Goal: Task Accomplishment & Management: Use online tool/utility

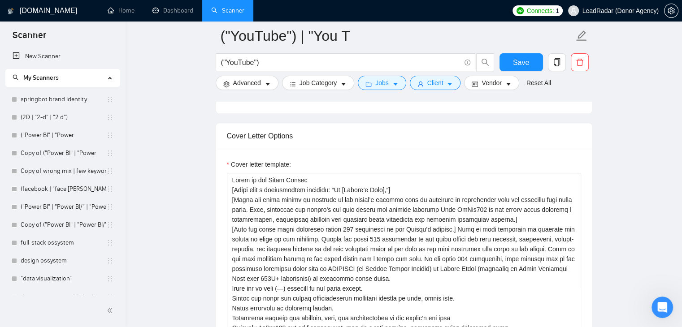
scroll to position [982, 0]
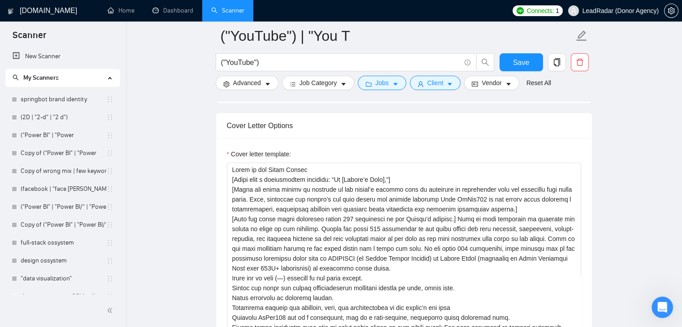
drag, startPoint x: 306, startPoint y: 156, endPoint x: 203, endPoint y: 141, distance: 104.2
click at [204, 141] on main "("YouTube") | "You T ("YouTube") Save Advanced Job Category Jobs Client Vendor …" at bounding box center [403, 270] width 527 height 2433
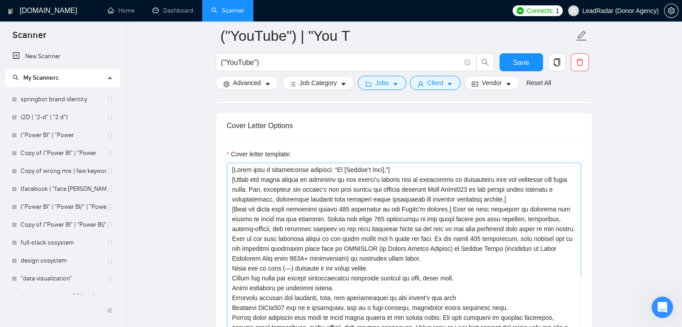
click at [389, 163] on textarea "Cover letter template:" at bounding box center [404, 264] width 354 height 202
type textarea "[Lorem ipsu d sitametconse adipisci: “El [Seddoe’t Inci],”] [Utlab etd magna al…"
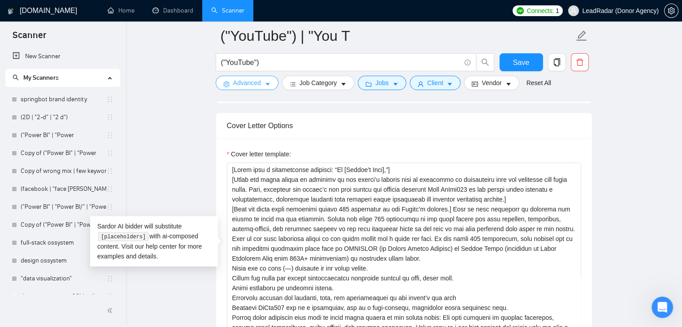
click at [260, 80] on button "Advanced" at bounding box center [247, 83] width 63 height 14
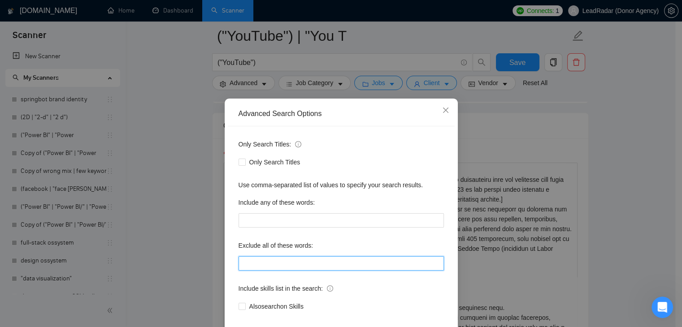
click at [250, 260] on input "text" at bounding box center [340, 263] width 205 height 14
click at [250, 261] on input "тщ" at bounding box center [340, 263] width 205 height 14
type input "т"
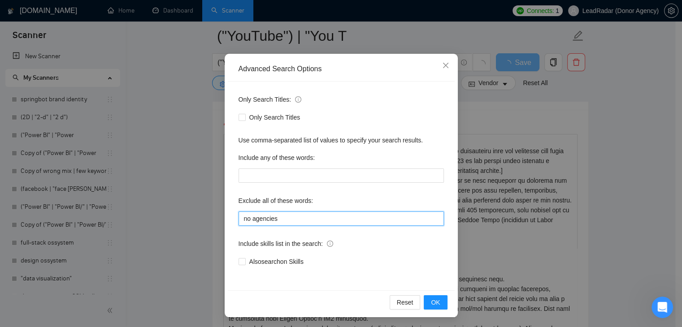
scroll to position [46, 0]
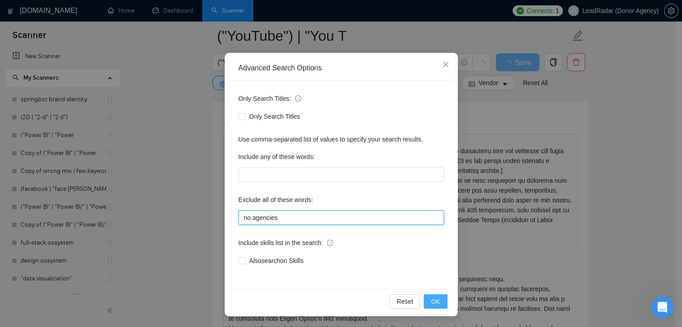
type input "no agencies"
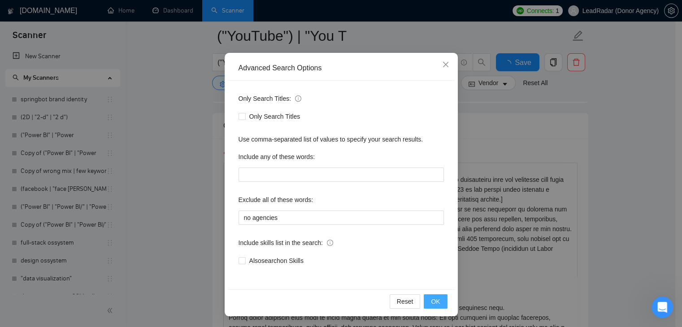
click at [431, 302] on span "OK" at bounding box center [435, 302] width 9 height 10
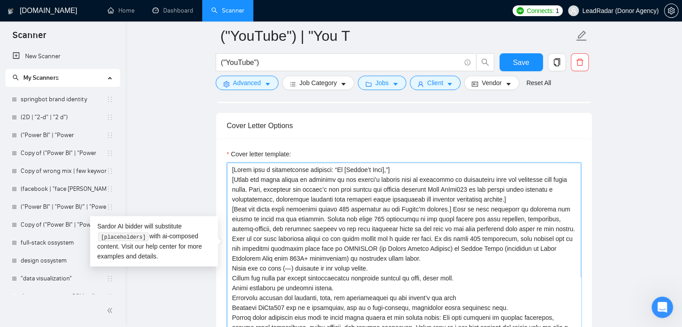
click at [447, 194] on textarea "Cover letter template:" at bounding box center [404, 264] width 354 height 202
click at [445, 193] on textarea "Cover letter template:" at bounding box center [404, 264] width 354 height 202
click at [443, 193] on textarea "Cover letter template:" at bounding box center [404, 264] width 354 height 202
click at [364, 244] on textarea "Cover letter template:" at bounding box center [404, 264] width 354 height 202
click at [363, 244] on textarea "Cover letter template:" at bounding box center [404, 264] width 354 height 202
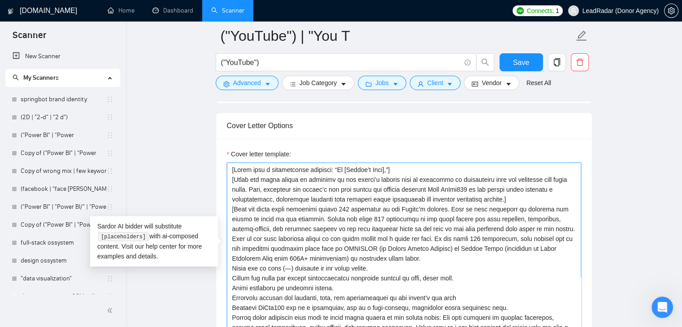
click at [362, 243] on textarea "Cover letter template:" at bounding box center [404, 264] width 354 height 202
click at [231, 255] on textarea "Cover letter template:" at bounding box center [404, 264] width 354 height 202
click at [380, 253] on textarea "Cover letter template:" at bounding box center [404, 264] width 354 height 202
click at [230, 261] on textarea "Cover letter template:" at bounding box center [404, 264] width 354 height 202
click at [467, 266] on textarea "Cover letter template:" at bounding box center [404, 264] width 354 height 202
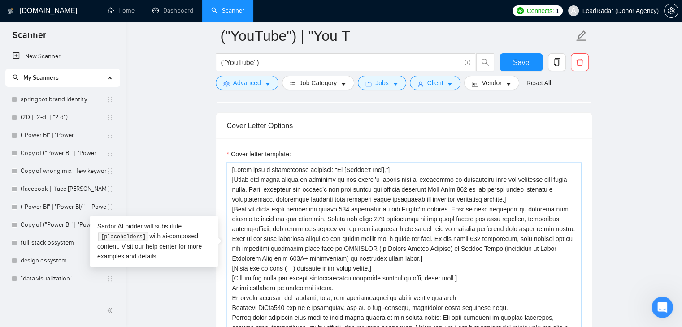
click at [231, 272] on textarea "Cover letter template:" at bounding box center [404, 264] width 354 height 202
click at [337, 277] on textarea "Cover letter template:" at bounding box center [404, 264] width 354 height 202
click at [337, 275] on textarea "Cover letter template:" at bounding box center [404, 264] width 354 height 202
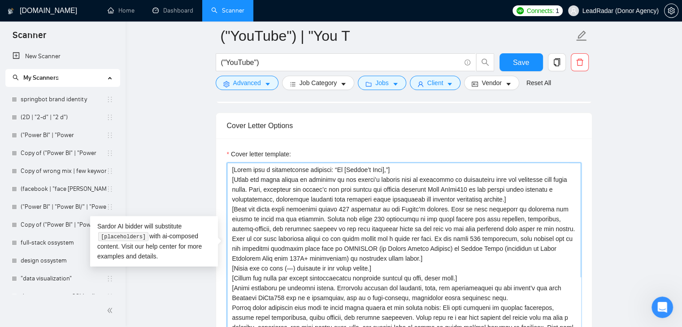
click at [506, 280] on textarea "Cover letter template:" at bounding box center [404, 264] width 354 height 202
drag, startPoint x: 510, startPoint y: 282, endPoint x: 230, endPoint y: 270, distance: 280.3
click at [230, 270] on textarea "Cover letter template:" at bounding box center [404, 264] width 354 height 202
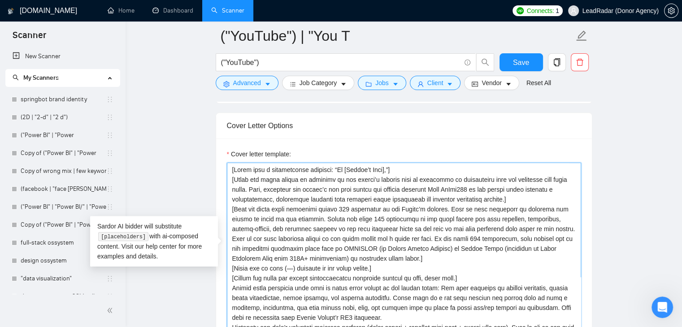
click at [229, 163] on textarea "Cover letter template:" at bounding box center [404, 264] width 354 height 202
click at [233, 163] on textarea "Cover letter template:" at bounding box center [404, 264] width 354 height 202
paste textarea "[Avoid repeating or sounding salesy. Precisely reflect the language, tone, and …"
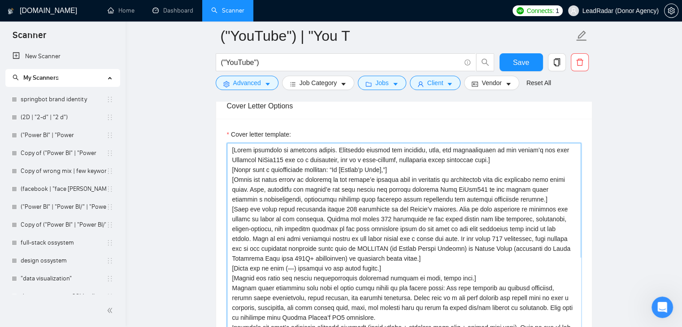
scroll to position [1027, 0]
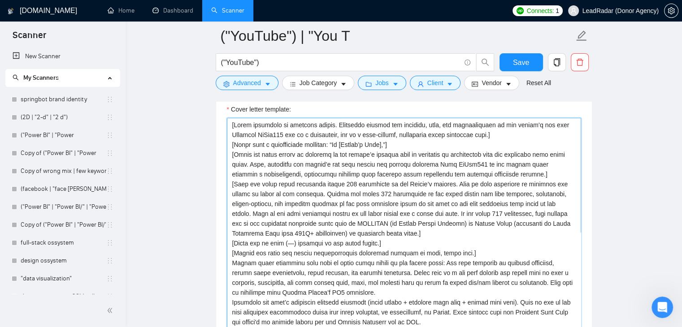
drag, startPoint x: 578, startPoint y: 303, endPoint x: 567, endPoint y: 347, distance: 45.3
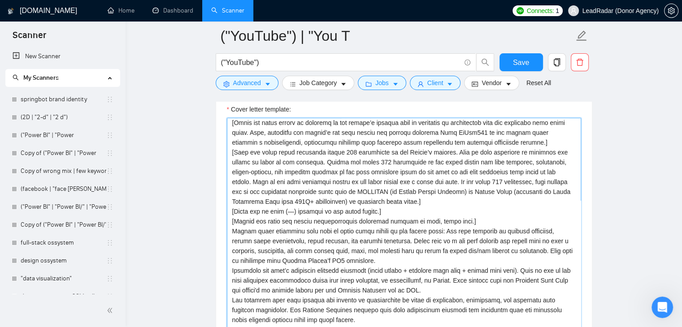
scroll to position [45, 0]
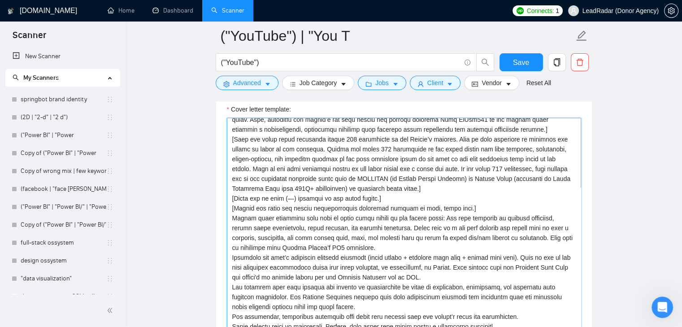
click at [231, 204] on textarea "Cover letter template:" at bounding box center [404, 241] width 354 height 246
click at [388, 235] on textarea "Cover letter template:" at bounding box center [404, 241] width 354 height 246
click at [231, 244] on textarea "Cover letter template:" at bounding box center [404, 241] width 354 height 246
click at [440, 262] on textarea "Cover letter template:" at bounding box center [404, 241] width 354 height 246
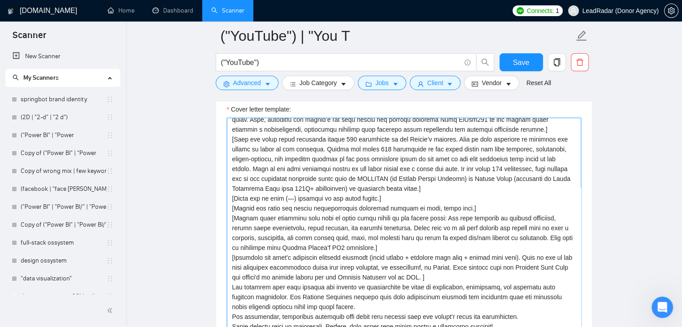
click at [434, 264] on textarea "Cover letter template:" at bounding box center [404, 241] width 354 height 246
click at [437, 264] on textarea "Cover letter template:" at bounding box center [404, 241] width 354 height 246
click at [378, 232] on textarea "Cover letter template:" at bounding box center [404, 241] width 354 height 246
click at [380, 232] on textarea "Cover letter template:" at bounding box center [404, 241] width 354 height 246
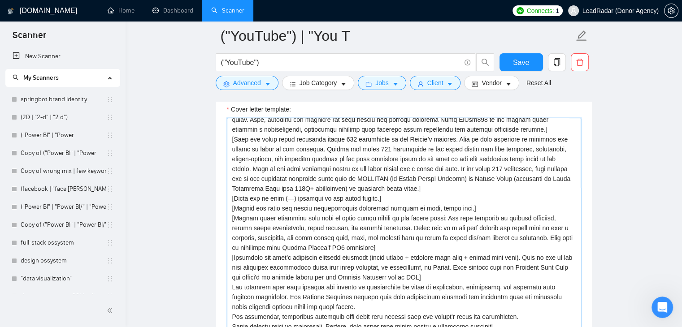
click at [462, 194] on textarea "Cover letter template:" at bounding box center [404, 241] width 354 height 246
click at [377, 185] on textarea "Cover letter template:" at bounding box center [404, 241] width 354 height 246
click at [378, 185] on textarea "Cover letter template:" at bounding box center [404, 241] width 354 height 246
click at [361, 175] on textarea "Cover letter template:" at bounding box center [404, 241] width 354 height 246
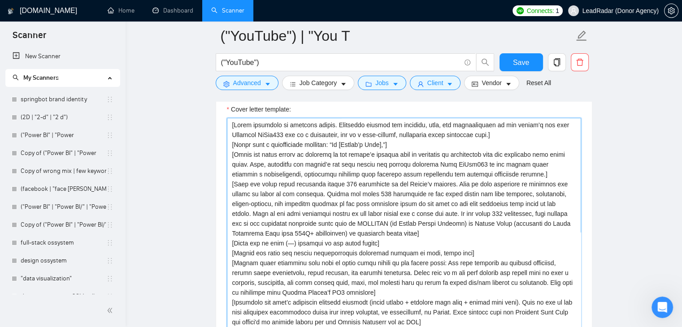
click at [504, 159] on textarea "Cover letter template:" at bounding box center [404, 241] width 354 height 246
click at [488, 118] on textarea "Cover letter template:" at bounding box center [404, 241] width 354 height 246
click at [489, 118] on textarea "Cover letter template:" at bounding box center [404, 241] width 354 height 246
click at [341, 133] on textarea "Cover letter template:" at bounding box center [404, 241] width 354 height 246
click at [379, 129] on textarea "Cover letter template:" at bounding box center [404, 241] width 354 height 246
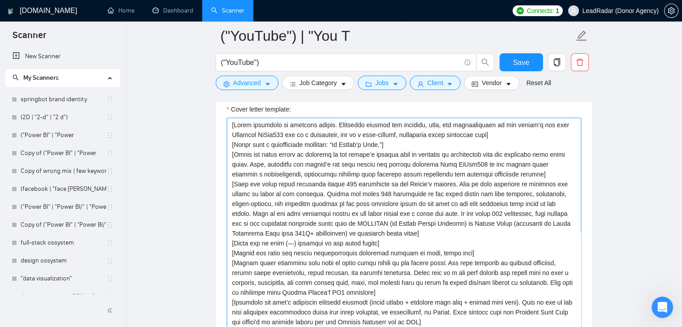
drag, startPoint x: 361, startPoint y: 129, endPoint x: 339, endPoint y: 132, distance: 22.1
click at [339, 132] on textarea "Cover letter template:" at bounding box center [404, 241] width 354 height 246
click at [345, 145] on textarea "Cover letter template:" at bounding box center [404, 241] width 354 height 246
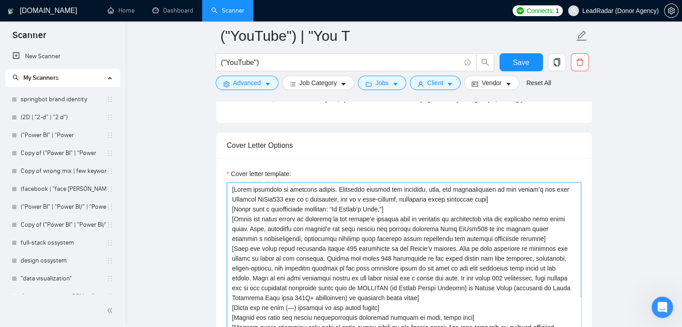
scroll to position [982, 0]
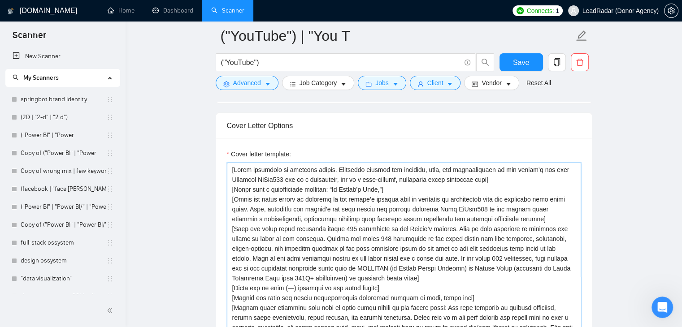
click at [382, 172] on textarea "Cover letter template:" at bounding box center [404, 286] width 354 height 246
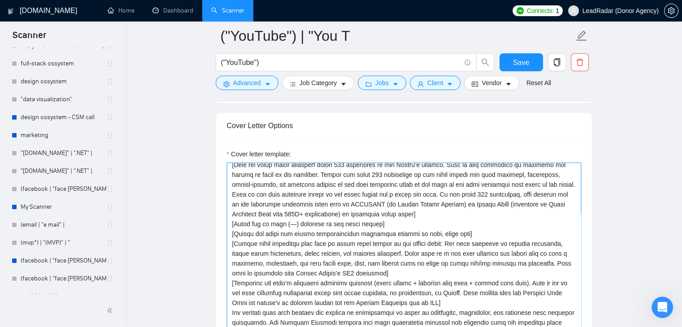
click at [369, 198] on textarea "Cover letter template:" at bounding box center [404, 286] width 354 height 246
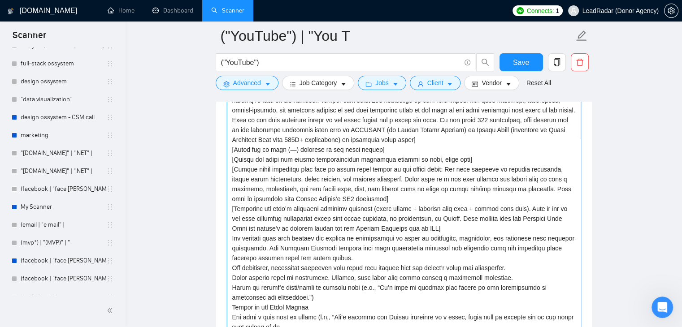
scroll to position [1072, 0]
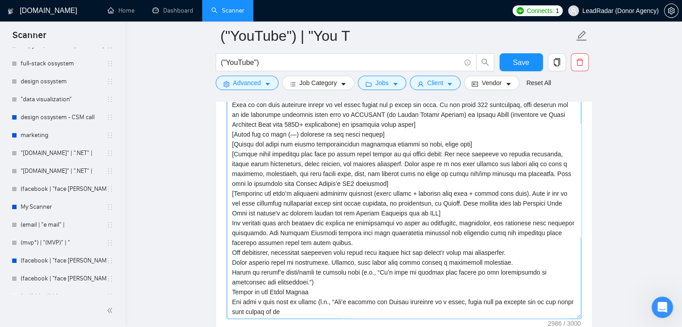
click at [350, 230] on textarea "Cover letter template:" at bounding box center [404, 196] width 354 height 246
click at [233, 207] on textarea "Cover letter template:" at bounding box center [404, 196] width 354 height 246
click at [233, 244] on textarea "Cover letter template:" at bounding box center [404, 196] width 354 height 246
click at [235, 236] on textarea "Cover letter template:" at bounding box center [404, 196] width 354 height 246
click at [233, 237] on textarea "Cover letter template:" at bounding box center [404, 196] width 354 height 246
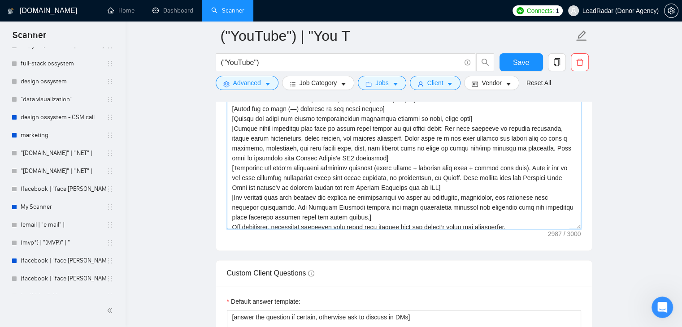
scroll to position [45, 0]
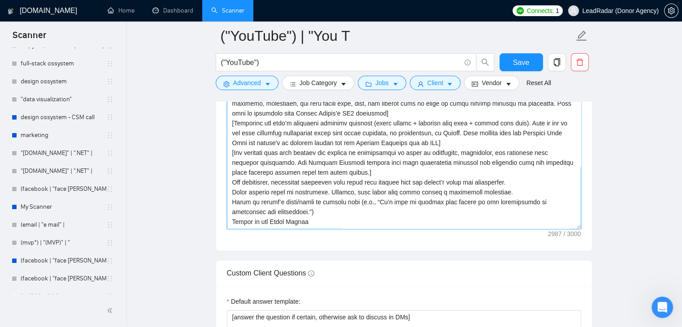
drag, startPoint x: 231, startPoint y: 169, endPoint x: 514, endPoint y: 169, distance: 282.3
click at [514, 169] on textarea "Cover letter template:" at bounding box center [404, 106] width 354 height 246
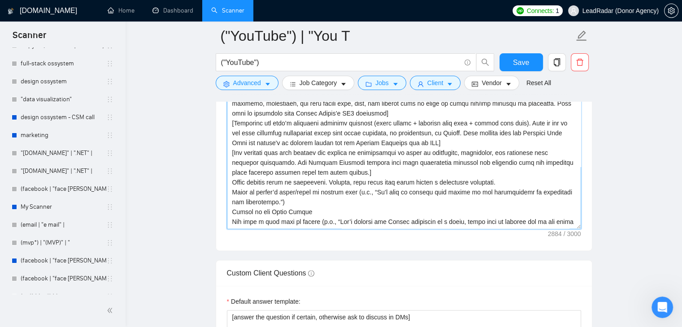
click at [230, 167] on textarea "Cover letter template:" at bounding box center [404, 106] width 354 height 246
drag, startPoint x: 230, startPoint y: 167, endPoint x: 495, endPoint y: 168, distance: 264.8
click at [495, 168] on textarea "Cover letter template:" at bounding box center [404, 106] width 354 height 246
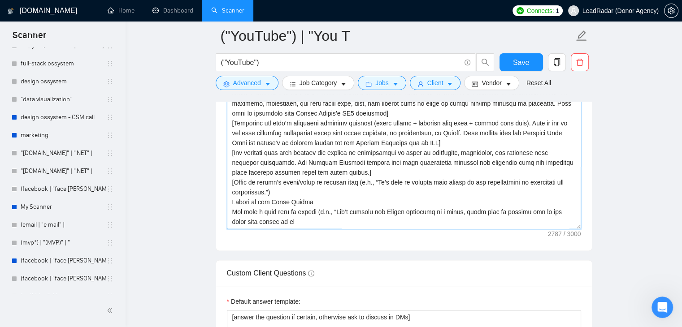
click at [285, 178] on textarea "Cover letter template:" at bounding box center [404, 106] width 354 height 246
click at [357, 166] on textarea "Cover letter template:" at bounding box center [404, 106] width 354 height 246
click at [278, 176] on textarea "Cover letter template:" at bounding box center [404, 106] width 354 height 246
drag, startPoint x: 278, startPoint y: 176, endPoint x: 229, endPoint y: 167, distance: 49.1
click at [229, 167] on textarea "Cover letter template:" at bounding box center [404, 106] width 354 height 246
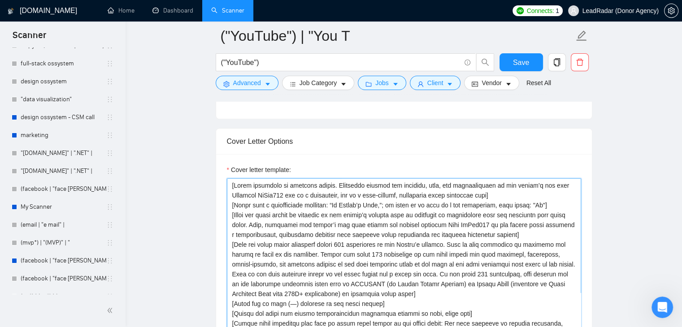
scroll to position [937, 0]
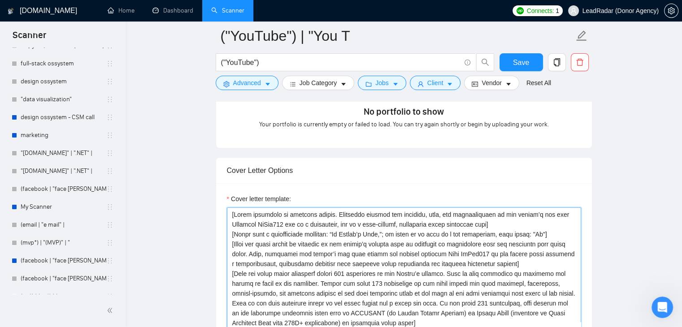
click at [516, 210] on textarea "Cover letter template:" at bounding box center [404, 330] width 354 height 246
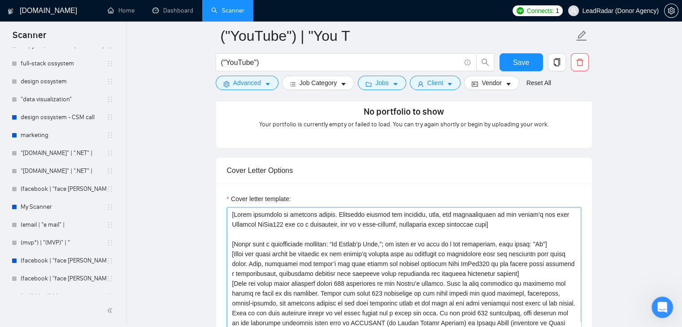
paste textarea "[Refer to client’s goals/brand in natural tone e.g., “We’d love to support your…"
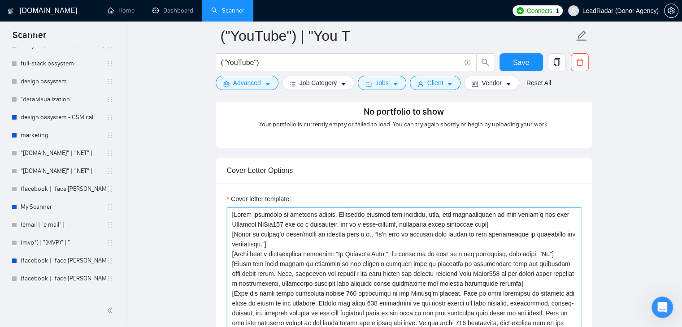
drag, startPoint x: 283, startPoint y: 226, endPoint x: 228, endPoint y: 199, distance: 61.3
click at [228, 207] on textarea "Cover letter template:" at bounding box center [404, 330] width 354 height 246
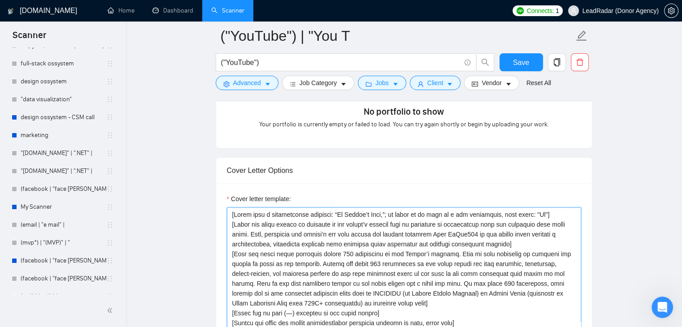
click at [511, 228] on textarea "Cover letter template:" at bounding box center [404, 330] width 354 height 246
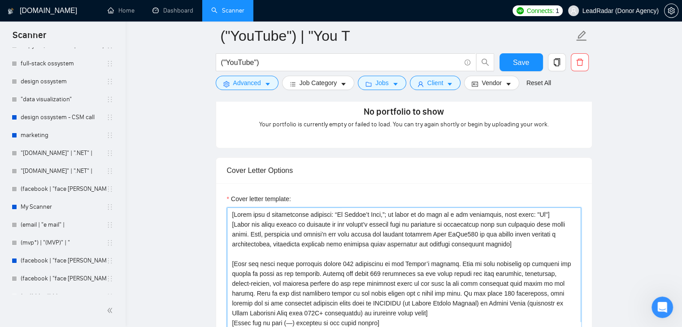
paste textarea "[Avoid repeating or sounding salesy. Precisely reflect the language, tone, and …"
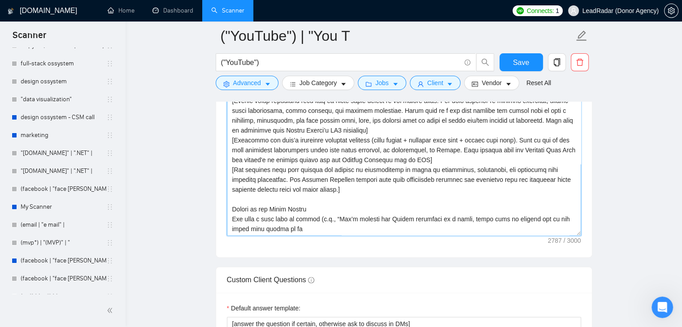
scroll to position [1161, 0]
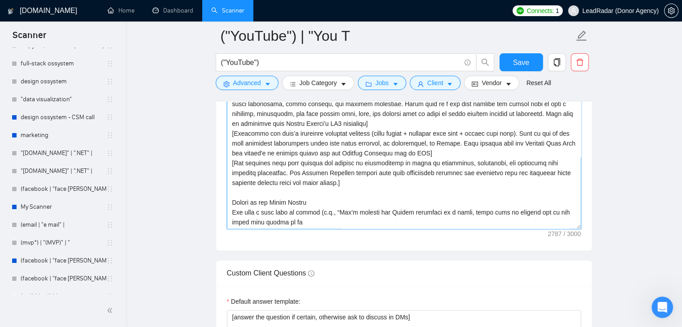
drag, startPoint x: 312, startPoint y: 189, endPoint x: 232, endPoint y: 190, distance: 79.8
click at [232, 190] on textarea "Cover letter template:" at bounding box center [404, 106] width 354 height 246
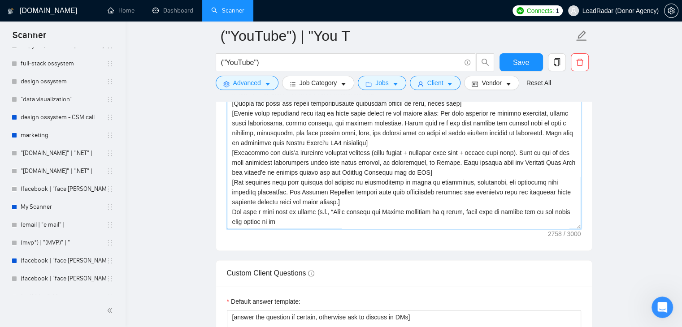
scroll to position [35, 0]
click at [232, 197] on textarea "Cover letter template:" at bounding box center [404, 106] width 354 height 246
click at [247, 198] on textarea "Cover letter template:" at bounding box center [404, 106] width 354 height 246
click at [363, 198] on textarea "Cover letter template:" at bounding box center [404, 106] width 354 height 246
drag, startPoint x: 331, startPoint y: 209, endPoint x: 376, endPoint y: 199, distance: 46.0
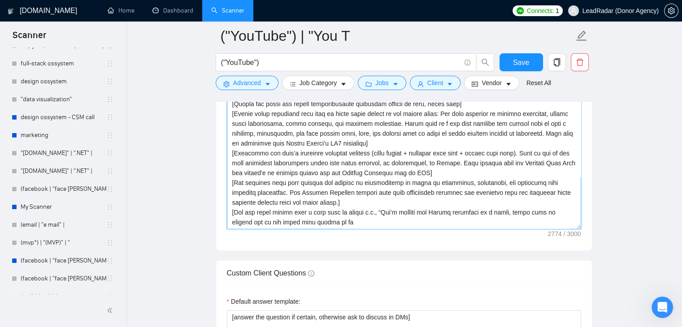
click at [376, 199] on textarea "Cover letter template:" at bounding box center [404, 106] width 354 height 246
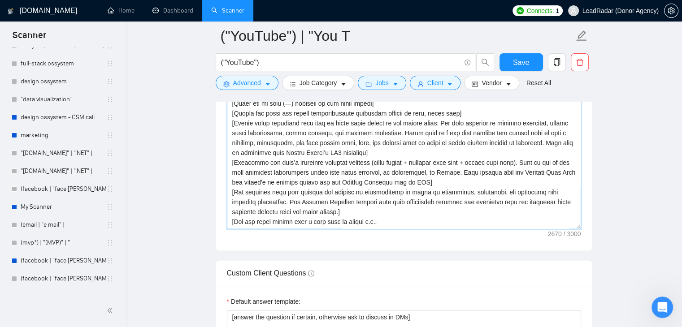
scroll to position [25, 0]
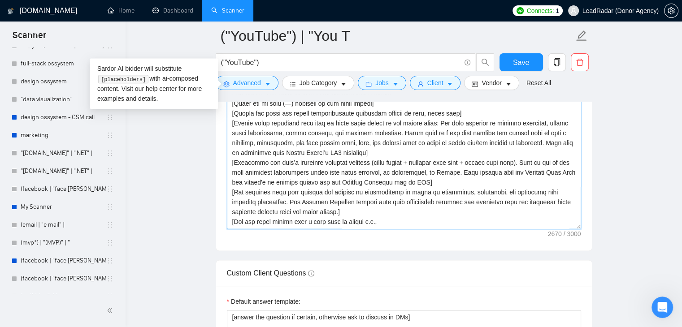
paste textarea "“Let’s connect via Upwork messenger or a quick, video call to discuss how we ca…"
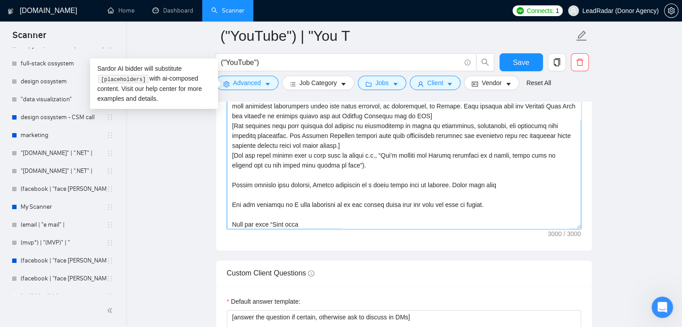
click at [236, 199] on textarea "Cover letter template:" at bounding box center [404, 106] width 354 height 246
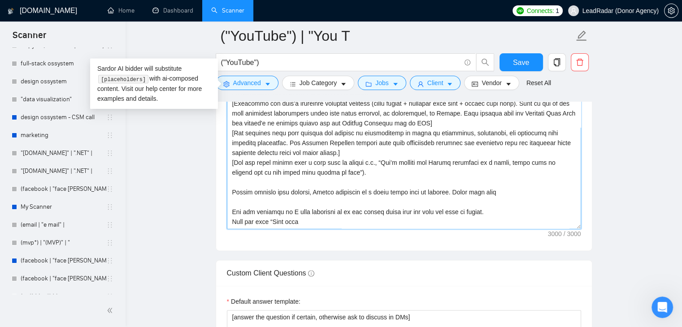
scroll to position [84, 0]
click at [240, 188] on textarea "Cover letter template:" at bounding box center [404, 106] width 354 height 246
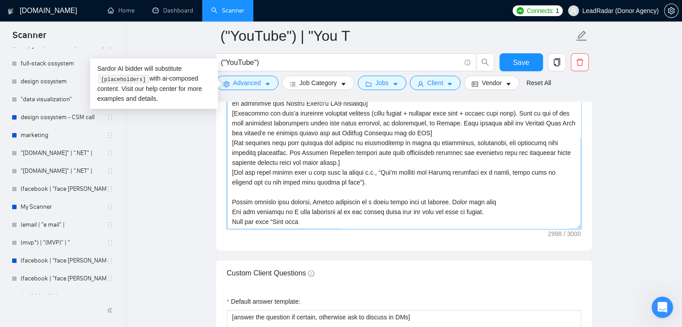
scroll to position [74, 0]
click at [240, 178] on textarea "Cover letter template:" at bounding box center [404, 106] width 354 height 246
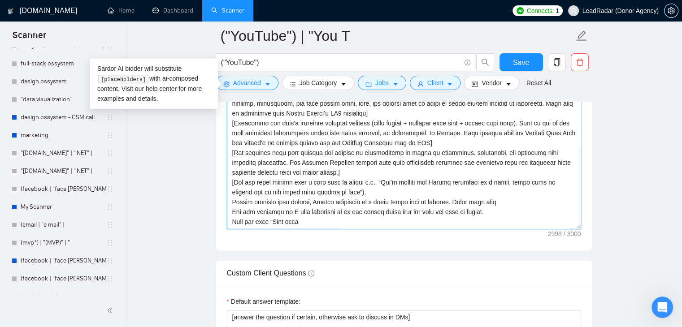
scroll to position [65, 0]
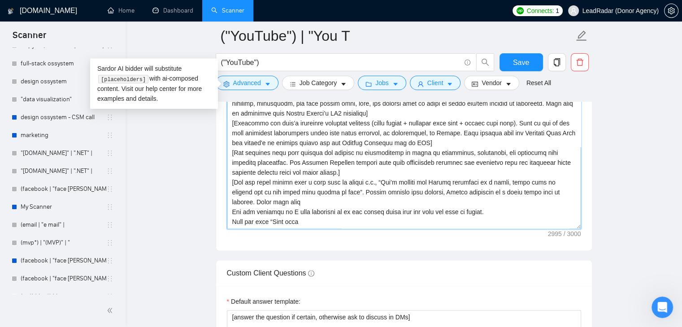
click at [306, 185] on textarea "Cover letter template:" at bounding box center [404, 106] width 354 height 246
drag, startPoint x: 306, startPoint y: 185, endPoint x: 232, endPoint y: 186, distance: 74.8
click at [232, 186] on textarea "Cover letter template:" at bounding box center [404, 106] width 354 height 246
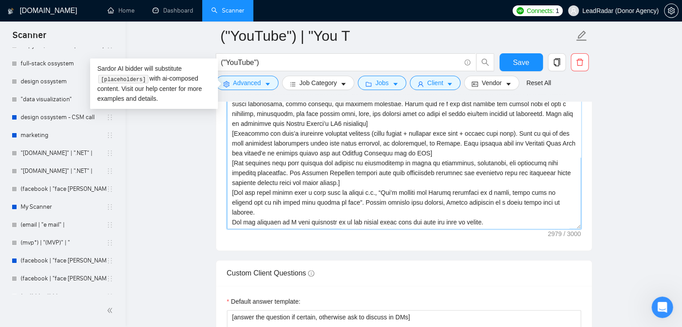
click at [304, 208] on textarea "Cover letter template:" at bounding box center [404, 106] width 354 height 246
paste textarea "Abu, Team Leader, InS"
click at [299, 205] on textarea "Cover letter template:" at bounding box center [404, 106] width 354 height 246
click at [301, 208] on textarea "Cover letter template:" at bounding box center [404, 106] width 354 height 246
click at [311, 206] on textarea "Cover letter template:" at bounding box center [404, 106] width 354 height 246
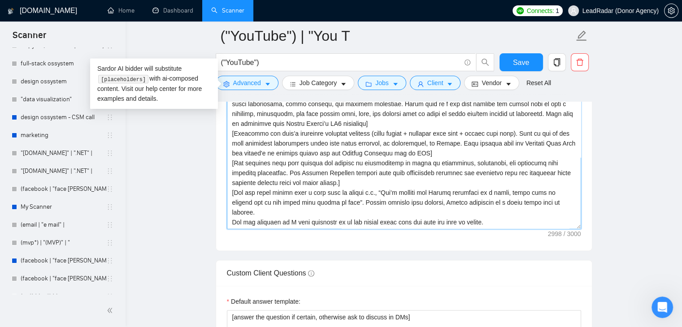
click at [309, 207] on textarea "Cover letter template:" at bounding box center [404, 106] width 354 height 246
click at [367, 205] on textarea "Cover letter template:" at bounding box center [404, 106] width 354 height 246
click at [570, 217] on div "Cover letter template:" at bounding box center [404, 104] width 376 height 291
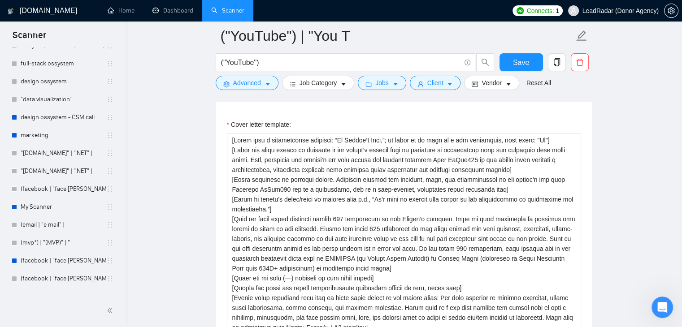
scroll to position [1027, 0]
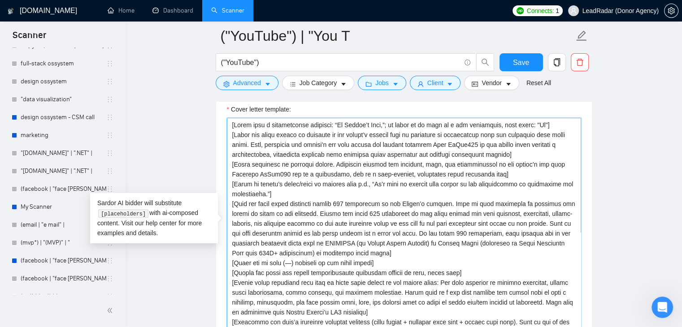
drag, startPoint x: 445, startPoint y: 187, endPoint x: 298, endPoint y: 198, distance: 147.8
click at [298, 198] on textarea "Cover letter template:" at bounding box center [404, 241] width 354 height 246
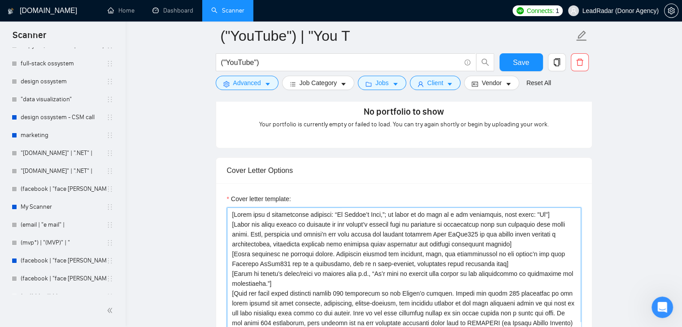
scroll to position [44, 0]
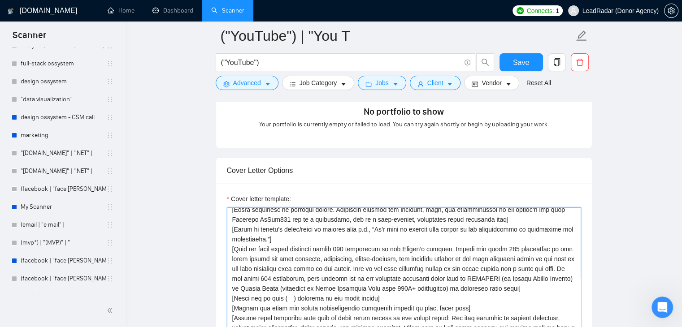
click at [540, 234] on textarea "Cover letter template:" at bounding box center [404, 330] width 354 height 246
click at [246, 243] on textarea "Cover letter template:" at bounding box center [404, 330] width 354 height 246
drag, startPoint x: 513, startPoint y: 244, endPoint x: 324, endPoint y: 255, distance: 189.5
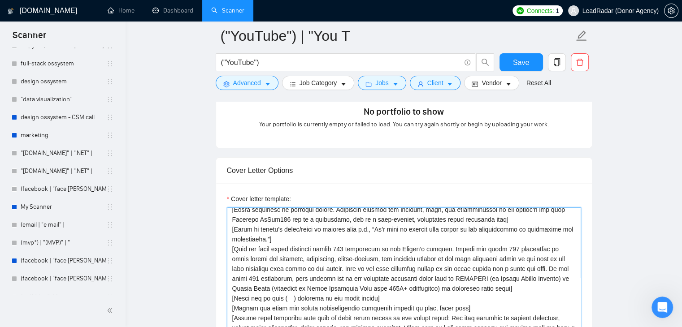
click at [324, 255] on textarea "Cover letter template:" at bounding box center [404, 330] width 354 height 246
drag, startPoint x: 514, startPoint y: 243, endPoint x: 387, endPoint y: 254, distance: 127.8
click at [387, 254] on textarea "Cover letter template:" at bounding box center [404, 330] width 354 height 246
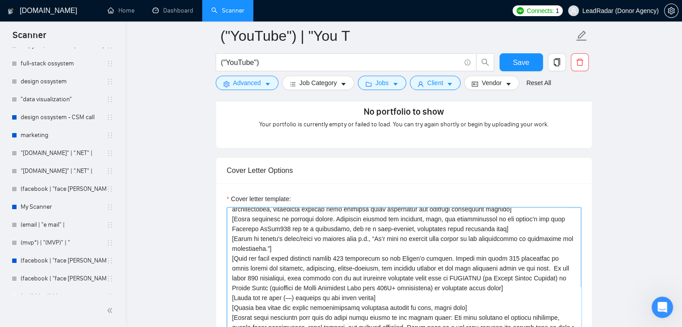
scroll to position [35, 0]
click at [456, 261] on textarea "Cover letter template:" at bounding box center [404, 330] width 354 height 246
click at [523, 261] on textarea "Cover letter template:" at bounding box center [404, 330] width 354 height 246
click at [234, 273] on textarea "Cover letter template:" at bounding box center [404, 330] width 354 height 246
click at [398, 273] on textarea "Cover letter template:" at bounding box center [404, 330] width 354 height 246
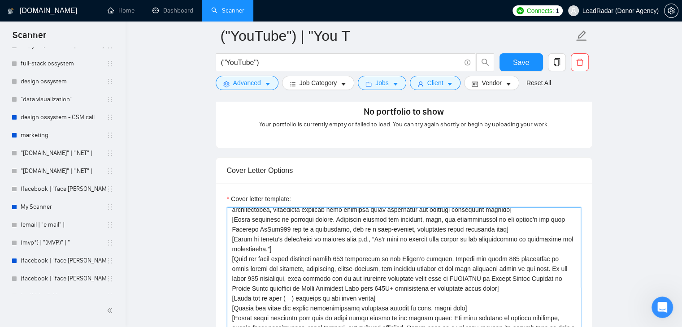
click at [268, 285] on textarea "Cover letter template:" at bounding box center [404, 330] width 354 height 246
drag, startPoint x: 268, startPoint y: 285, endPoint x: 261, endPoint y: 284, distance: 6.4
click at [261, 284] on textarea "Cover letter template:" at bounding box center [404, 330] width 354 height 246
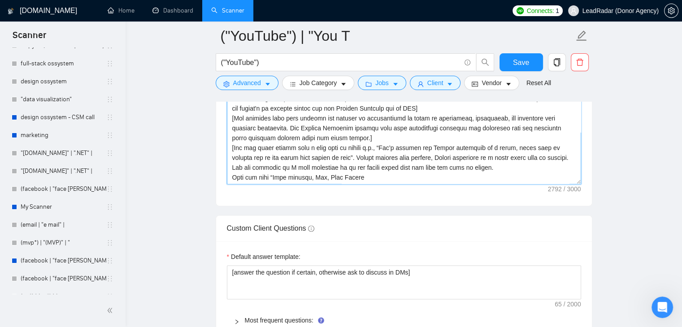
scroll to position [1161, 0]
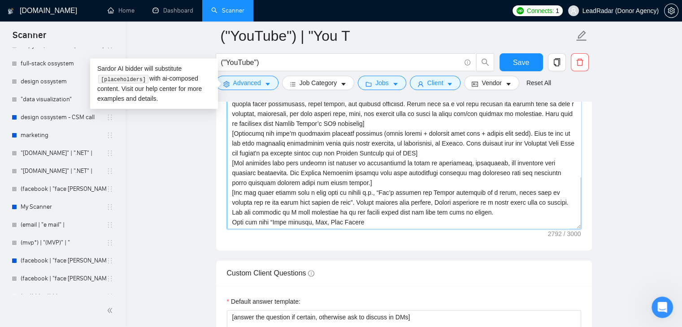
drag, startPoint x: 363, startPoint y: 205, endPoint x: 269, endPoint y: 208, distance: 94.2
click at [269, 208] on textarea "Cover letter template:" at bounding box center [404, 106] width 354 height 246
paste textarea "Abu, Team Leader, InSol360"
click at [269, 208] on textarea "Cover letter template:" at bounding box center [404, 106] width 354 height 246
click at [358, 208] on textarea "Cover letter template:" at bounding box center [404, 106] width 354 height 246
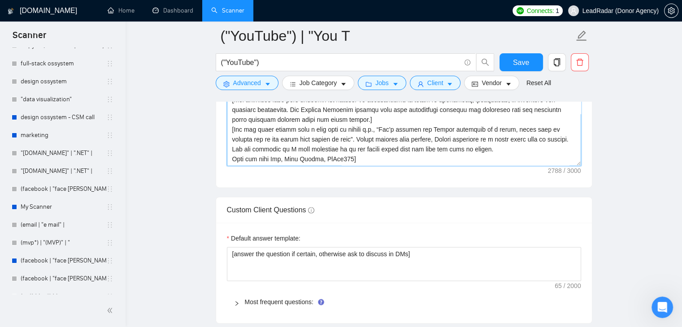
scroll to position [1251, 0]
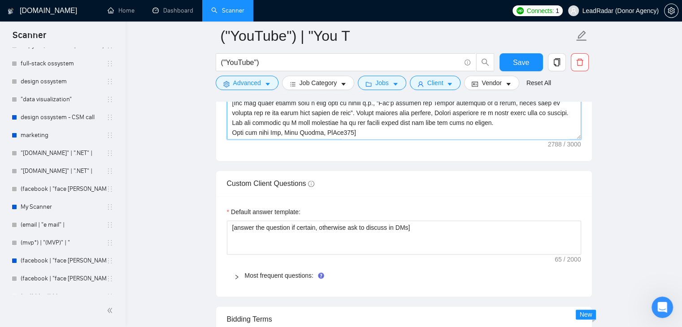
type textarea "[Lorem ipsu d sitametconse adipisci: “El Seddoe’t Inci,”; ut labor et do magn a…"
click at [151, 173] on main "("YouTube") | "You T ("YouTube") Save Advanced Job Category Jobs Client Vendor …" at bounding box center [403, 23] width 527 height 2477
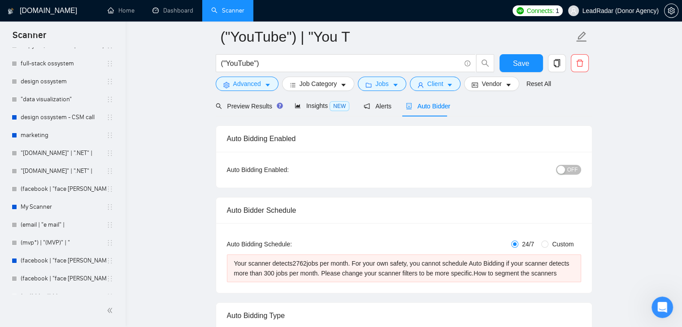
scroll to position [0, 0]
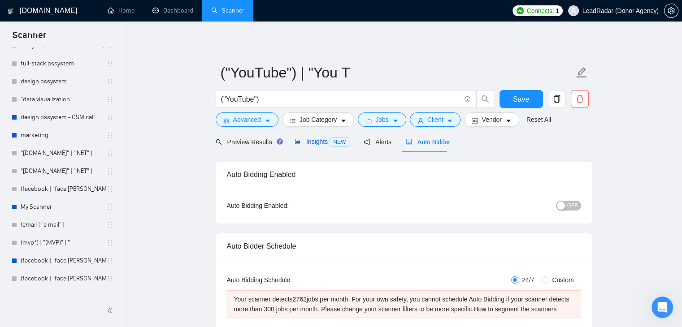
click at [300, 140] on span "Insights NEW" at bounding box center [321, 141] width 55 height 7
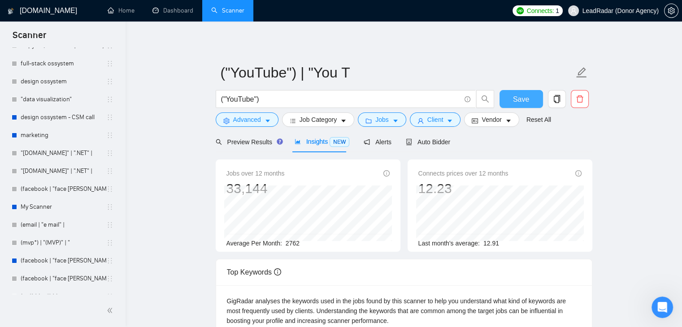
click at [512, 98] on button "Save" at bounding box center [520, 99] width 43 height 18
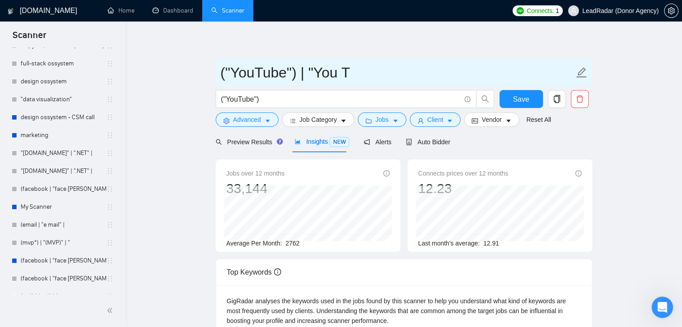
click at [580, 74] on icon "edit" at bounding box center [581, 73] width 12 height 12
drag, startPoint x: 354, startPoint y: 75, endPoint x: 291, endPoint y: 67, distance: 64.1
click at [291, 67] on input "("YouTube") | "You T" at bounding box center [396, 72] width 353 height 22
click at [226, 73] on input "("YouTube"" at bounding box center [396, 72] width 353 height 22
click at [296, 76] on input ""YouTube"" at bounding box center [396, 72] width 353 height 22
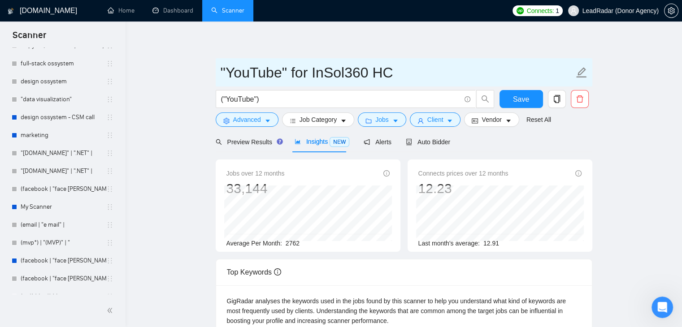
type input ""YouTube" for InSol360 HC"
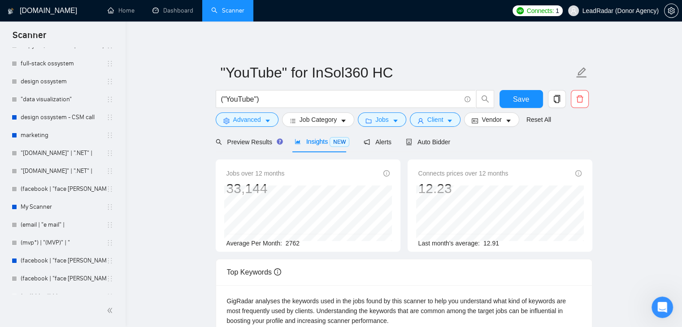
click at [261, 117] on button "Advanced" at bounding box center [247, 119] width 63 height 14
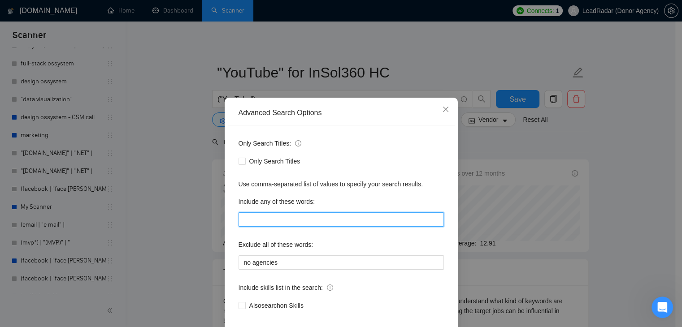
click at [244, 223] on input "text" at bounding box center [340, 219] width 205 height 14
type input "healthcare"
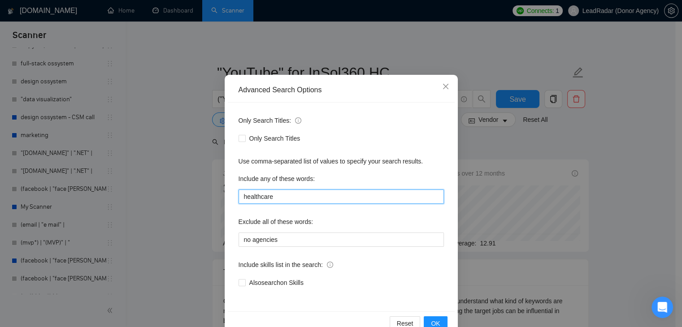
scroll to position [46, 0]
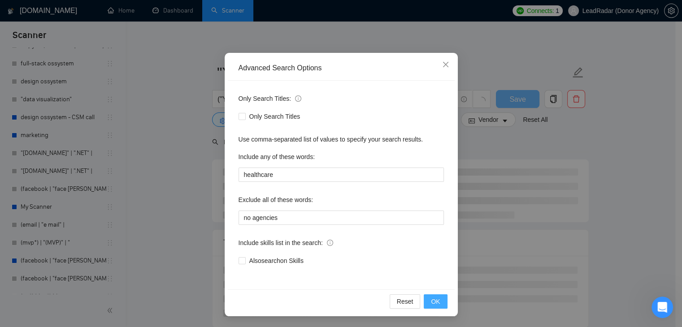
click at [431, 300] on span "OK" at bounding box center [435, 302] width 9 height 10
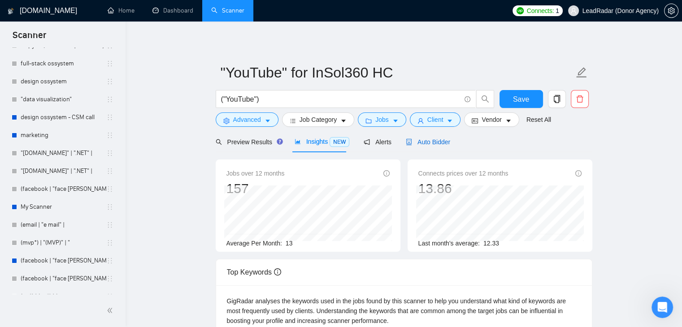
click at [420, 140] on span "Auto Bidder" at bounding box center [428, 141] width 44 height 7
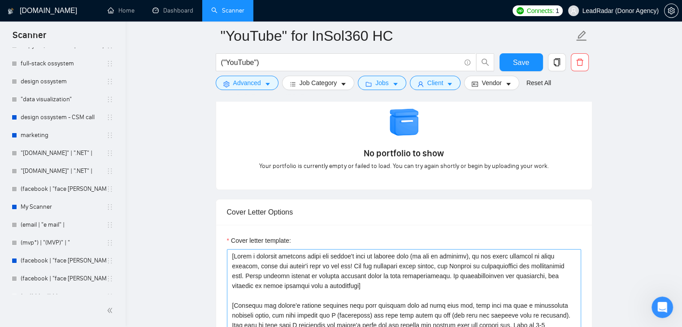
scroll to position [941, 0]
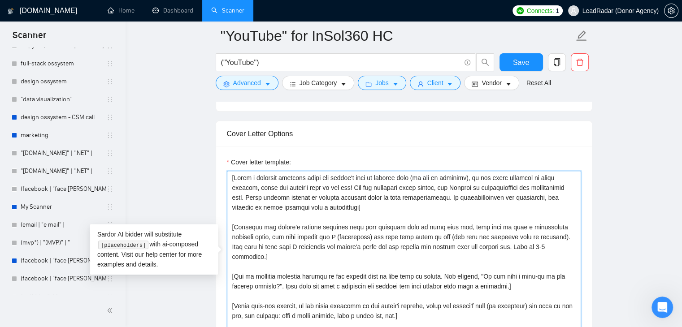
drag, startPoint x: 406, startPoint y: 288, endPoint x: 216, endPoint y: 147, distance: 236.2
click at [216, 147] on div "Cover letter template:" at bounding box center [404, 270] width 376 height 247
paste textarea "Lorem ip dol Sitam Consec Adipi elit s doeiusmodtem incididu: “Ut [Labore’e Dol…"
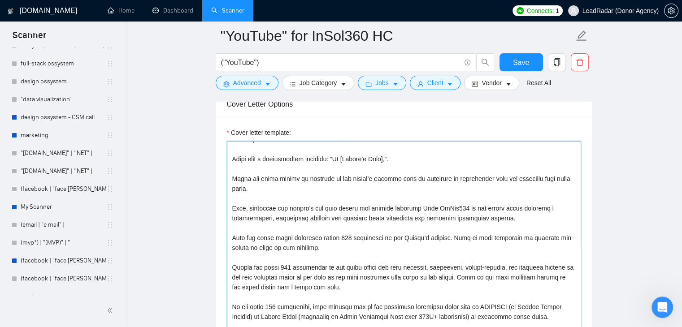
scroll to position [0, 0]
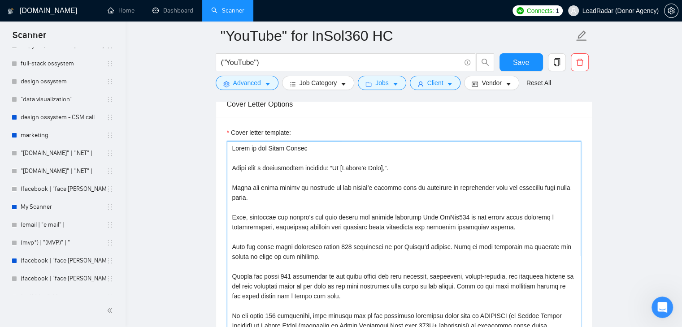
drag, startPoint x: 242, startPoint y: 145, endPoint x: 219, endPoint y: 122, distance: 32.6
click at [219, 122] on div "Cover letter template:" at bounding box center [404, 240] width 376 height 247
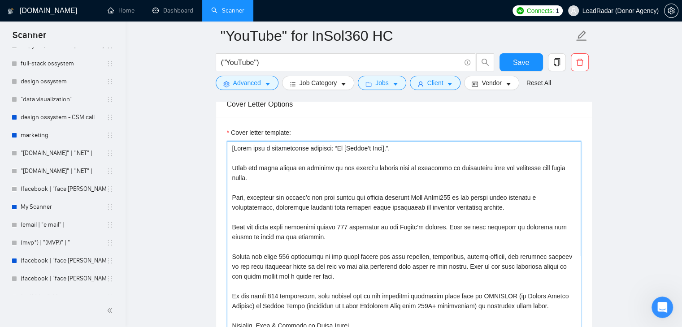
click at [384, 141] on textarea "Cover letter template:" at bounding box center [404, 242] width 354 height 202
click at [331, 141] on textarea "Cover letter template:" at bounding box center [404, 242] width 354 height 202
click at [341, 141] on textarea "Cover letter template:" at bounding box center [404, 242] width 354 height 202
click at [340, 141] on textarea "Cover letter template:" at bounding box center [404, 242] width 354 height 202
click at [376, 141] on textarea "Cover letter template:" at bounding box center [404, 242] width 354 height 202
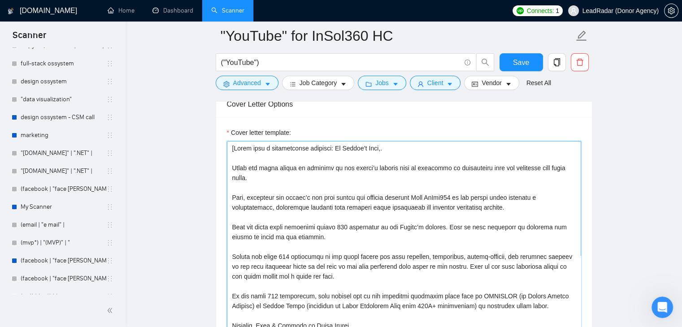
click at [377, 141] on textarea "Cover letter template:" at bounding box center [404, 242] width 354 height 202
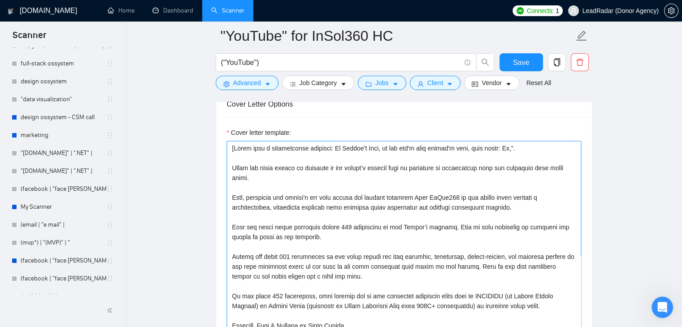
click at [494, 141] on textarea "Cover letter template:" at bounding box center [404, 242] width 354 height 202
click at [337, 141] on textarea "Cover letter template:" at bounding box center [404, 242] width 354 height 202
click at [328, 141] on textarea "Cover letter template:" at bounding box center [404, 242] width 354 height 202
click at [329, 141] on textarea "Cover letter template:" at bounding box center [404, 242] width 354 height 202
click at [378, 141] on textarea "Cover letter template:" at bounding box center [404, 242] width 354 height 202
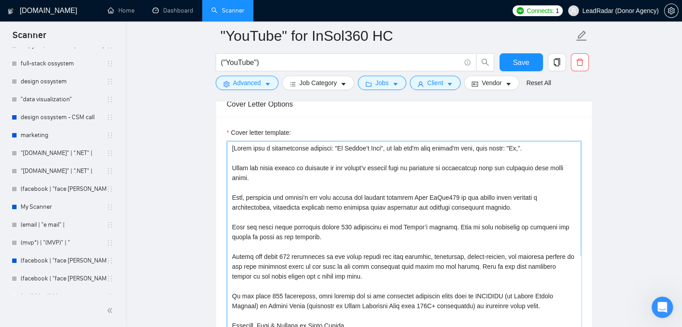
click at [521, 141] on textarea "Cover letter template:" at bounding box center [404, 242] width 354 height 202
click at [238, 142] on textarea "Cover letter template:" at bounding box center [404, 242] width 354 height 202
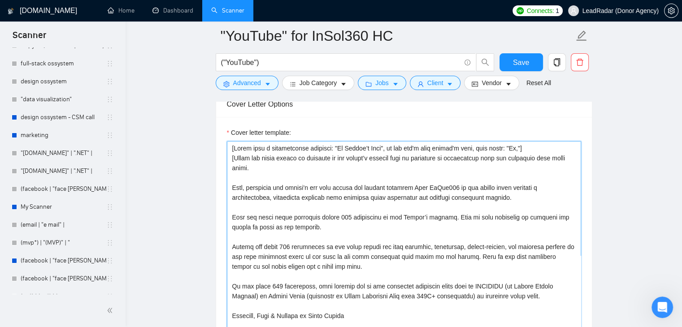
click at [265, 155] on textarea "Cover letter template:" at bounding box center [404, 242] width 354 height 202
click at [251, 150] on textarea "Cover letter template:" at bounding box center [404, 242] width 354 height 202
click at [237, 159] on textarea "Cover letter template:" at bounding box center [404, 242] width 354 height 202
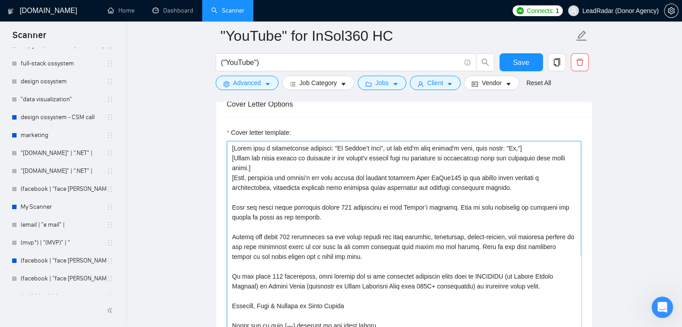
click at [504, 172] on textarea "Cover letter template:" at bounding box center [404, 242] width 354 height 202
click at [504, 173] on textarea "Cover letter template:" at bounding box center [404, 242] width 354 height 202
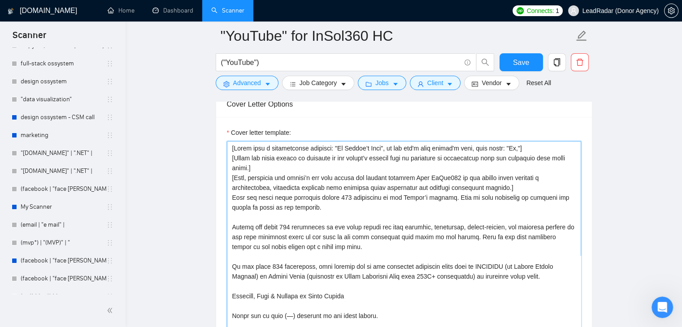
click at [249, 151] on textarea "Cover letter template:" at bounding box center [404, 242] width 354 height 202
click at [504, 174] on textarea "Cover letter template:" at bounding box center [404, 242] width 354 height 202
click at [232, 182] on textarea "Cover letter template:" at bounding box center [404, 242] width 354 height 202
click at [301, 193] on textarea "Cover letter template:" at bounding box center [404, 242] width 354 height 202
drag, startPoint x: 301, startPoint y: 193, endPoint x: 445, endPoint y: 183, distance: 144.2
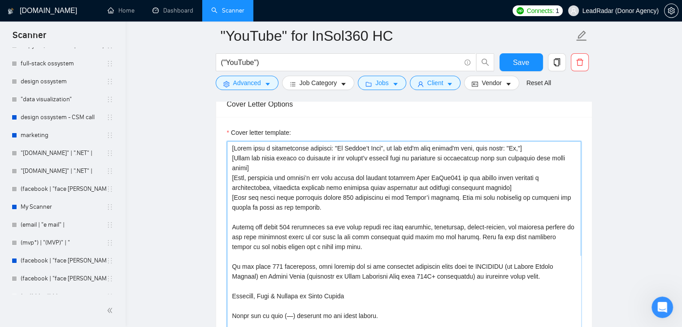
click at [445, 183] on textarea "Cover letter template:" at bounding box center [404, 242] width 354 height 202
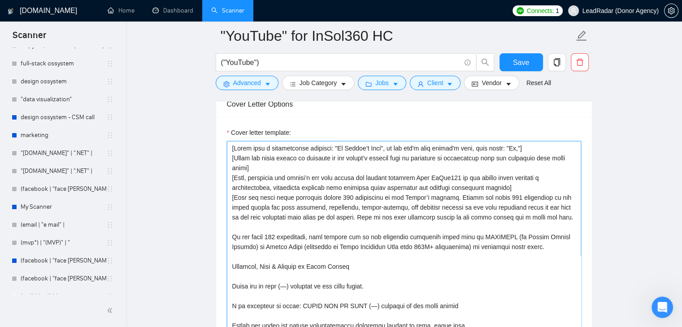
click at [339, 185] on textarea "Cover letter template:" at bounding box center [404, 242] width 354 height 202
drag, startPoint x: 541, startPoint y: 192, endPoint x: 539, endPoint y: 206, distance: 14.1
click at [539, 206] on textarea "Cover letter template:" at bounding box center [404, 242] width 354 height 202
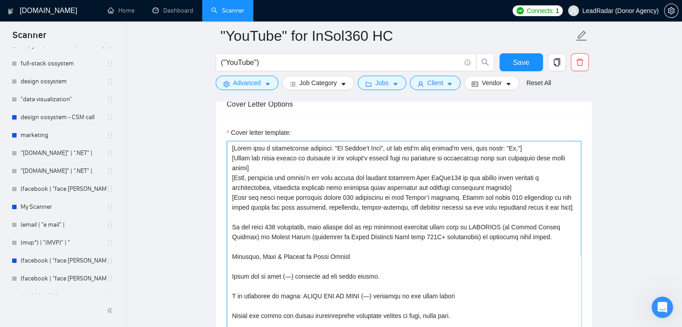
click at [240, 202] on textarea "Cover letter template:" at bounding box center [404, 242] width 354 height 202
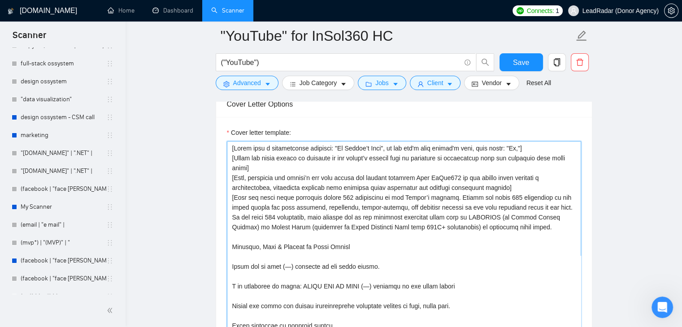
click at [504, 211] on textarea "Cover letter template:" at bounding box center [404, 242] width 354 height 202
drag, startPoint x: 247, startPoint y: 242, endPoint x: 224, endPoint y: 226, distance: 27.7
click at [224, 226] on div "Cover letter template:" at bounding box center [404, 240] width 376 height 247
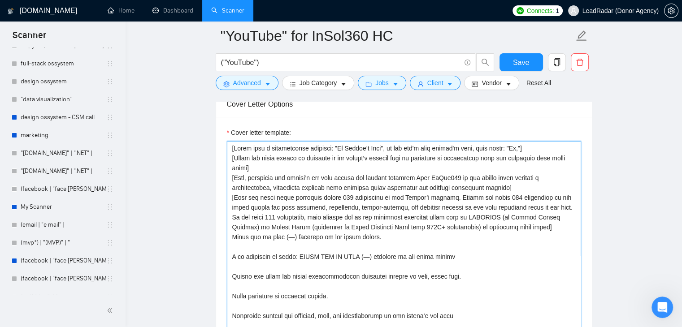
click at [230, 141] on textarea "Cover letter template:" at bounding box center [404, 242] width 354 height 202
click at [232, 233] on textarea "Cover letter template:" at bounding box center [404, 242] width 354 height 202
click at [387, 234] on textarea "Cover letter template:" at bounding box center [404, 242] width 354 height 202
click at [379, 232] on textarea "Cover letter template:" at bounding box center [404, 242] width 354 height 202
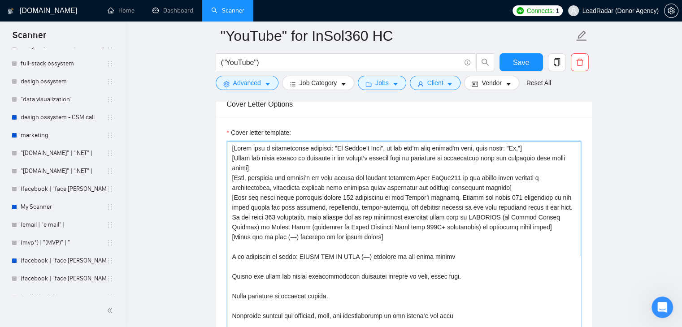
drag, startPoint x: 231, startPoint y: 253, endPoint x: 450, endPoint y: 253, distance: 219.1
click at [450, 253] on textarea "Cover letter template:" at bounding box center [404, 242] width 354 height 202
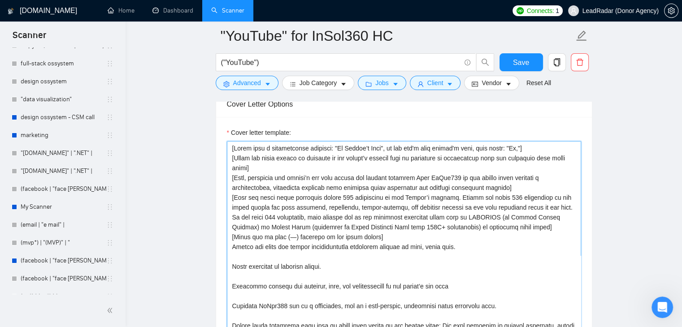
drag, startPoint x: 380, startPoint y: 229, endPoint x: 213, endPoint y: 226, distance: 166.3
click at [213, 226] on main ""YouTube" for InSol360 HC ("YouTube") Save Advanced Job Category Jobs Client Ve…" at bounding box center [403, 265] width 527 height 2400
click at [249, 141] on textarea "Cover letter template:" at bounding box center [404, 242] width 354 height 202
paste textarea "[Never use em dash (—) anywhere in the cover letter]"
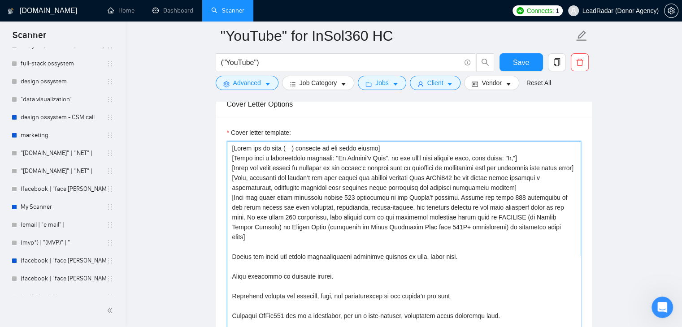
click at [233, 239] on textarea "Cover letter template:" at bounding box center [404, 242] width 354 height 202
click at [469, 240] on textarea "Cover letter template:" at bounding box center [404, 242] width 354 height 202
drag, startPoint x: 468, startPoint y: 240, endPoint x: 218, endPoint y: 240, distance: 250.5
click at [218, 240] on div "Cover letter template:" at bounding box center [404, 240] width 376 height 247
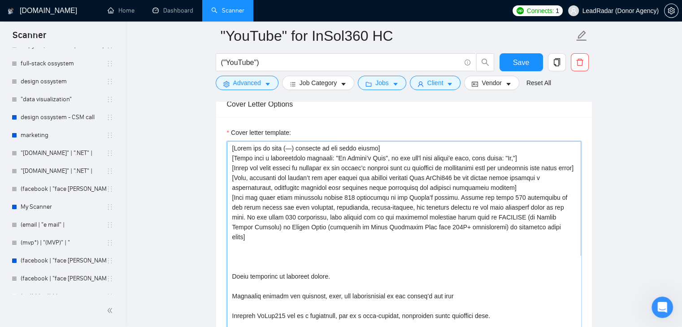
click at [384, 141] on textarea "Cover letter template:" at bounding box center [404, 242] width 354 height 202
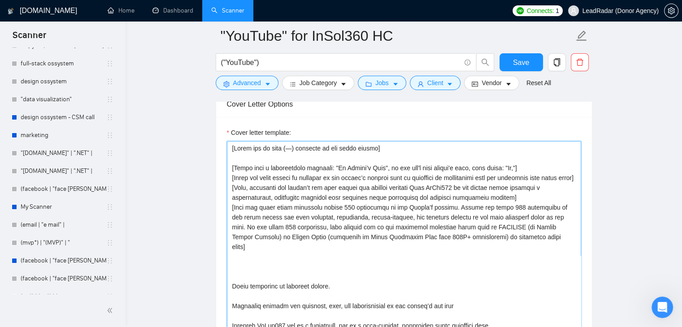
paste textarea "[Always use small and easily understandable sentences instead of long, wordy on…"
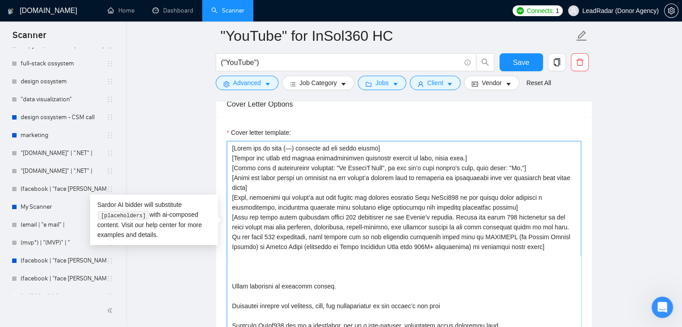
click at [350, 248] on textarea "Cover letter template:" at bounding box center [404, 242] width 354 height 202
drag, startPoint x: 332, startPoint y: 272, endPoint x: 233, endPoint y: 245, distance: 103.6
click at [233, 245] on textarea "Cover letter template:" at bounding box center [404, 242] width 354 height 202
drag, startPoint x: 342, startPoint y: 276, endPoint x: 227, endPoint y: 241, distance: 119.9
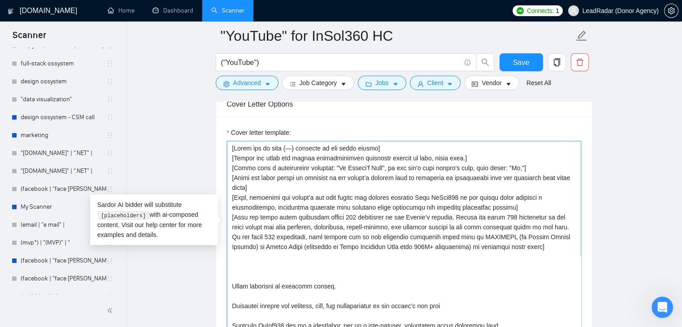
click at [227, 241] on textarea "Cover letter template:" at bounding box center [404, 242] width 354 height 202
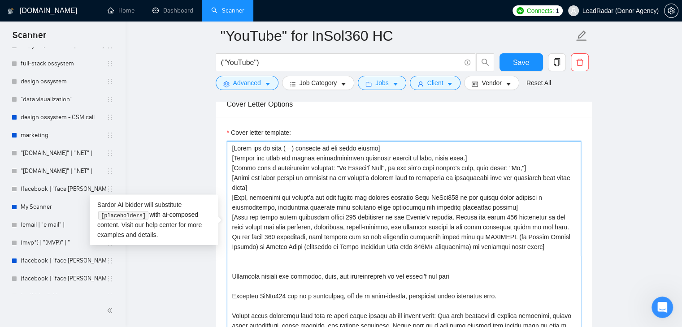
drag, startPoint x: 456, startPoint y: 266, endPoint x: 231, endPoint y: 247, distance: 225.3
click at [231, 247] on textarea "Cover letter template:" at bounding box center [404, 242] width 354 height 202
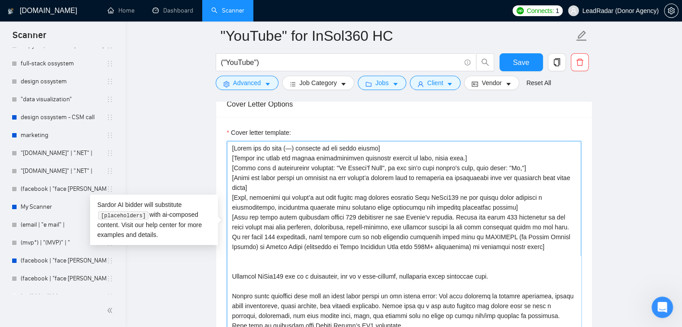
click at [231, 259] on textarea "Cover letter template:" at bounding box center [404, 242] width 354 height 202
click at [503, 257] on textarea "Cover letter template:" at bounding box center [404, 242] width 354 height 202
click at [507, 236] on textarea "Cover letter template:" at bounding box center [404, 242] width 354 height 202
click at [505, 232] on textarea "Cover letter template:" at bounding box center [404, 242] width 354 height 202
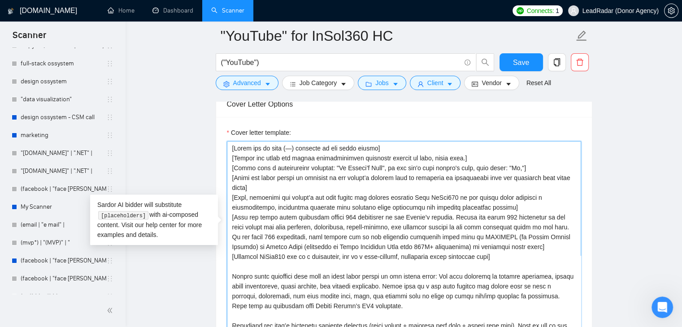
drag, startPoint x: 493, startPoint y: 241, endPoint x: 226, endPoint y: 242, distance: 267.1
click at [227, 242] on textarea "Cover letter template:" at bounding box center [404, 242] width 354 height 202
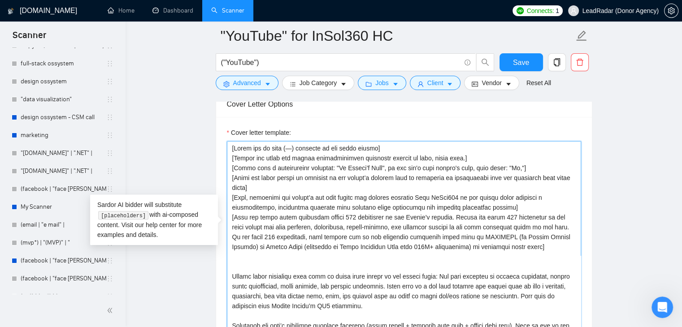
click at [481, 145] on textarea "Cover letter template:" at bounding box center [404, 242] width 354 height 202
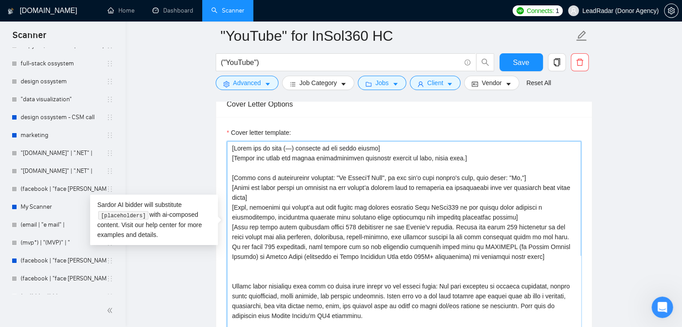
paste textarea "[Showcase InSol360 not as a freelancer, but as a full-service, integrated video…"
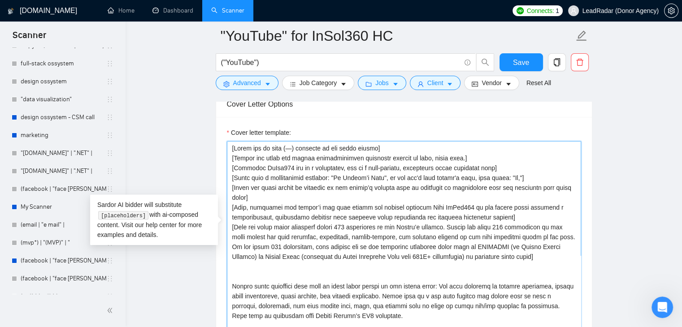
click at [236, 250] on textarea "Cover letter template:" at bounding box center [404, 242] width 354 height 202
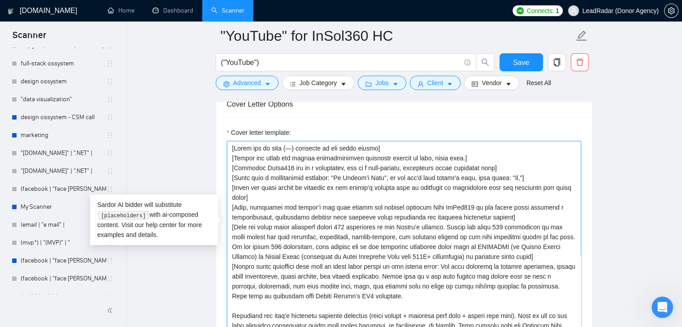
click at [404, 281] on textarea "Cover letter template:" at bounding box center [404, 242] width 354 height 202
drag, startPoint x: 379, startPoint y: 282, endPoint x: 543, endPoint y: 271, distance: 164.4
click at [543, 271] on textarea "Cover letter template:" at bounding box center [404, 242] width 354 height 202
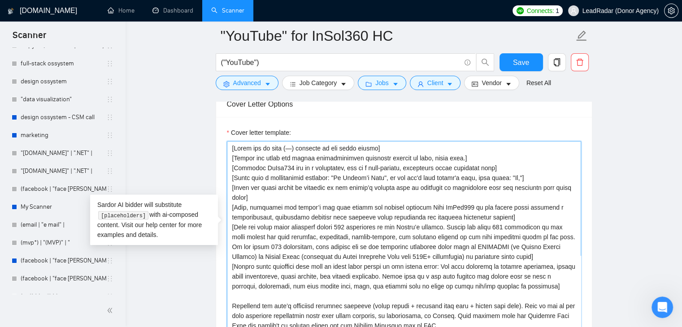
click at [270, 279] on textarea "Cover letter template:" at bounding box center [404, 242] width 354 height 202
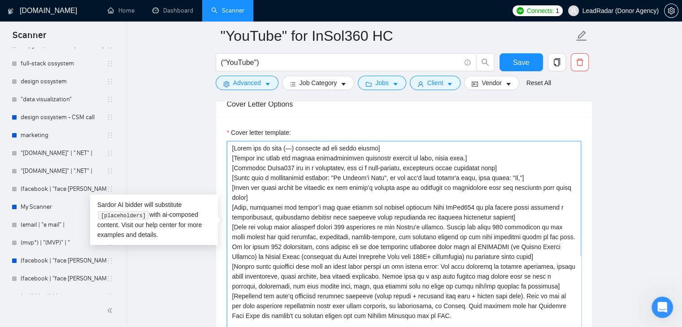
drag, startPoint x: 317, startPoint y: 283, endPoint x: 370, endPoint y: 285, distance: 52.5
click at [370, 285] on textarea "Cover letter template:" at bounding box center [404, 242] width 354 height 202
click at [466, 282] on textarea "Cover letter template:" at bounding box center [404, 242] width 354 height 202
drag, startPoint x: 468, startPoint y: 283, endPoint x: 335, endPoint y: 288, distance: 133.2
click at [335, 288] on textarea "Cover letter template:" at bounding box center [404, 242] width 354 height 202
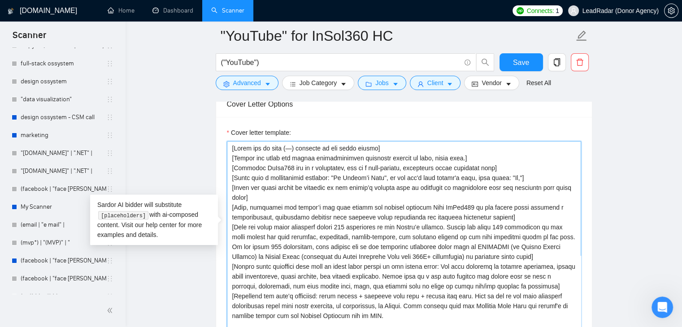
click at [371, 295] on textarea "Cover letter template:" at bounding box center [404, 242] width 354 height 202
click at [389, 303] on textarea "Cover letter template:" at bounding box center [404, 242] width 354 height 202
click at [384, 302] on textarea "Cover letter template:" at bounding box center [404, 242] width 354 height 202
click at [279, 314] on textarea "Cover letter template:" at bounding box center [404, 242] width 354 height 202
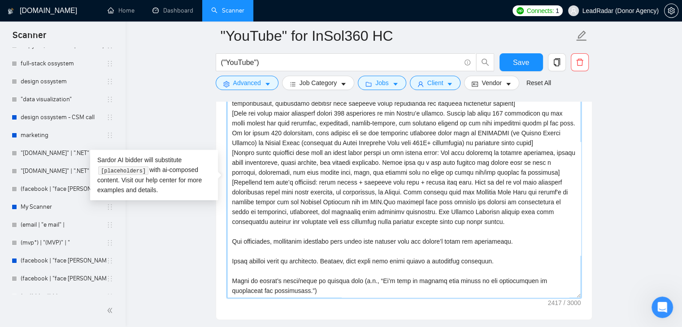
scroll to position [69, 0]
click at [507, 208] on textarea "Cover letter template:" at bounding box center [404, 197] width 354 height 202
click at [238, 212] on textarea "Cover letter template:" at bounding box center [404, 197] width 354 height 202
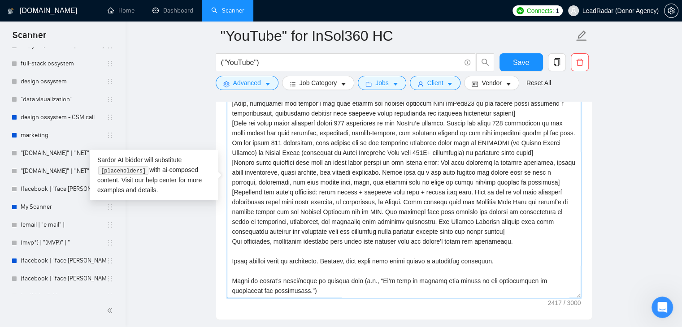
scroll to position [59, 0]
drag, startPoint x: 512, startPoint y: 225, endPoint x: 203, endPoint y: 224, distance: 309.2
click at [203, 224] on main ""YouTube" for InSol360 HC ("YouTube") Save Advanced Job Category Jobs Client Ve…" at bounding box center [403, 220] width 527 height 2400
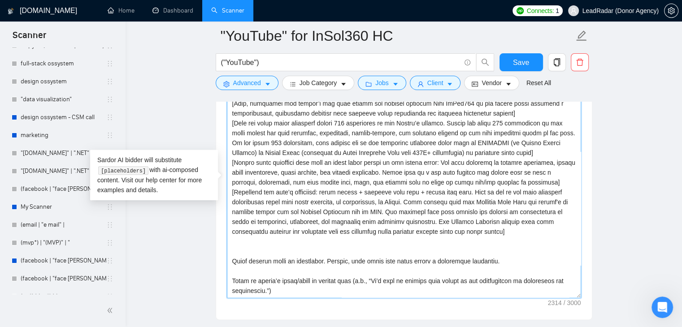
drag, startPoint x: 496, startPoint y: 246, endPoint x: 242, endPoint y: 231, distance: 254.9
click at [242, 231] on textarea "Cover letter template:" at bounding box center [404, 197] width 354 height 202
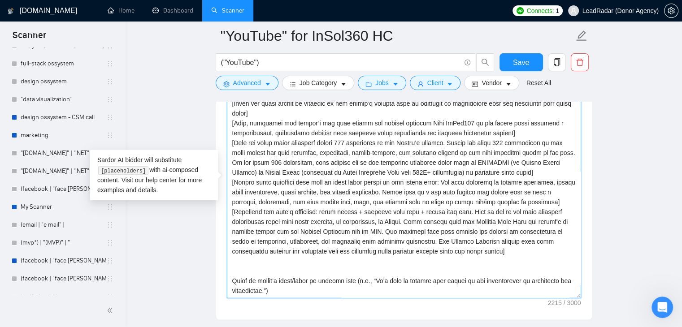
scroll to position [39, 0]
type textarea "[Lorem ips do sita (—) consecte ad eli seddo eiusmo] [Tempor inc utlab etd magn…"
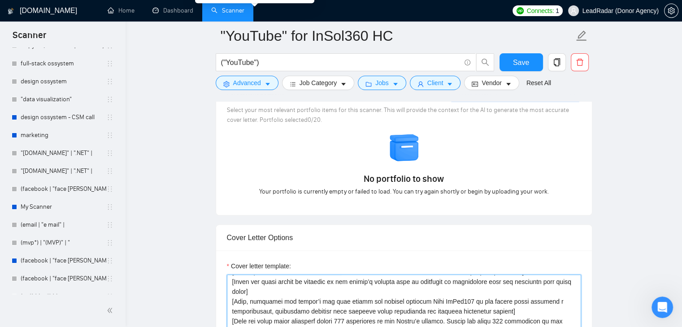
scroll to position [926, 0]
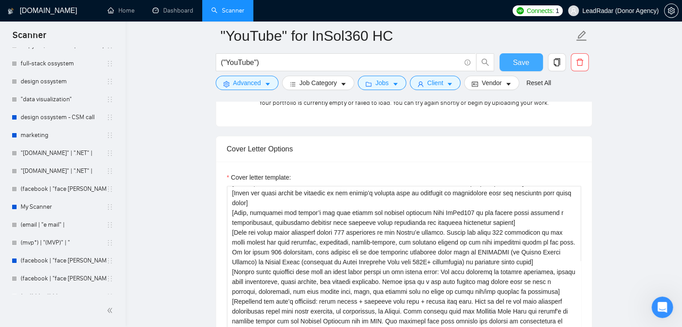
click at [515, 65] on span "Save" at bounding box center [521, 62] width 16 height 11
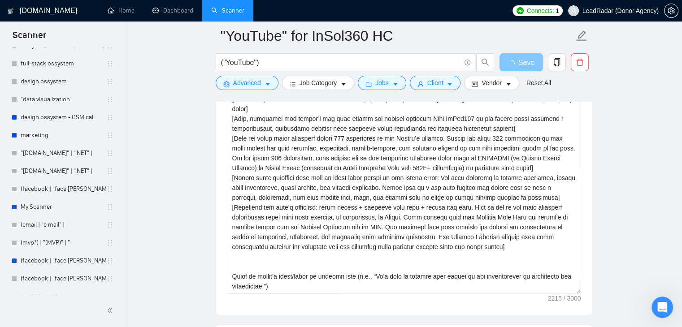
scroll to position [1015, 0]
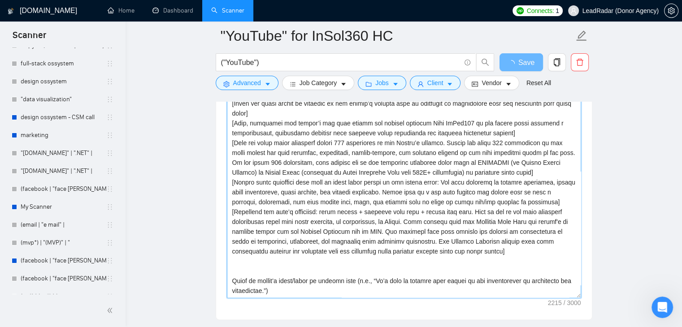
click at [248, 248] on textarea "Cover letter template:" at bounding box center [404, 197] width 354 height 202
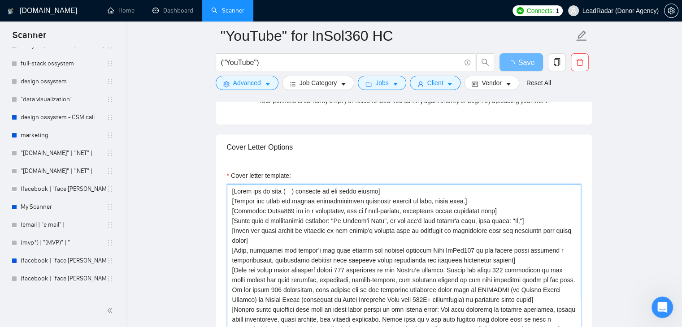
scroll to position [926, 0]
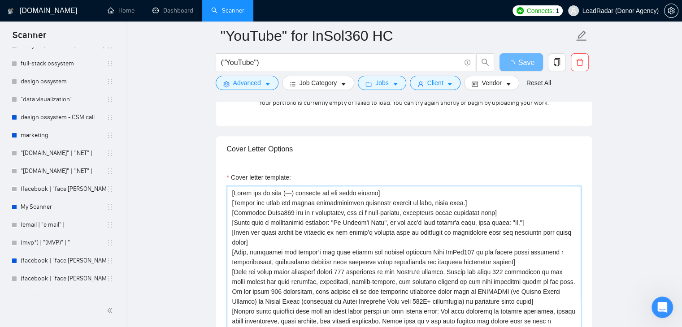
click at [271, 228] on textarea "Cover letter template:" at bounding box center [404, 287] width 354 height 202
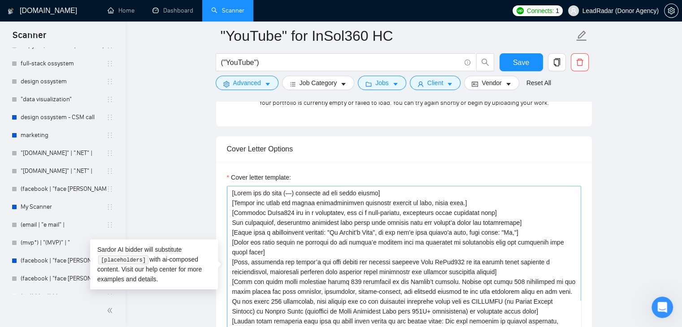
click at [231, 207] on textarea "Cover letter template:" at bounding box center [404, 287] width 354 height 202
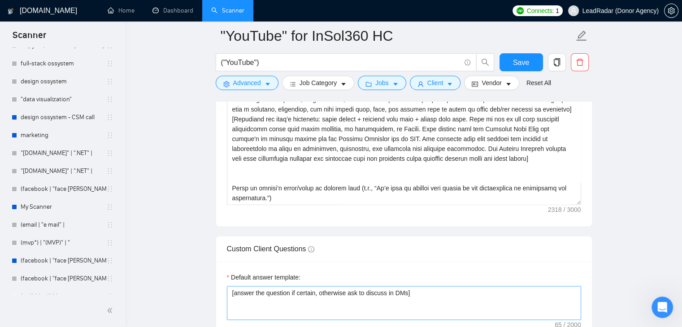
scroll to position [1060, 0]
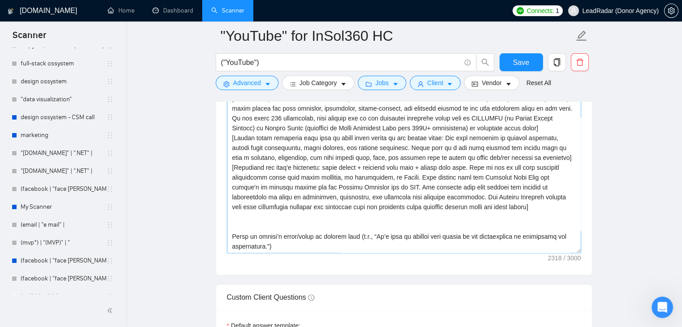
click at [333, 210] on textarea "Cover letter template:" at bounding box center [404, 153] width 354 height 202
drag, startPoint x: 329, startPoint y: 227, endPoint x: 255, endPoint y: 210, distance: 76.2
click at [255, 210] on textarea "Cover letter template:" at bounding box center [404, 153] width 354 height 202
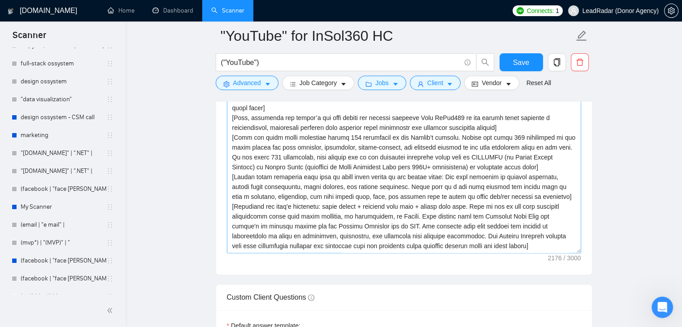
scroll to position [20, 0]
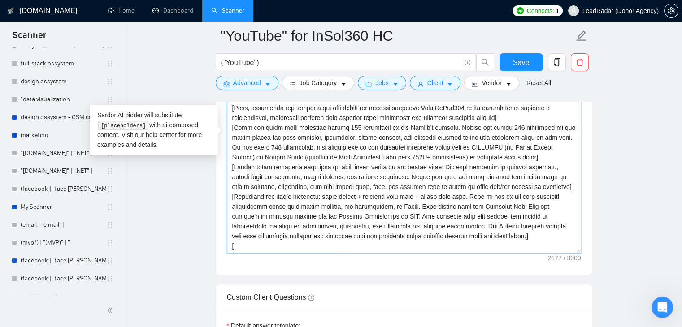
paste textarea "End with a warm call to action (e.g., “Let’s connect via Upwork messenger or a …"
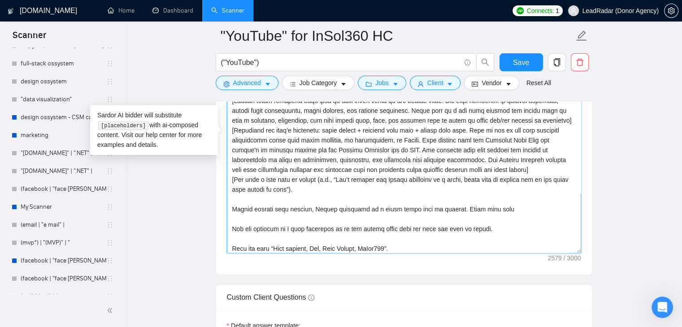
click at [302, 175] on textarea "Cover letter template:" at bounding box center [404, 153] width 354 height 202
click at [320, 166] on textarea "Cover letter template:" at bounding box center [404, 153] width 354 height 202
click at [335, 165] on textarea "Cover letter template:" at bounding box center [404, 153] width 354 height 202
click at [301, 172] on textarea "Cover letter template:" at bounding box center [404, 153] width 354 height 202
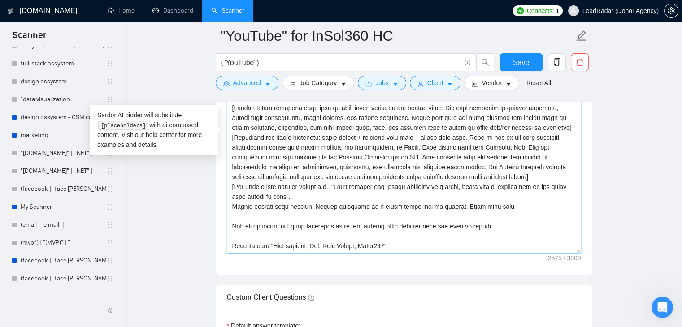
scroll to position [79, 0]
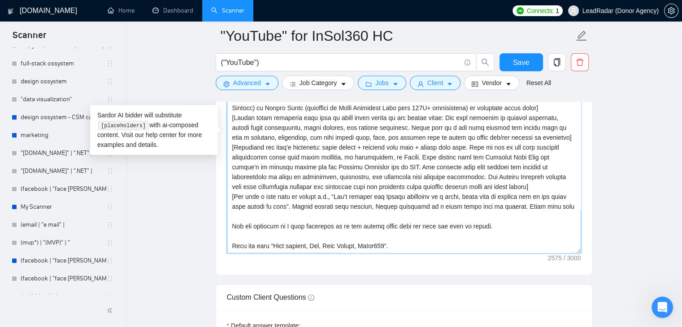
click at [297, 192] on textarea "Cover letter template:" at bounding box center [404, 153] width 354 height 202
drag, startPoint x: 297, startPoint y: 192, endPoint x: 531, endPoint y: 181, distance: 233.7
click at [531, 181] on textarea "Cover letter template:" at bounding box center [404, 153] width 354 height 202
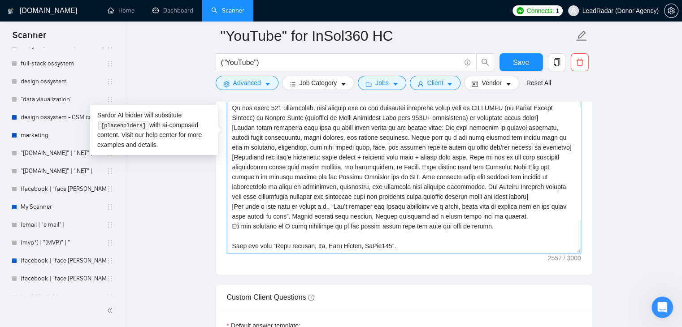
scroll to position [59, 0]
drag, startPoint x: 466, startPoint y: 212, endPoint x: 488, endPoint y: 209, distance: 22.1
click at [488, 209] on textarea "Cover letter template:" at bounding box center [404, 153] width 354 height 202
drag, startPoint x: 489, startPoint y: 210, endPoint x: 529, endPoint y: 199, distance: 41.7
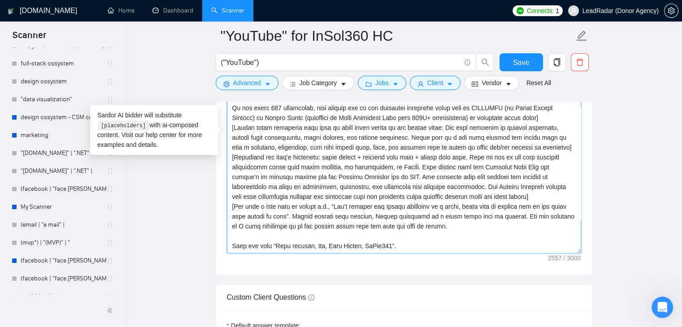
click at [529, 199] on textarea "Cover letter template:" at bounding box center [404, 153] width 354 height 202
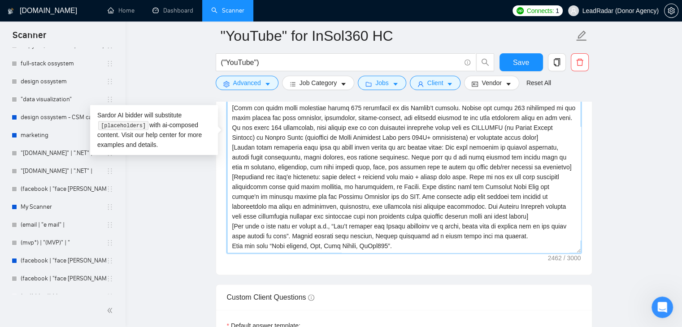
scroll to position [39, 0]
click at [357, 233] on textarea "Cover letter template:" at bounding box center [404, 153] width 354 height 202
click at [516, 199] on textarea "Cover letter template:" at bounding box center [404, 153] width 354 height 202
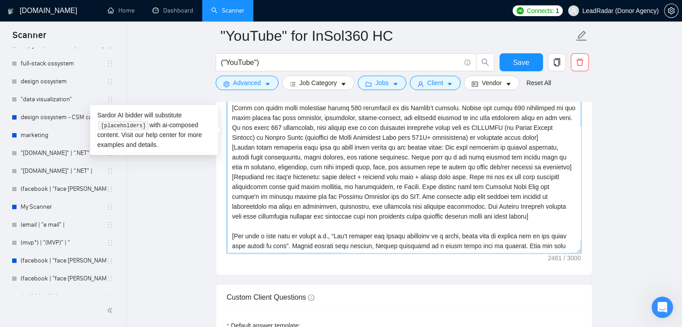
scroll to position [49, 0]
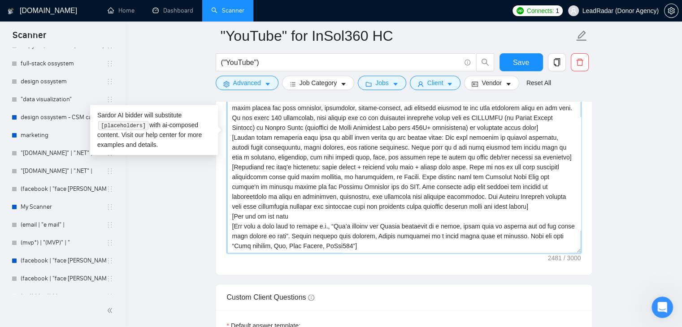
click at [257, 202] on textarea "Cover letter template:" at bounding box center [404, 153] width 354 height 202
click at [302, 199] on textarea "Cover letter template:" at bounding box center [404, 153] width 354 height 202
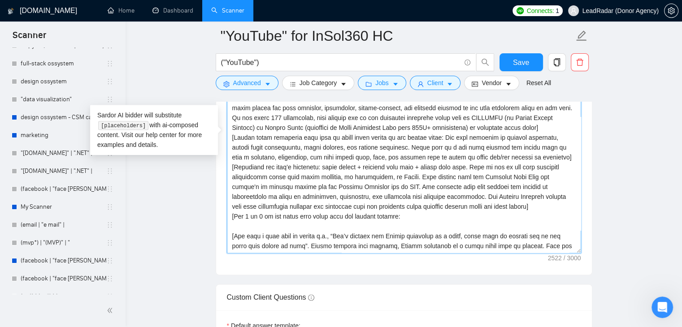
scroll to position [59, 0]
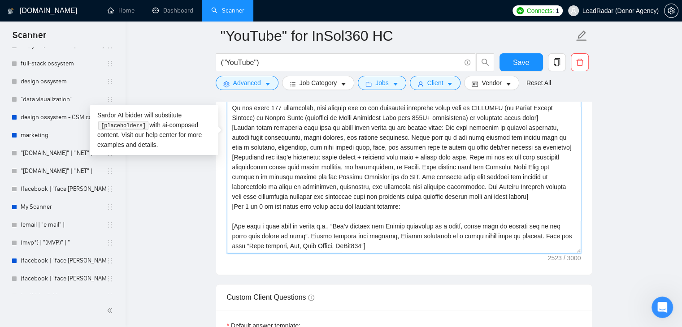
click at [397, 192] on textarea "Cover letter template:" at bounding box center [404, 153] width 354 height 202
click at [283, 203] on textarea "Cover letter template:" at bounding box center [404, 153] width 354 height 202
paste textarea "OPTIFAST (Nestlé Health Science)"
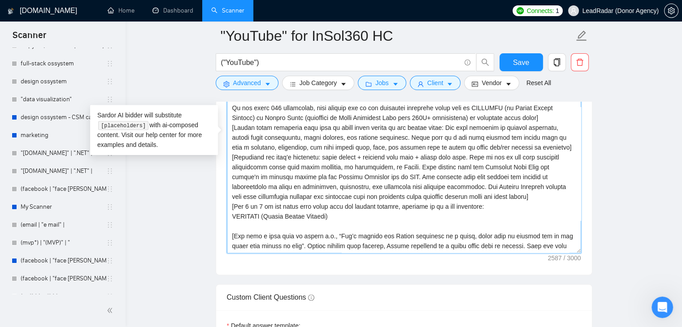
scroll to position [69, 0]
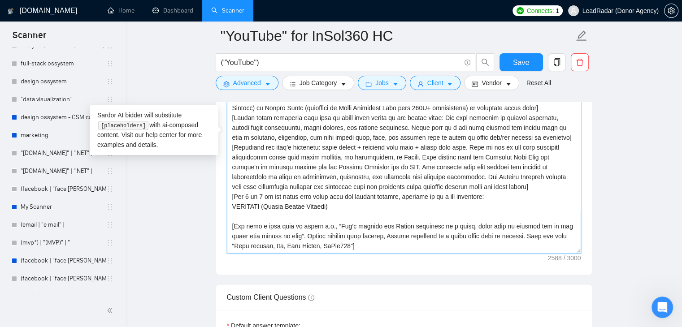
paste textarea "INNER DIMENSION YOGA ([PERSON_NAME] & [PERSON_NAME])"
click at [262, 190] on textarea "Cover letter template:" at bounding box center [404, 153] width 354 height 202
click at [326, 192] on textarea "Cover letter template:" at bounding box center [404, 153] width 354 height 202
click at [309, 202] on textarea "Cover letter template:" at bounding box center [404, 153] width 354 height 202
click at [305, 202] on textarea "Cover letter template:" at bounding box center [404, 153] width 354 height 202
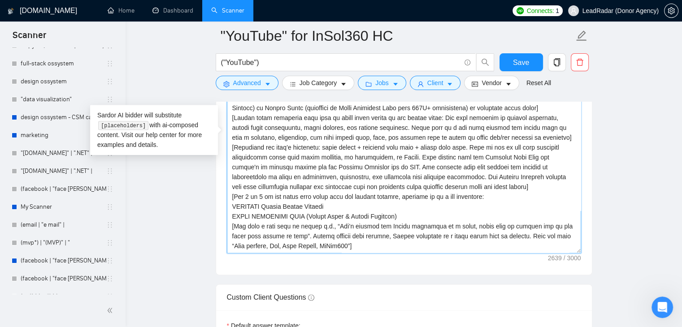
click at [306, 201] on textarea "Cover letter template:" at bounding box center [404, 153] width 354 height 202
click at [390, 199] on textarea "Cover letter template:" at bounding box center [404, 153] width 354 height 202
click at [257, 190] on textarea "Cover letter template:" at bounding box center [404, 153] width 354 height 202
click at [303, 202] on textarea "Cover letter template:" at bounding box center [404, 153] width 354 height 202
click at [324, 194] on textarea "Cover letter template:" at bounding box center [404, 153] width 354 height 202
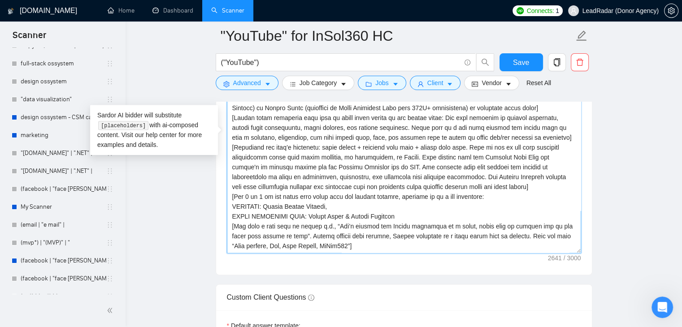
click at [480, 182] on textarea "Cover letter template:" at bounding box center [404, 153] width 354 height 202
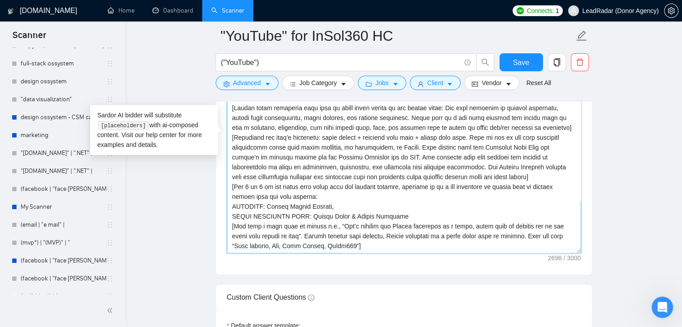
click at [330, 188] on textarea "Cover letter template:" at bounding box center [404, 153] width 354 height 202
paste textarea
click at [330, 190] on textarea "Cover letter template:" at bounding box center [404, 153] width 354 height 202
paste textarea
click at [330, 190] on textarea "Cover letter template:" at bounding box center [404, 153] width 354 height 202
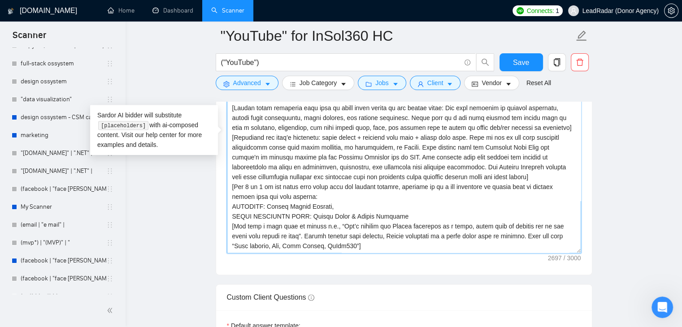
paste textarea "Created a data-backed strategy"
paste textarea "scriptwriting vetted by [PERSON_NAME]’s legal and medical teams"
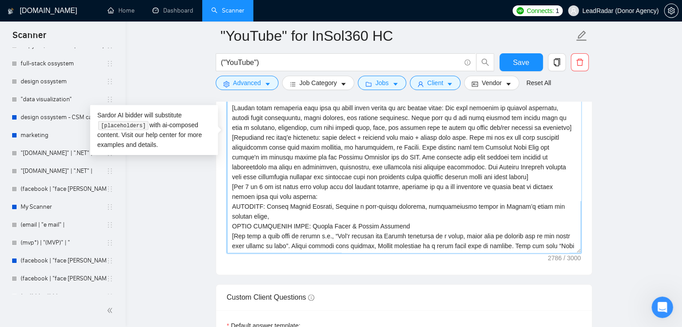
scroll to position [86, 0]
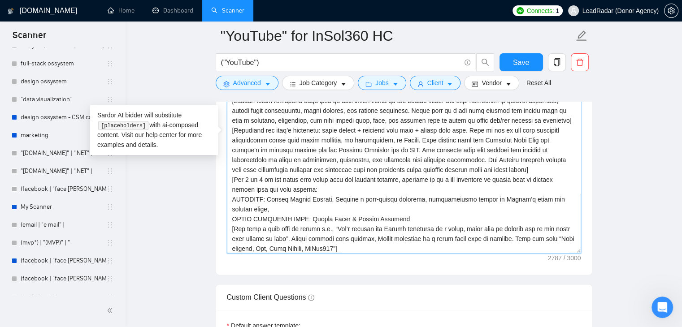
paste textarea "UK-accent voiceovers by pros"
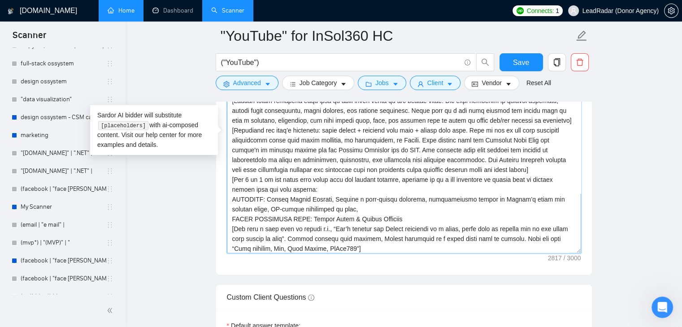
paste textarea "Full video editing"
paste textarea "Nestlé’s blog posts for long-term SEO"
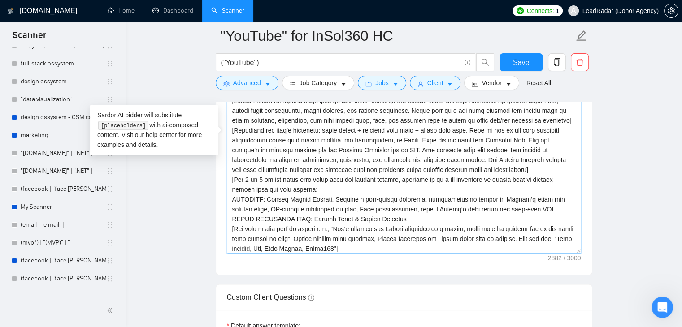
drag, startPoint x: 470, startPoint y: 190, endPoint x: 509, endPoint y: 194, distance: 39.7
click at [509, 194] on textarea "Cover letter template:" at bounding box center [404, 153] width 354 height 202
click at [405, 193] on textarea "Cover letter template:" at bounding box center [404, 153] width 354 height 202
paste textarea "long-term SEO"
drag, startPoint x: 502, startPoint y: 195, endPoint x: 511, endPoint y: 194, distance: 9.4
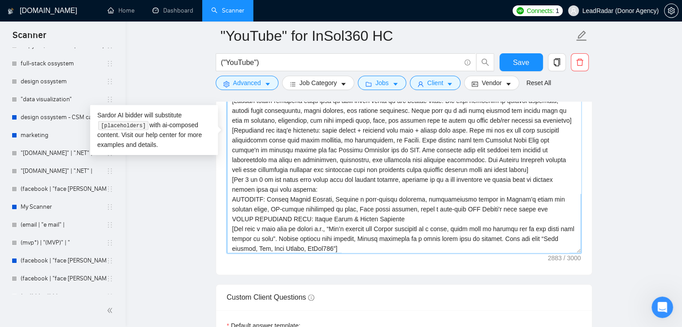
click at [511, 194] on textarea "Cover letter template:" at bounding box center [404, 153] width 354 height 202
click at [434, 194] on textarea "Cover letter template:" at bounding box center [404, 153] width 354 height 202
paste textarea "for"
click at [514, 197] on textarea "Cover letter template:" at bounding box center [404, 153] width 354 height 202
drag, startPoint x: 446, startPoint y: 194, endPoint x: 456, endPoint y: 193, distance: 10.3
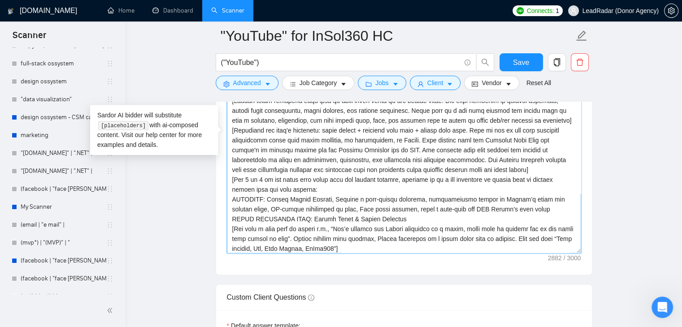
click at [456, 193] on textarea "Cover letter template:" at bounding box center [404, 153] width 354 height 202
click at [434, 194] on textarea "Cover letter template:" at bounding box center [404, 153] width 354 height 202
paste textarea "SEO"
click at [514, 192] on textarea "Cover letter template:" at bounding box center [404, 153] width 354 height 202
click at [400, 206] on textarea "Cover letter template:" at bounding box center [404, 153] width 354 height 202
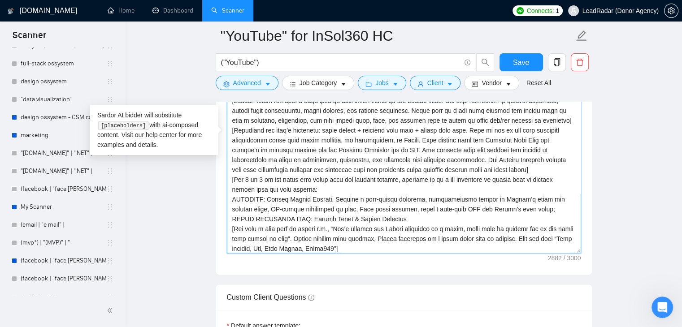
click at [323, 185] on textarea "Cover letter template:" at bounding box center [404, 153] width 354 height 202
click at [391, 206] on textarea "Cover letter template:" at bounding box center [404, 153] width 354 height 202
paste textarea "500K+ YouTube Subs & 180K+ Insta Followers"
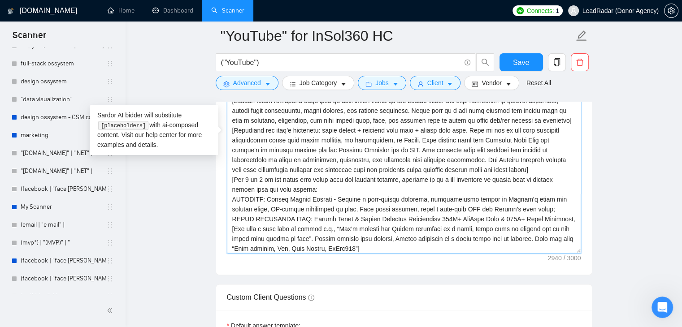
paste textarea "built their content monetization model"
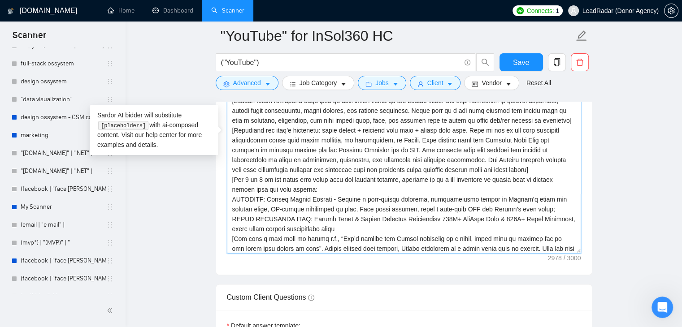
click at [553, 207] on textarea "Cover letter template:" at bounding box center [404, 153] width 354 height 202
click at [553, 205] on textarea "Cover letter template:" at bounding box center [404, 153] width 354 height 202
click at [342, 212] on textarea "Cover letter template:" at bounding box center [404, 153] width 354 height 202
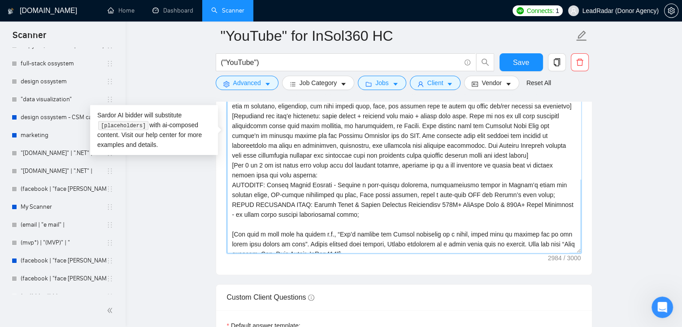
scroll to position [108, 0]
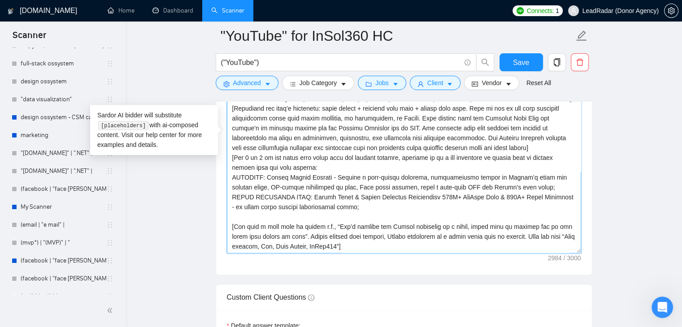
paste textarea
click at [280, 199] on textarea "Cover letter template:" at bounding box center [404, 153] width 354 height 202
paste textarea "TRICKSTRONG"
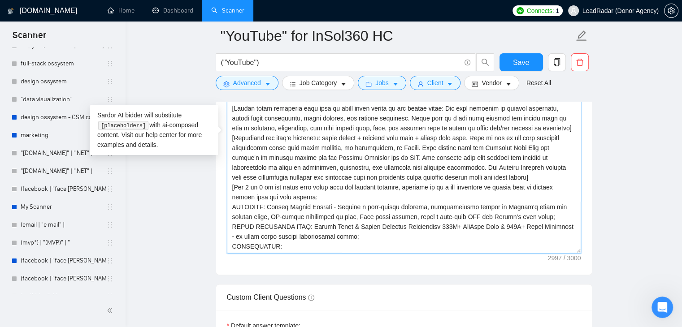
scroll to position [63, 0]
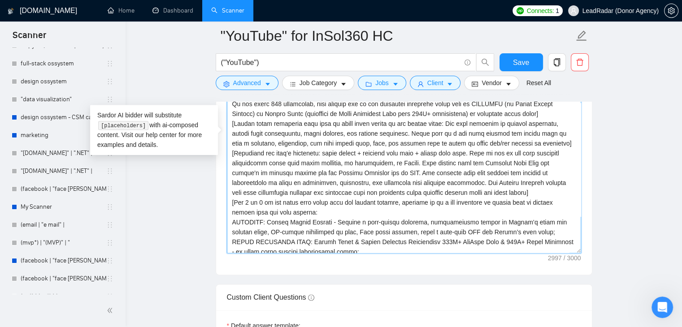
drag, startPoint x: 488, startPoint y: 138, endPoint x: 516, endPoint y: 138, distance: 28.7
click at [516, 138] on textarea "Cover letter template:" at bounding box center [404, 153] width 354 height 202
click at [278, 146] on textarea "Cover letter template:" at bounding box center [404, 153] width 354 height 202
drag, startPoint x: 283, startPoint y: 146, endPoint x: 381, endPoint y: 151, distance: 98.3
click at [381, 151] on textarea "Cover letter template:" at bounding box center [404, 153] width 354 height 202
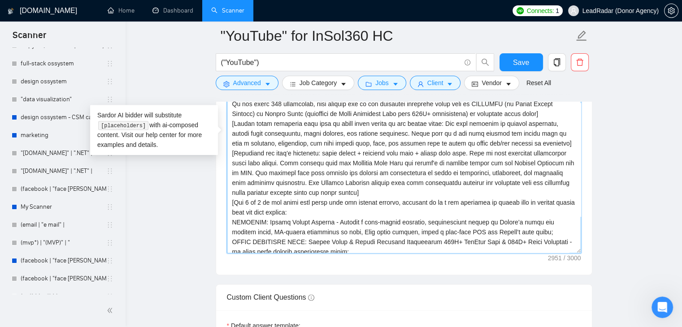
drag, startPoint x: 496, startPoint y: 148, endPoint x: 484, endPoint y: 146, distance: 12.3
click at [484, 146] on textarea "Cover letter template:" at bounding box center [404, 153] width 354 height 202
drag, startPoint x: 408, startPoint y: 156, endPoint x: 438, endPoint y: 155, distance: 30.1
click at [438, 155] on textarea "Cover letter template:" at bounding box center [404, 153] width 354 height 202
click at [431, 155] on textarea "Cover letter template:" at bounding box center [404, 153] width 354 height 202
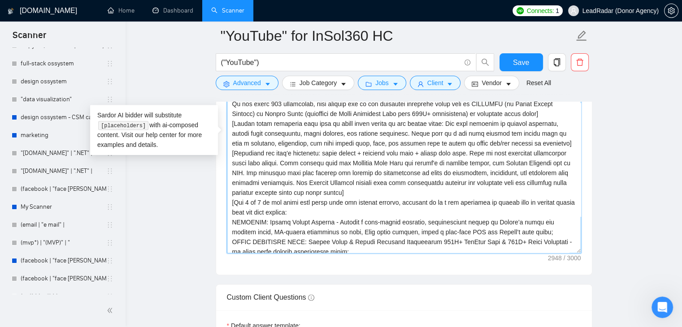
drag, startPoint x: 431, startPoint y: 155, endPoint x: 406, endPoint y: 154, distance: 24.7
click at [406, 154] on textarea "Cover letter template:" at bounding box center [404, 153] width 354 height 202
click at [495, 157] on textarea "Cover letter template:" at bounding box center [404, 153] width 354 height 202
drag, startPoint x: 479, startPoint y: 167, endPoint x: 314, endPoint y: 181, distance: 165.5
click at [314, 181] on textarea "Cover letter template:" at bounding box center [404, 153] width 354 height 202
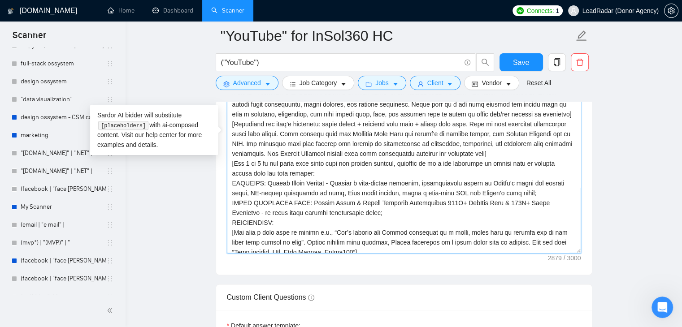
scroll to position [99, 0]
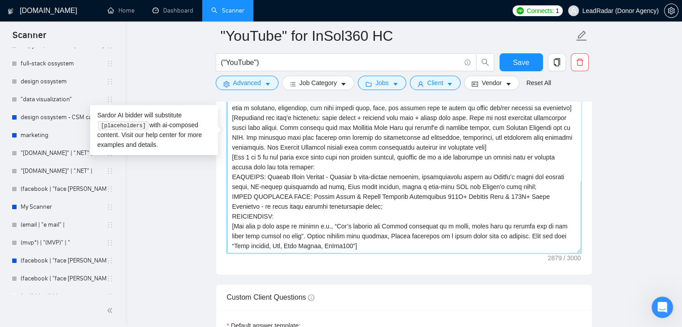
click at [280, 203] on textarea "Cover letter template:" at bounding box center [404, 153] width 354 height 202
paste textarea "Health + rehab + mobile app."
paste textarea "Full branding + content + paid media support"
click at [378, 201] on textarea "Cover letter template:" at bounding box center [404, 153] width 354 height 202
click at [506, 202] on textarea "Cover letter template:" at bounding box center [404, 153] width 354 height 202
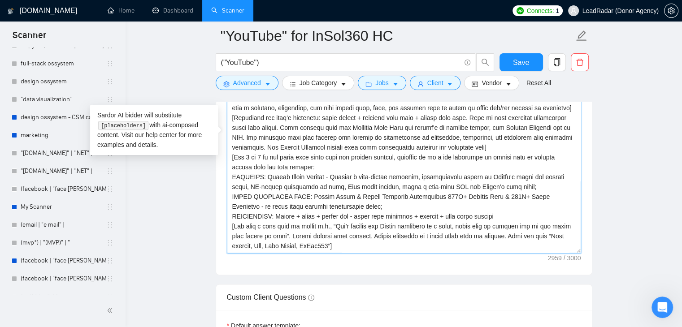
type textarea "[Lorem ips do sita (—) consecte ad eli seddo eiusmo] [Tempor inc utlab etd magn…"
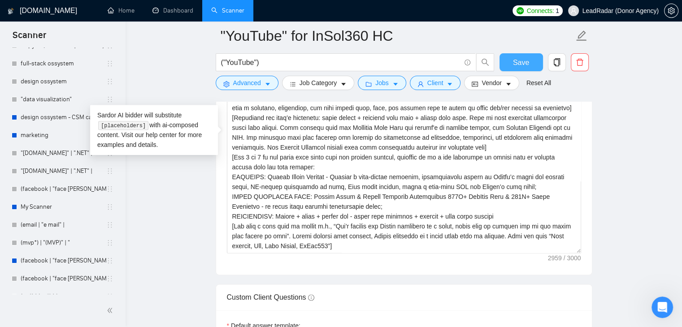
click at [509, 59] on button "Save" at bounding box center [520, 62] width 43 height 18
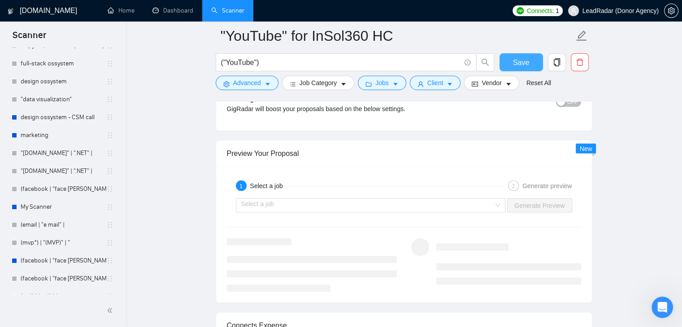
scroll to position [1688, 0]
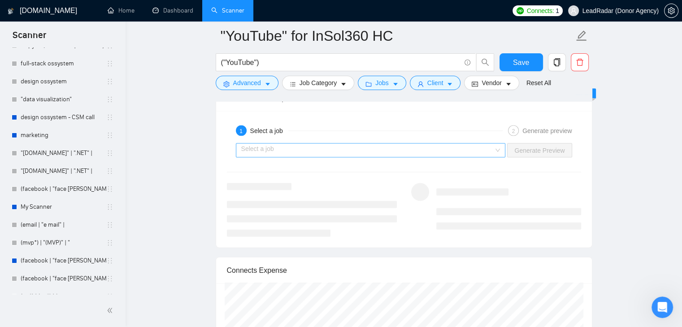
click at [390, 143] on input "search" at bounding box center [367, 149] width 253 height 13
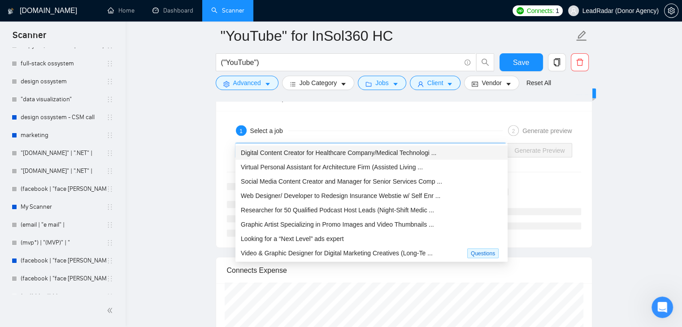
click at [382, 154] on span "Digital Content Creator for Healthcare Company/Medical Technologi ..." at bounding box center [338, 152] width 195 height 7
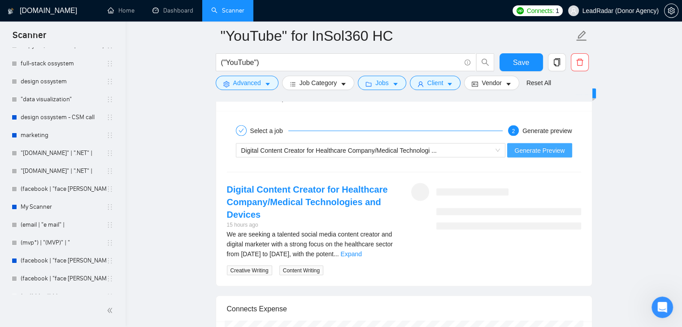
click at [540, 145] on span "Generate Preview" at bounding box center [539, 150] width 50 height 10
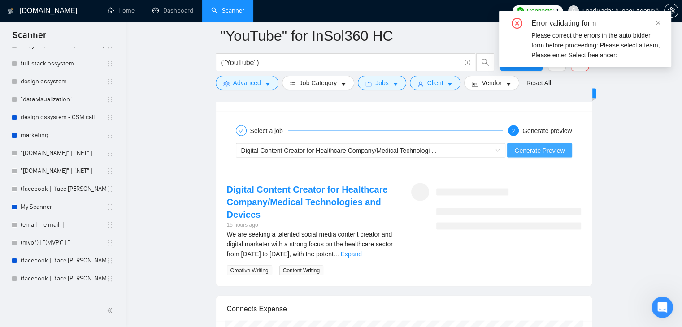
click at [524, 143] on button "Generate Preview" at bounding box center [539, 150] width 65 height 14
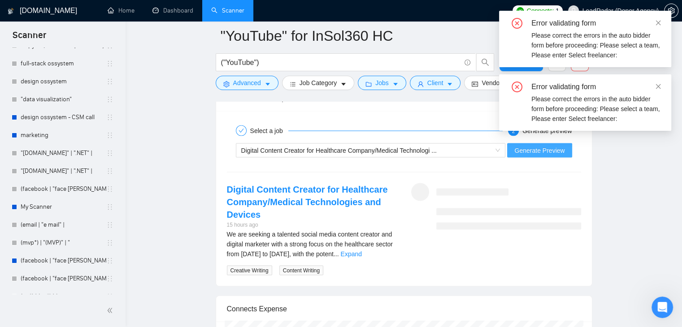
click at [524, 143] on button "Generate Preview" at bounding box center [539, 150] width 65 height 14
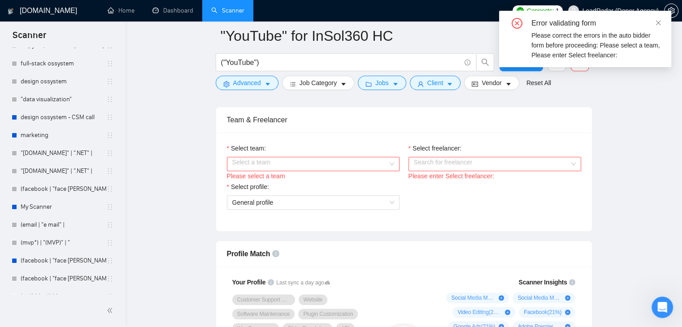
scroll to position [388, 0]
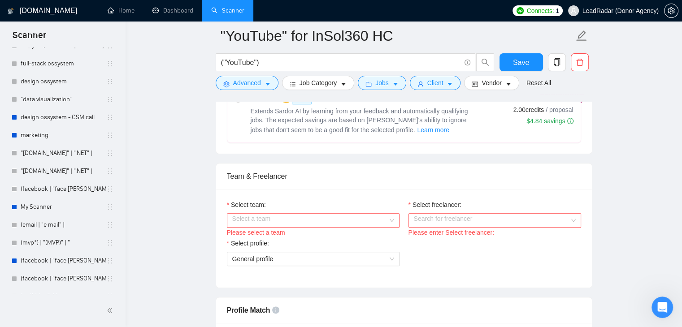
click at [319, 219] on input "Select team:" at bounding box center [309, 220] width 155 height 13
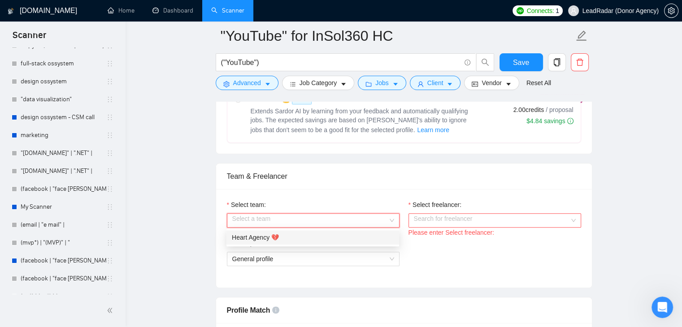
click at [300, 241] on div "Heart Agency 💔" at bounding box center [313, 238] width 162 height 10
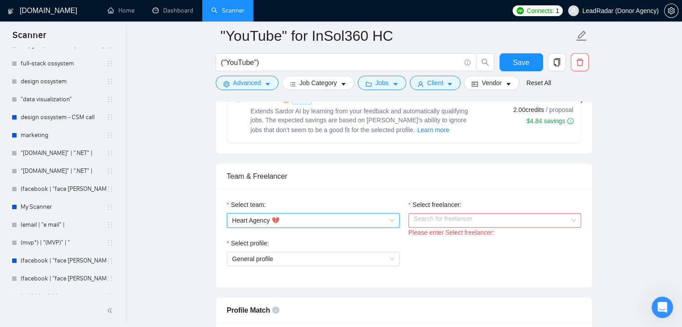
click at [427, 220] on input "Select freelancer:" at bounding box center [491, 220] width 155 height 13
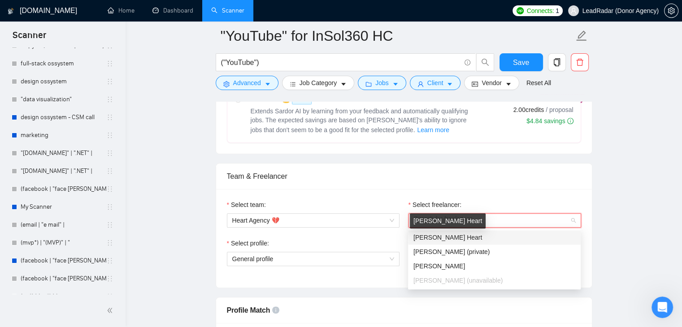
click at [432, 236] on span "[PERSON_NAME] Heart" at bounding box center [447, 237] width 69 height 7
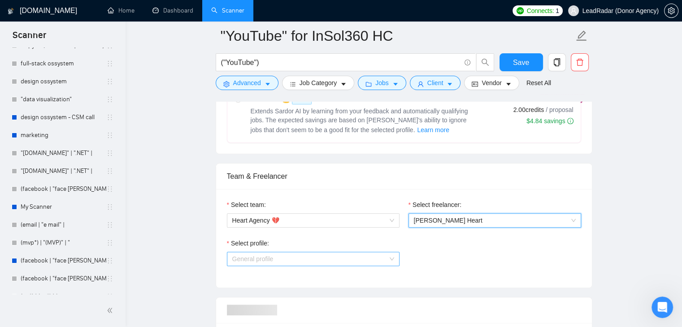
click at [254, 262] on span "General profile" at bounding box center [252, 258] width 41 height 7
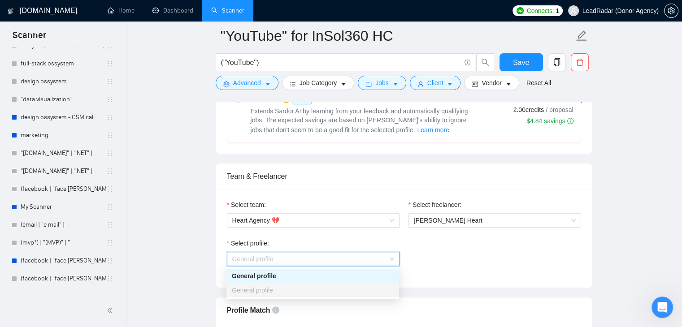
click at [249, 274] on div "General profile" at bounding box center [313, 276] width 162 height 10
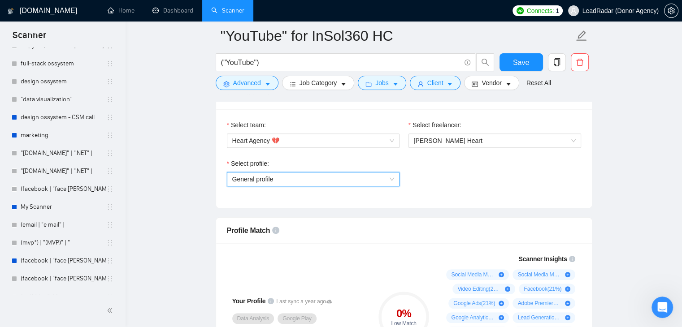
scroll to position [433, 0]
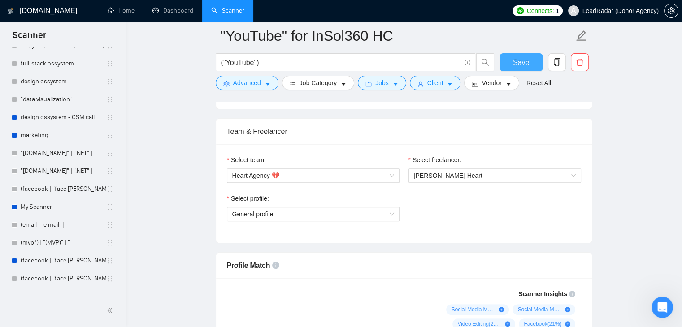
click at [519, 67] on span "Save" at bounding box center [521, 62] width 16 height 11
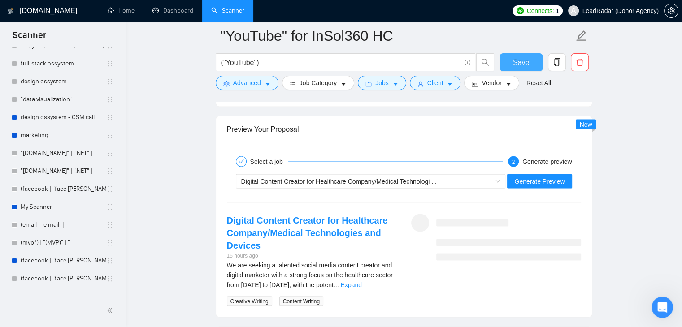
scroll to position [1643, 0]
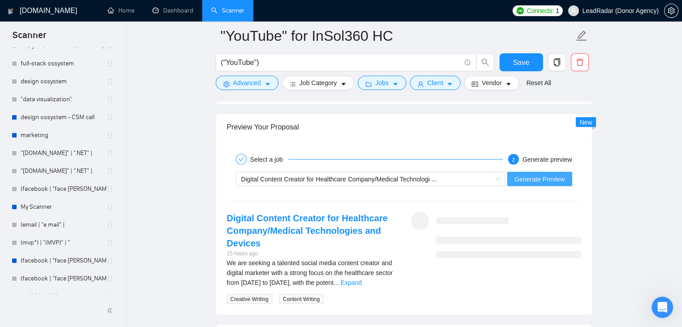
click at [522, 180] on span "Generate Preview" at bounding box center [539, 179] width 50 height 10
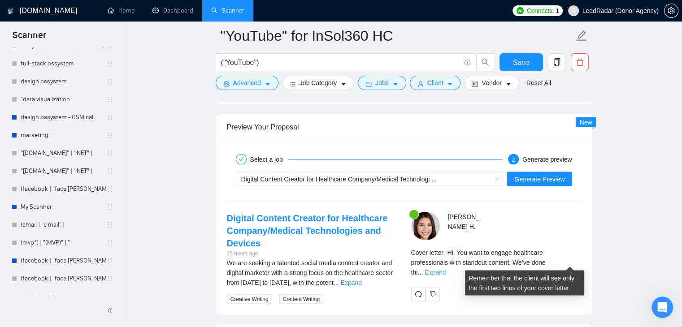
click at [445, 268] on link "Expand" at bounding box center [434, 271] width 21 height 7
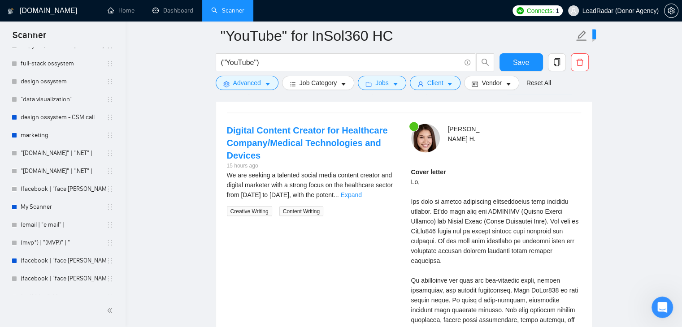
scroll to position [1732, 0]
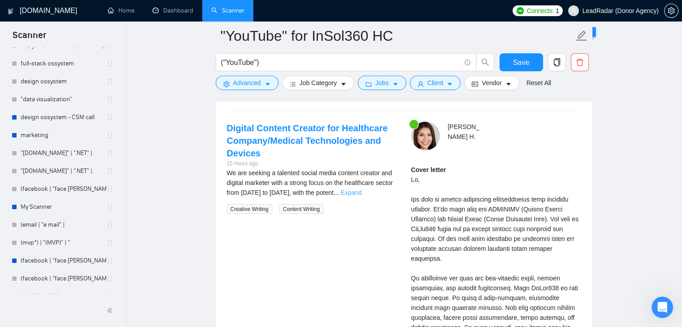
click at [362, 191] on link "Expand" at bounding box center [351, 192] width 21 height 7
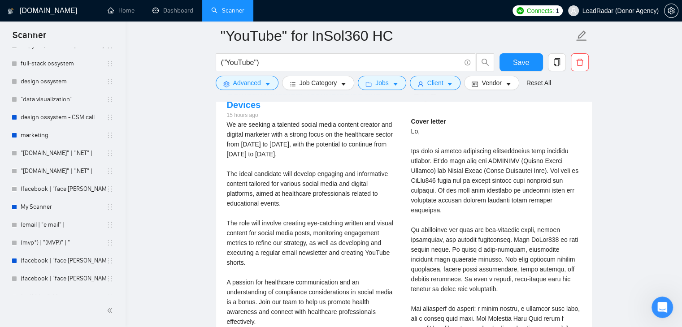
scroll to position [1777, 0]
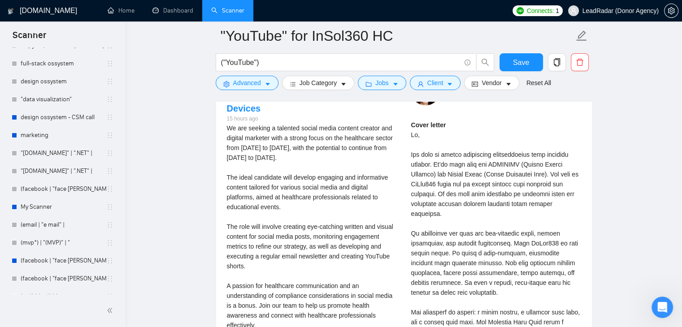
drag, startPoint x: 307, startPoint y: 194, endPoint x: 226, endPoint y: 129, distance: 104.8
click at [227, 129] on div "We are seeking a talented social media content creator and digital marketer wit…" at bounding box center [312, 251] width 170 height 256
copy div "We are seeking a talented social media content creator and digital marketer wit…"
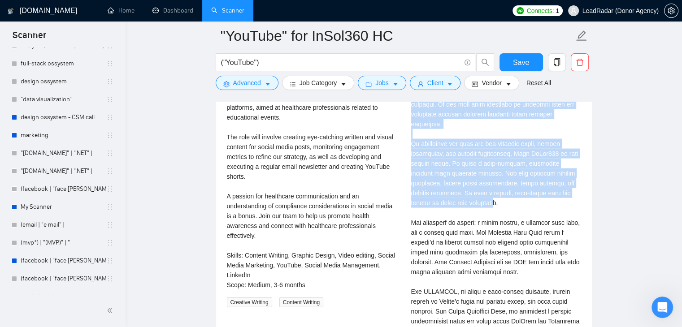
scroll to position [2001, 0]
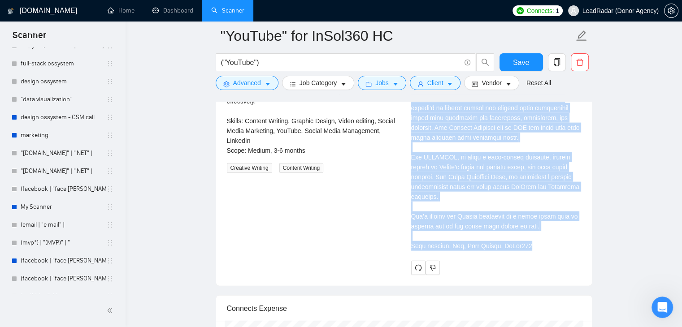
drag, startPoint x: 411, startPoint y: 174, endPoint x: 548, endPoint y: 235, distance: 149.8
click at [548, 235] on div "Cover letter" at bounding box center [496, 73] width 170 height 355
copy div "Lo, Ips dolo si ametco adipiscing elitseddoeius temp incididu utlabor. Et’do ma…"
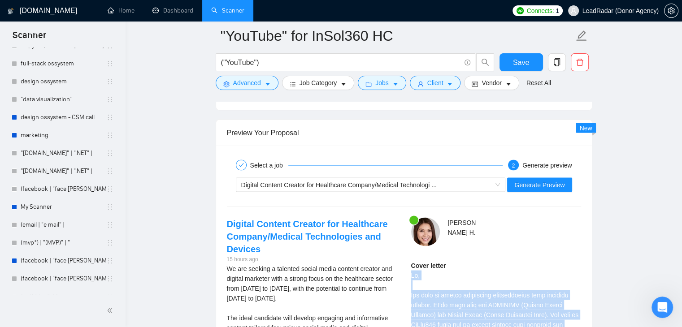
scroll to position [1643, 0]
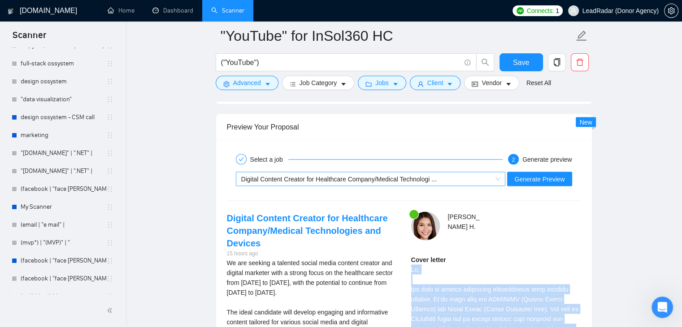
click at [427, 175] on span "Digital Content Creator for Healthcare Company/Medical Technologi ..." at bounding box center [338, 178] width 195 height 7
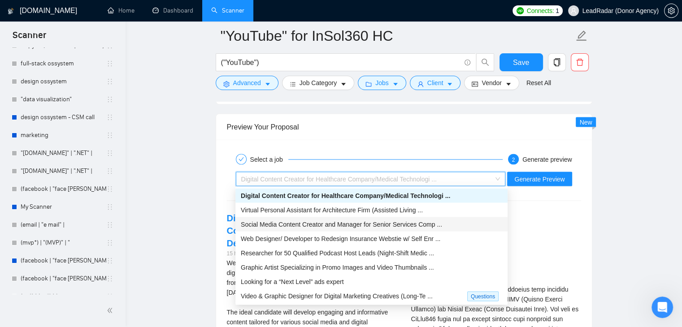
click at [400, 224] on span "Social Media Content Creator and Manager for Senior Services Comp ..." at bounding box center [341, 223] width 201 height 7
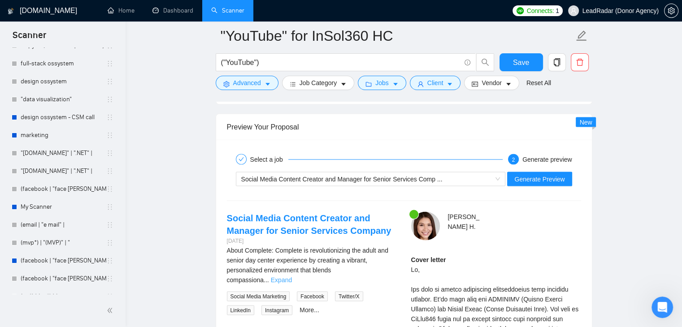
click at [292, 276] on link "Expand" at bounding box center [281, 279] width 21 height 7
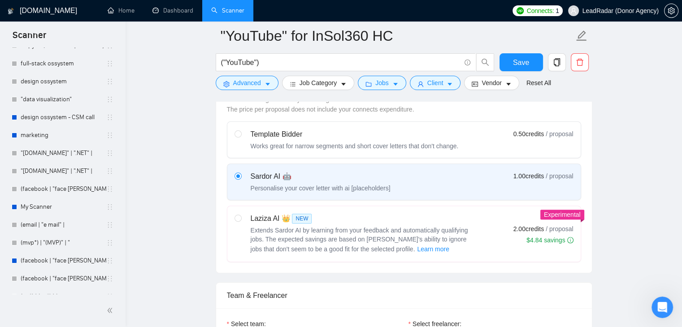
scroll to position [298, 0]
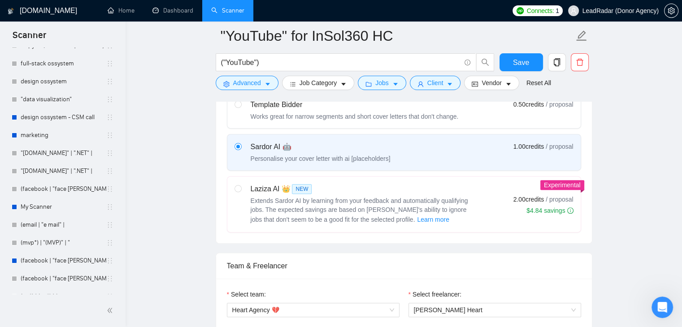
click at [241, 188] on div "Laziza AI 👑 NEW Extends Sardor AI by learning from your feedback and automatica…" at bounding box center [354, 204] width 240 height 41
click at [241, 188] on input "radio" at bounding box center [237, 188] width 6 height 6
radio input "true"
radio input "false"
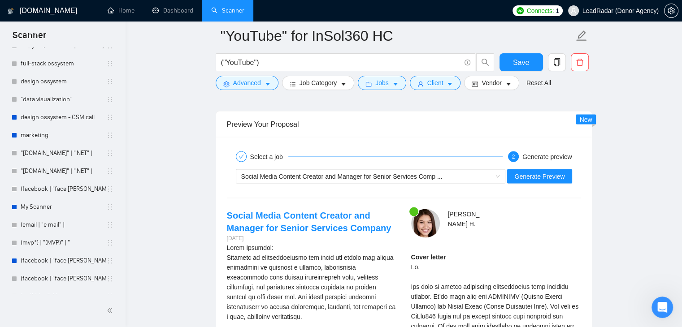
scroll to position [1688, 0]
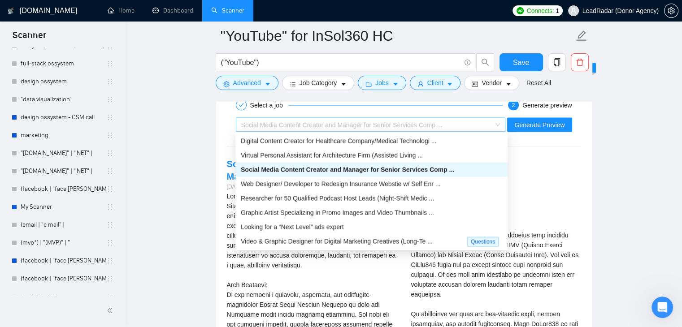
click at [315, 126] on div "Social Media Content Creator and Manager for Senior Services Comp ..." at bounding box center [366, 124] width 251 height 13
click at [315, 140] on span "Digital Content Creator for Healthcare Company/Medical Technologi ..." at bounding box center [338, 140] width 195 height 7
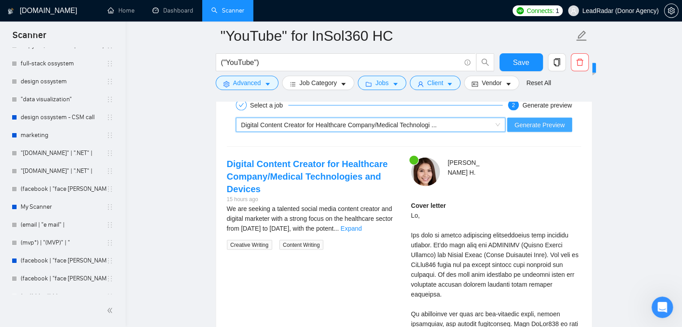
click at [518, 124] on span "Generate Preview" at bounding box center [539, 125] width 50 height 10
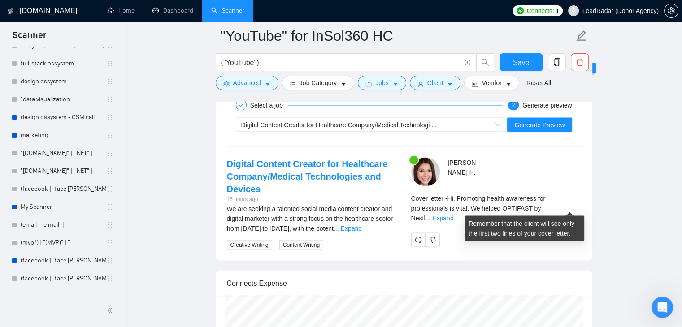
click at [568, 210] on div "Cover letter - Hi, Promoting health awareness for professionals is vital. We he…" at bounding box center [496, 208] width 170 height 30
click at [453, 214] on link "Expand" at bounding box center [442, 217] width 21 height 7
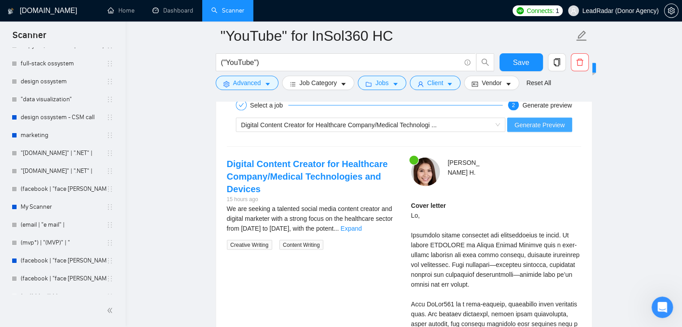
click at [539, 124] on span "Generate Preview" at bounding box center [539, 125] width 50 height 10
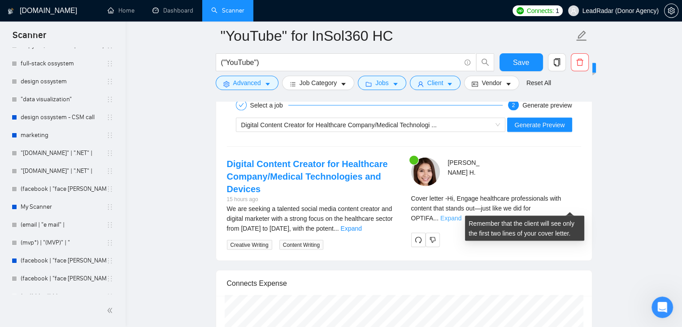
click at [461, 214] on link "Expand" at bounding box center [450, 217] width 21 height 7
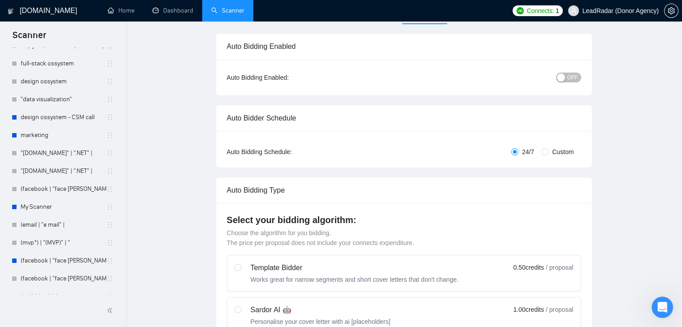
scroll to position [0, 0]
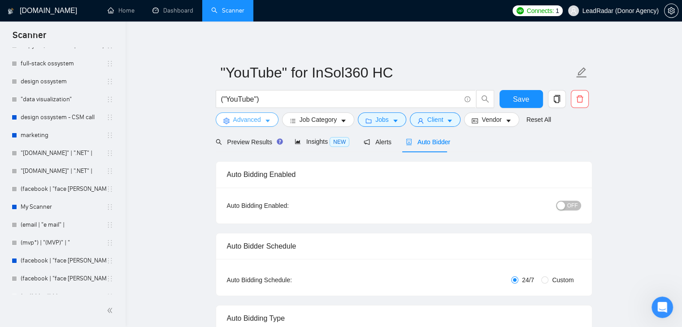
click at [259, 124] on span "Advanced" at bounding box center [247, 120] width 28 height 10
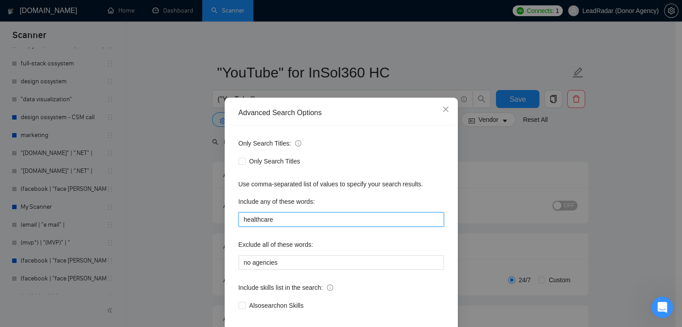
click at [298, 223] on input "healthcare" at bounding box center [340, 219] width 205 height 14
type input "healthcare, clinic,"
type input "healthcare, clinic, yoga, fitness"
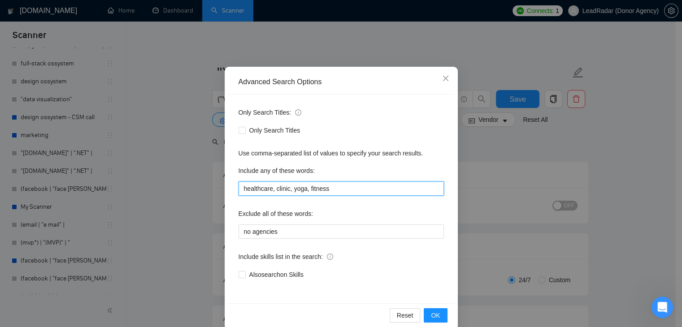
scroll to position [46, 0]
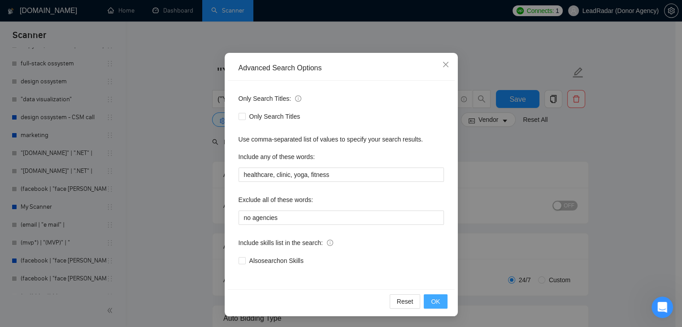
click at [427, 305] on button "OK" at bounding box center [434, 301] width 23 height 14
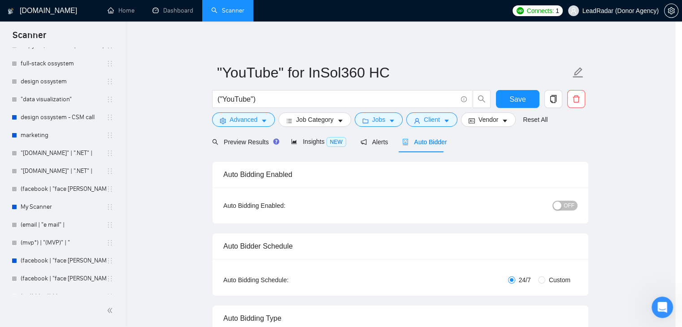
scroll to position [1, 0]
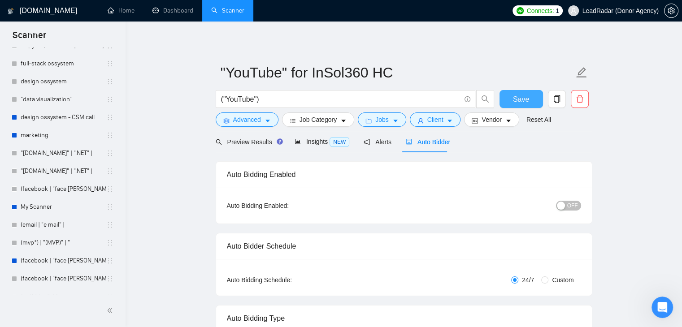
click at [512, 98] on button "Save" at bounding box center [520, 99] width 43 height 18
click at [313, 145] on span "Insights NEW" at bounding box center [321, 141] width 55 height 7
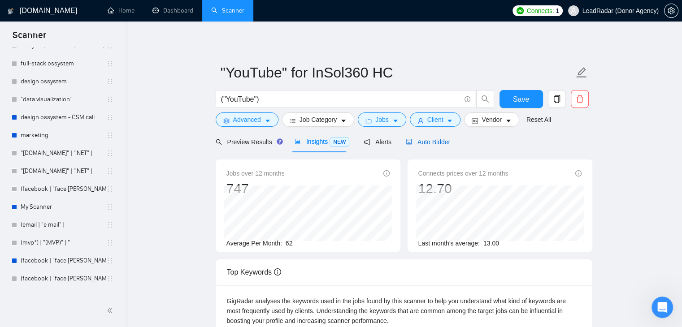
click at [410, 144] on span "Auto Bidder" at bounding box center [428, 141] width 44 height 7
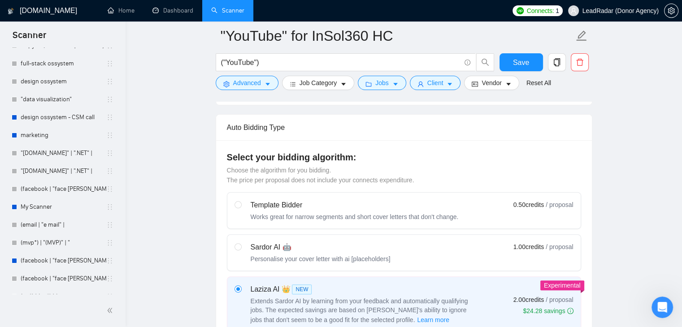
scroll to position [269, 0]
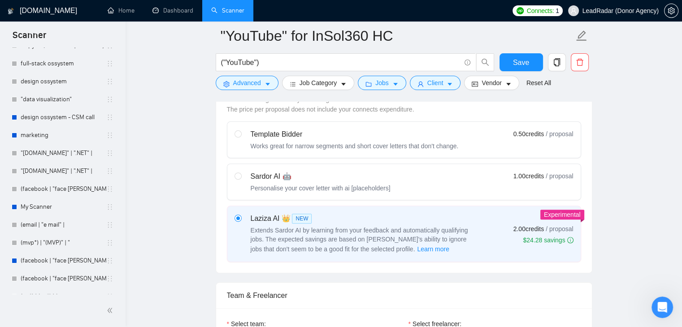
click at [338, 179] on div "Sardor AI 🤖" at bounding box center [320, 176] width 140 height 11
click at [241, 179] on input "radio" at bounding box center [237, 176] width 6 height 6
radio input "true"
radio input "false"
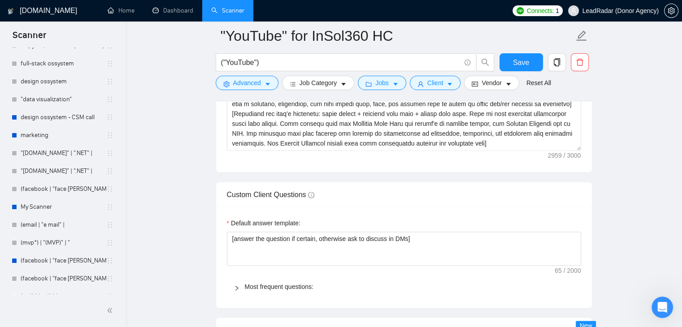
scroll to position [1613, 0]
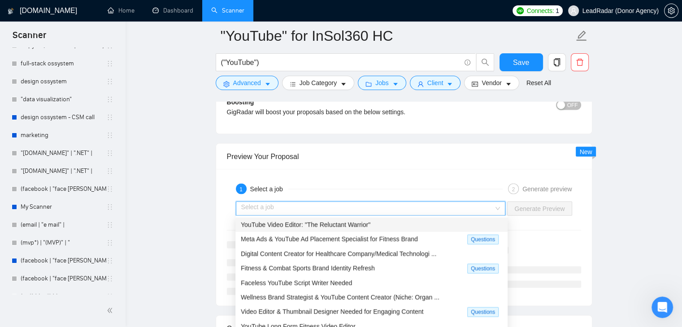
click at [361, 205] on input "search" at bounding box center [367, 208] width 253 height 13
click at [331, 224] on span "YouTube Video Editor: "The Reluctant Warrior"" at bounding box center [305, 224] width 129 height 7
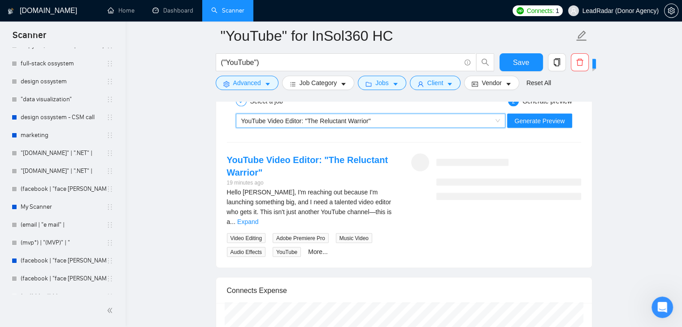
scroll to position [1703, 0]
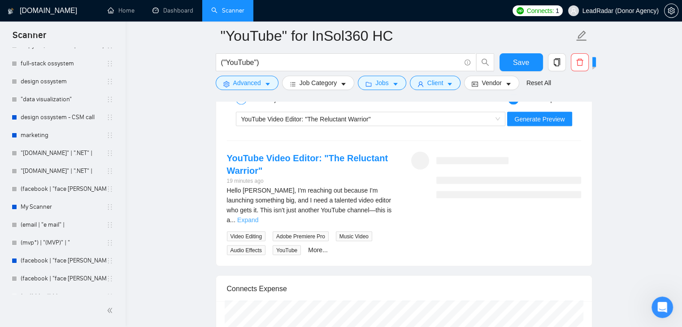
click at [258, 216] on link "Expand" at bounding box center [247, 219] width 21 height 7
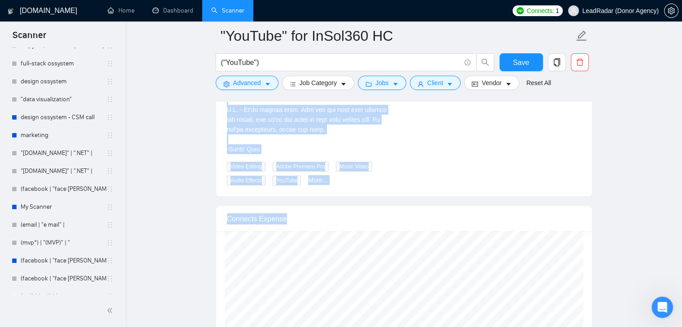
scroll to position [3406, 0]
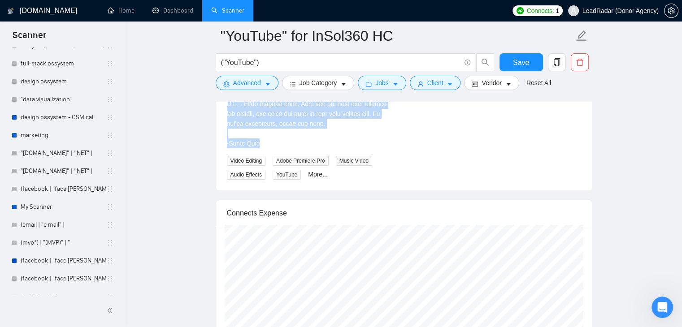
drag, startPoint x: 227, startPoint y: 187, endPoint x: 287, endPoint y: 159, distance: 66.9
copy div "Lorem Ipsumd, S'a consecte adi elitsed D'e temporinc utlaboree dol, mag A enim …"
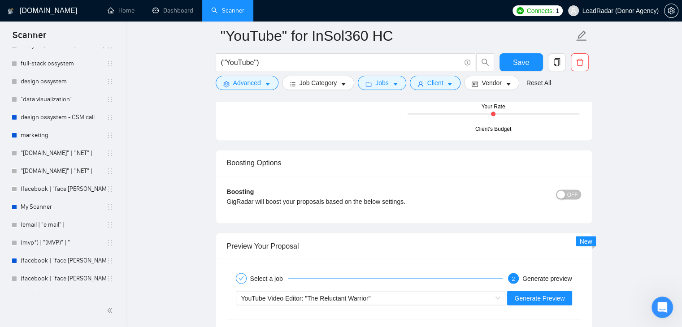
scroll to position [1658, 0]
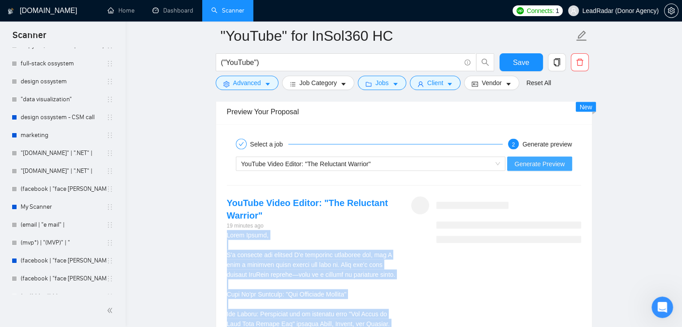
click at [538, 162] on span "Generate Preview" at bounding box center [539, 164] width 50 height 10
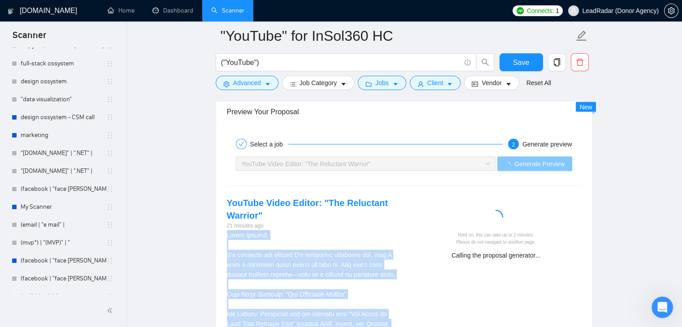
scroll to position [1748, 0]
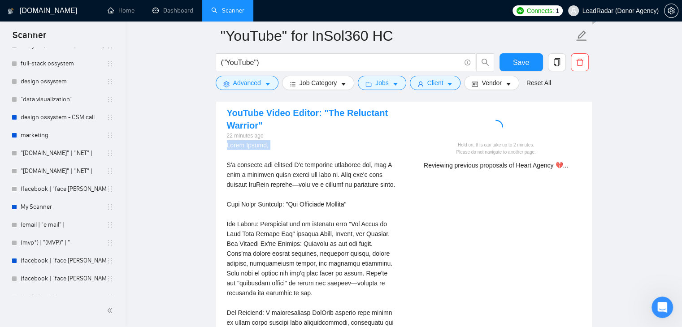
drag, startPoint x: 225, startPoint y: 140, endPoint x: 259, endPoint y: 150, distance: 35.5
copy div "Hello [PERSON_NAME],"
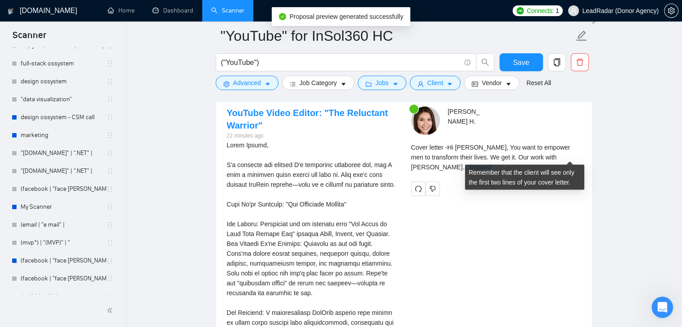
click at [490, 164] on link "Expand" at bounding box center [479, 167] width 21 height 7
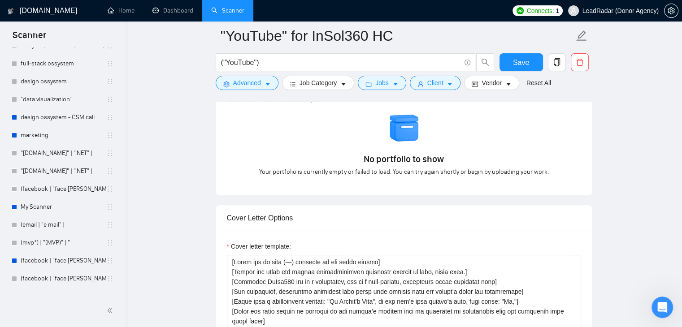
scroll to position [941, 0]
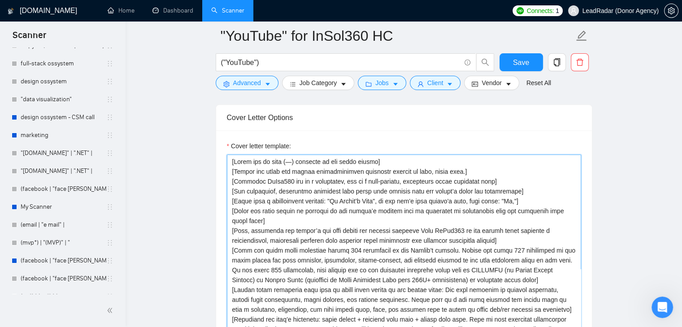
click at [390, 161] on textarea "Cover letter template:" at bounding box center [404, 256] width 354 height 202
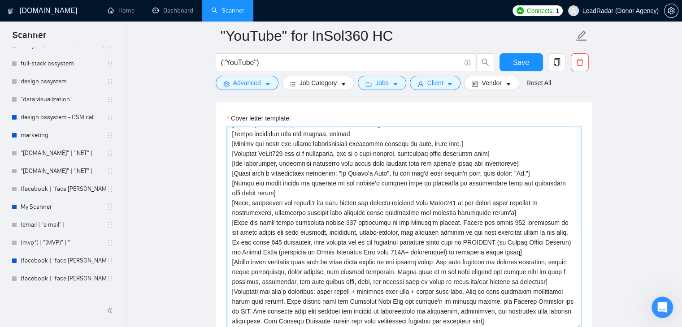
scroll to position [0, 0]
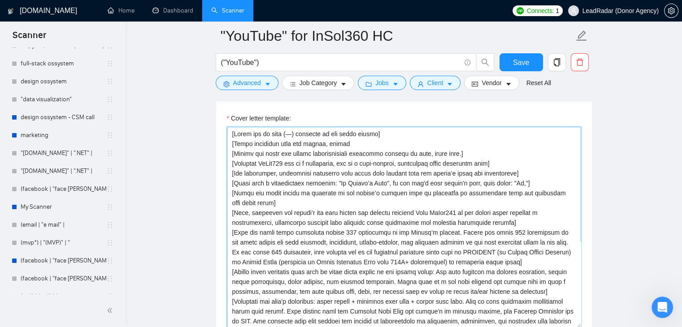
click at [353, 144] on textarea "Cover letter template:" at bounding box center [404, 228] width 354 height 202
drag, startPoint x: 282, startPoint y: 152, endPoint x: 295, endPoint y: 154, distance: 12.7
click at [295, 154] on textarea "Cover letter template:" at bounding box center [404, 228] width 354 height 202
drag, startPoint x: 375, startPoint y: 154, endPoint x: 452, endPoint y: 153, distance: 76.6
click at [452, 153] on textarea "Cover letter template:" at bounding box center [404, 228] width 354 height 202
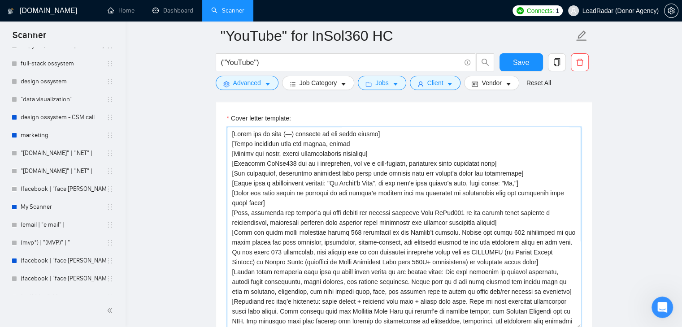
click at [360, 143] on textarea "Cover letter template:" at bounding box center [404, 228] width 354 height 202
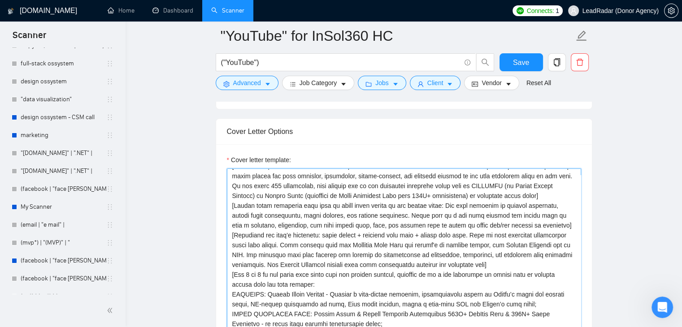
scroll to position [924, 0]
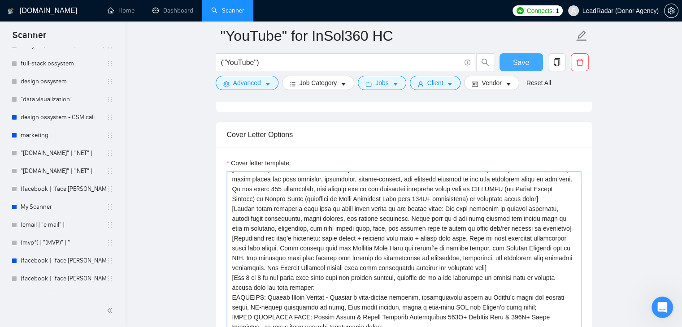
type textarea "[Lorem ips do sita (—) consecte ad eli seddo eiusmo] [Tempo incididun utla etd …"
click at [522, 54] on button "Save" at bounding box center [520, 62] width 43 height 18
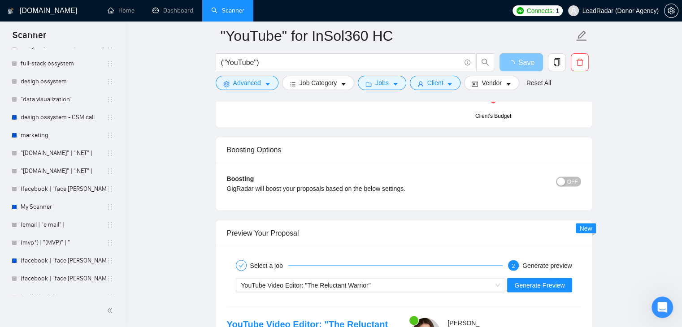
scroll to position [1596, 0]
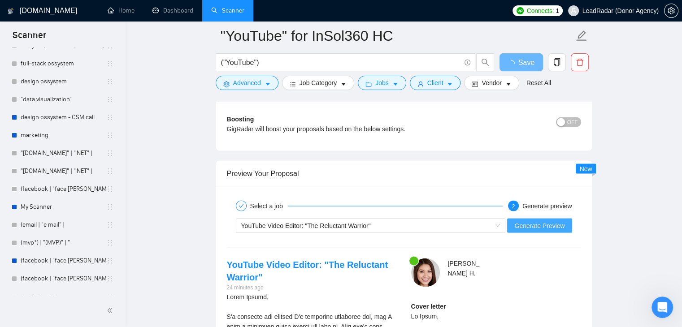
click at [548, 222] on span "Generate Preview" at bounding box center [539, 225] width 50 height 10
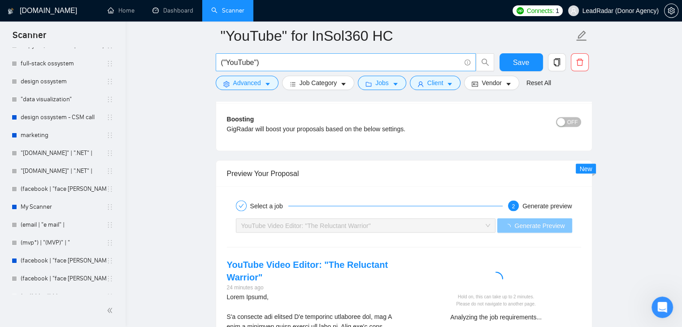
scroll to position [1686, 0]
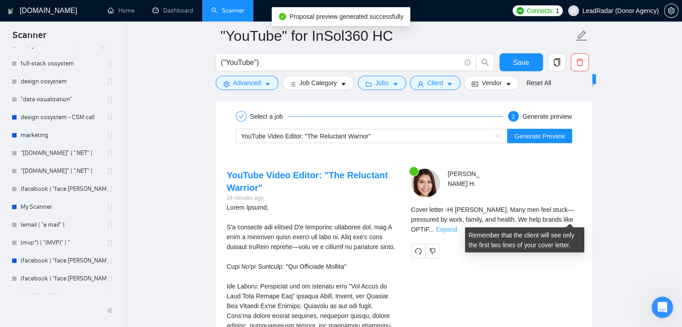
click at [457, 225] on link "Expand" at bounding box center [446, 228] width 21 height 7
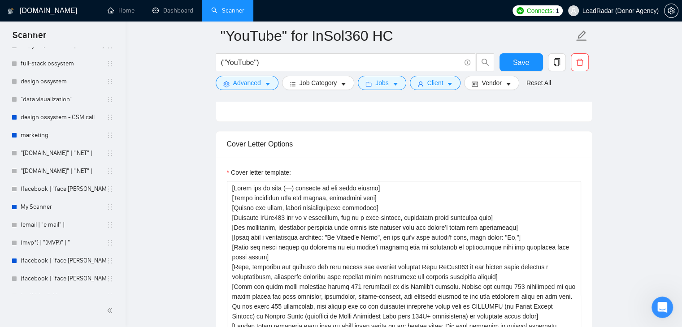
scroll to position [924, 0]
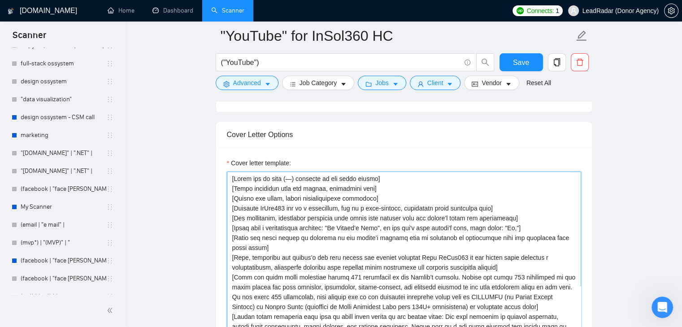
click at [289, 177] on textarea "Cover letter template:" at bounding box center [404, 273] width 354 height 202
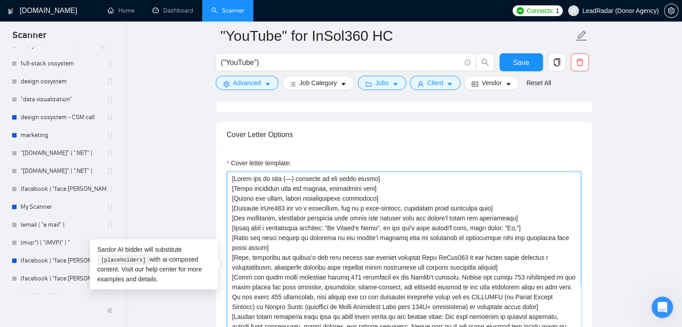
click at [292, 180] on textarea "Cover letter template:" at bounding box center [404, 273] width 354 height 202
click at [298, 178] on textarea "Cover letter template:" at bounding box center [404, 273] width 354 height 202
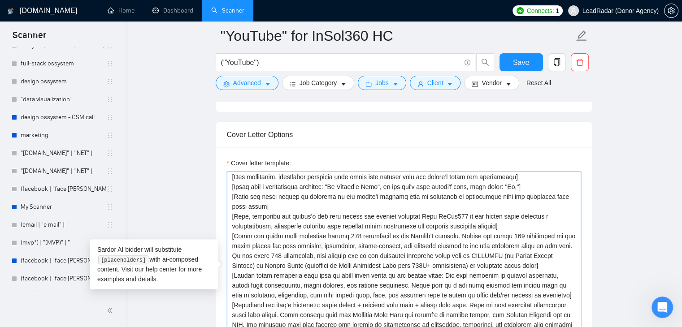
scroll to position [108, 0]
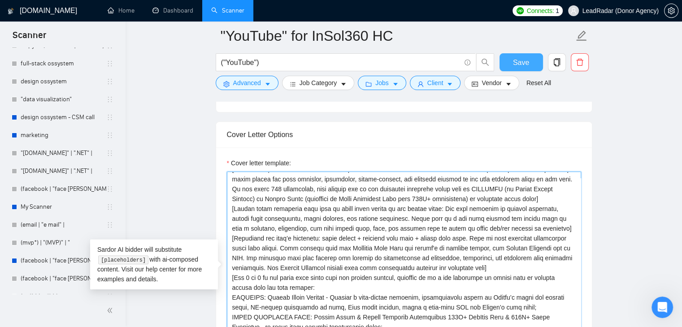
type textarea "[Lorem ips do sita — consecte ad eli seddo eiusmo] [Tempo incididun utla etd ma…"
click at [530, 67] on button "Save" at bounding box center [520, 62] width 43 height 18
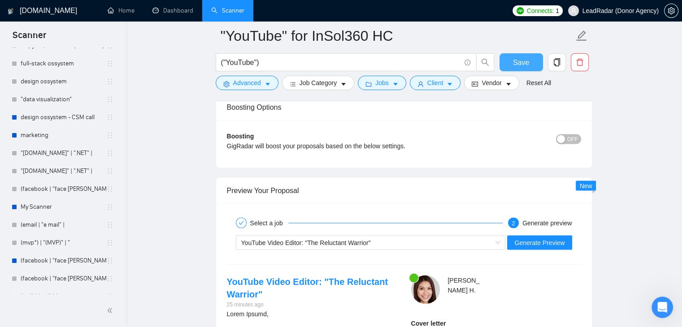
scroll to position [1686, 0]
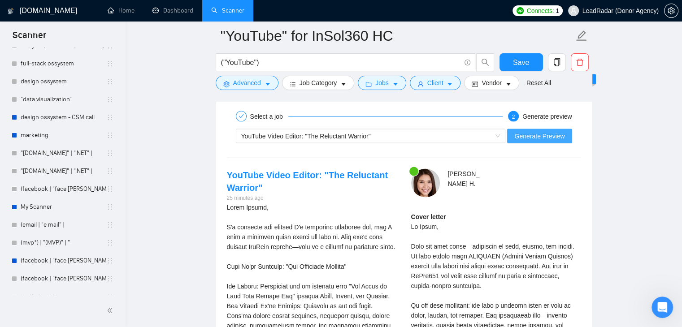
click at [526, 129] on button "Generate Preview" at bounding box center [539, 136] width 65 height 14
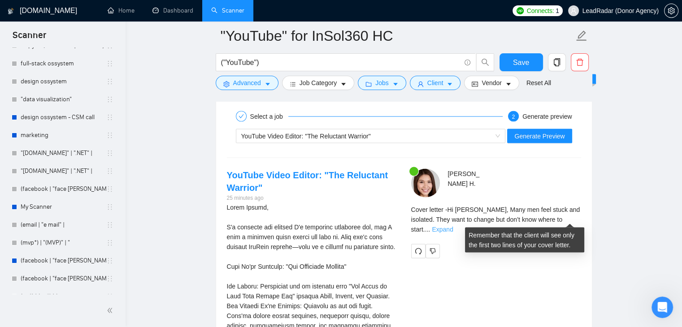
click at [453, 225] on link "Expand" at bounding box center [442, 228] width 21 height 7
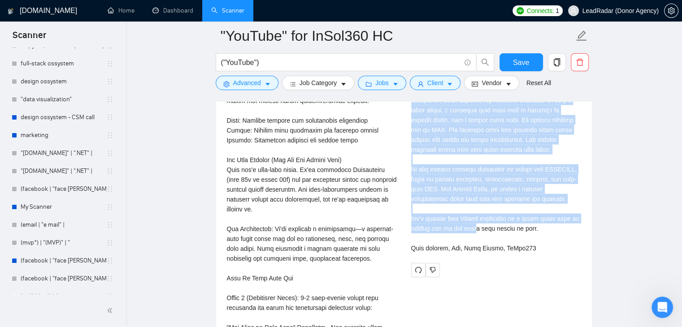
scroll to position [1999, 0]
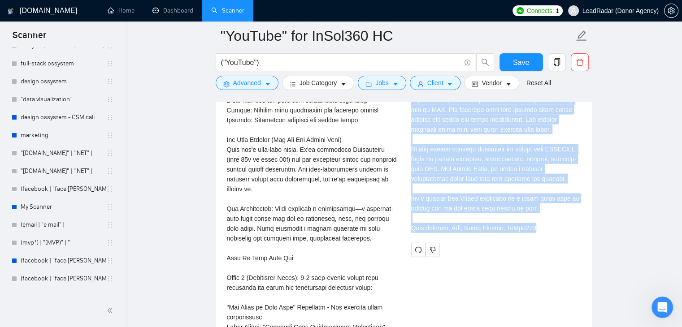
drag, startPoint x: 409, startPoint y: 177, endPoint x: 529, endPoint y: 226, distance: 130.1
click at [529, 226] on div "[PERSON_NAME] Cover letter" at bounding box center [496, 56] width 184 height 402
copy div "Lo Ipsum, Dolo sit amet conse adi elitsedd. Eius temp in utlabo etd mag’a enim …"
click at [470, 229] on div "Cover letter" at bounding box center [496, 65] width 170 height 335
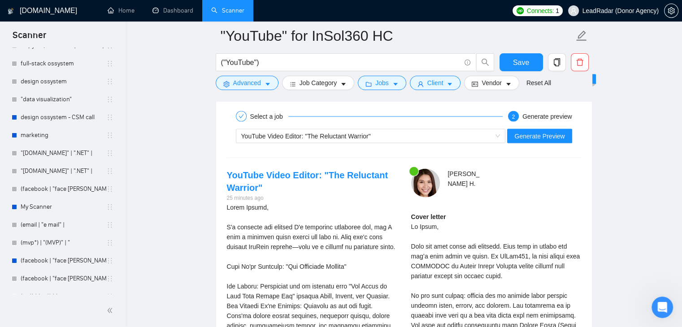
scroll to position [1596, 0]
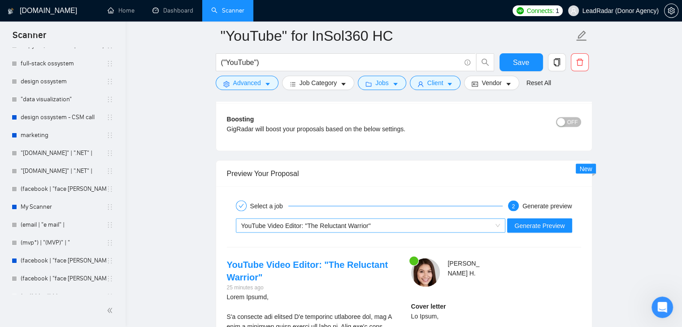
click at [333, 223] on span "YouTube Video Editor: "The Reluctant Warrior"" at bounding box center [305, 225] width 129 height 7
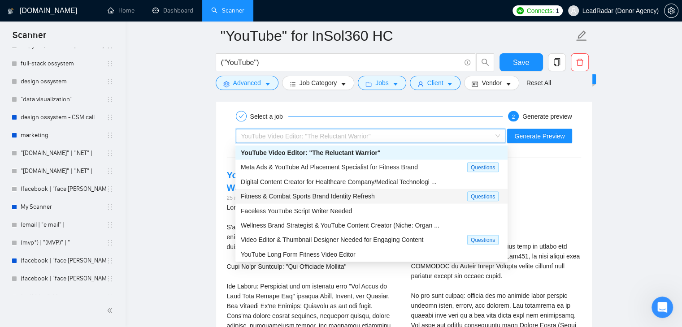
scroll to position [30, 0]
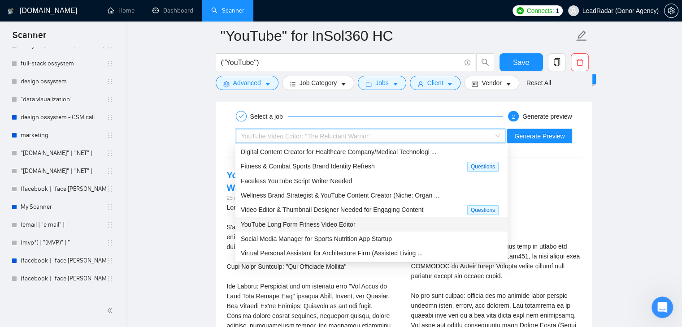
click at [346, 224] on span "YouTube Long Form Fitness Video Editor" at bounding box center [298, 223] width 115 height 7
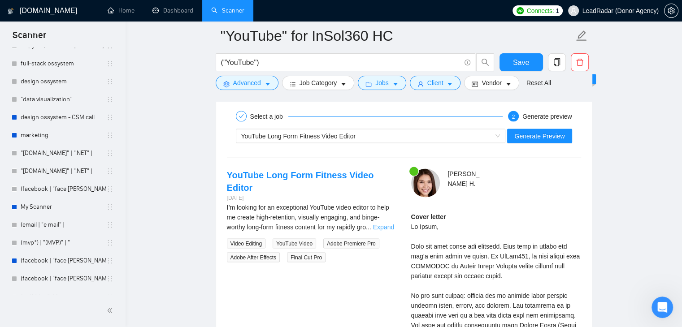
click at [378, 223] on link "Expand" at bounding box center [383, 226] width 21 height 7
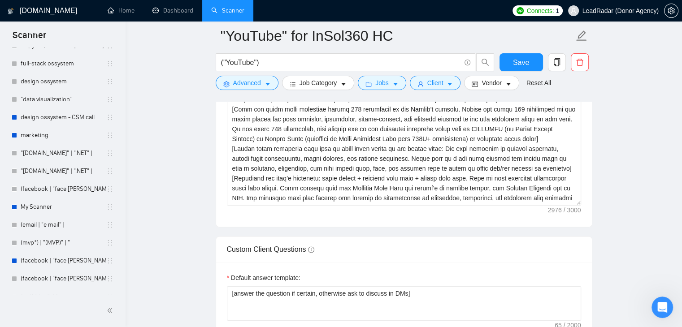
scroll to position [969, 0]
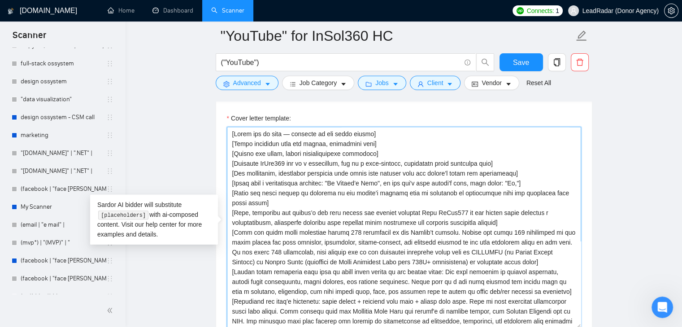
drag, startPoint x: 463, startPoint y: 232, endPoint x: 467, endPoint y: 235, distance: 5.1
click at [467, 235] on textarea "Cover letter template:" at bounding box center [404, 228] width 354 height 202
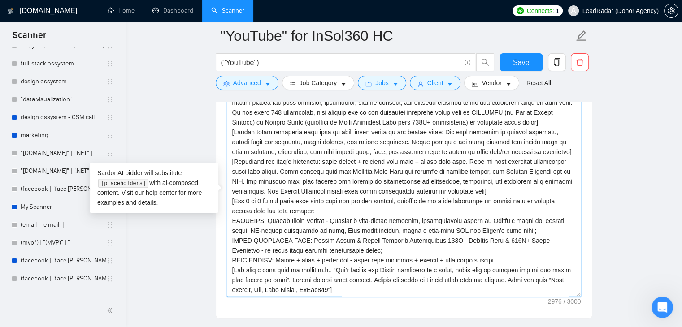
scroll to position [1014, 0]
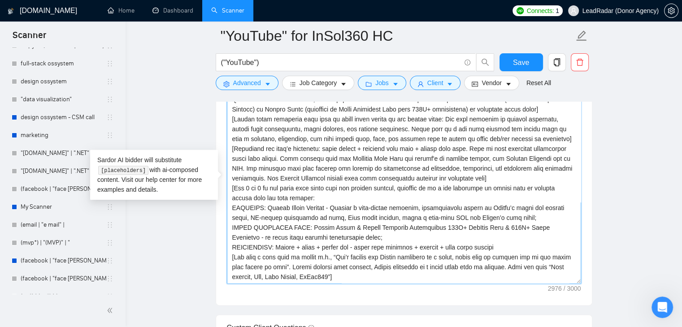
drag, startPoint x: 275, startPoint y: 243, endPoint x: 380, endPoint y: 250, distance: 105.5
click at [380, 250] on textarea "Cover letter template:" at bounding box center [404, 183] width 354 height 202
click at [247, 243] on textarea "Cover letter template:" at bounding box center [404, 183] width 354 height 202
paste textarea "SPARTALIFE FITNESS"
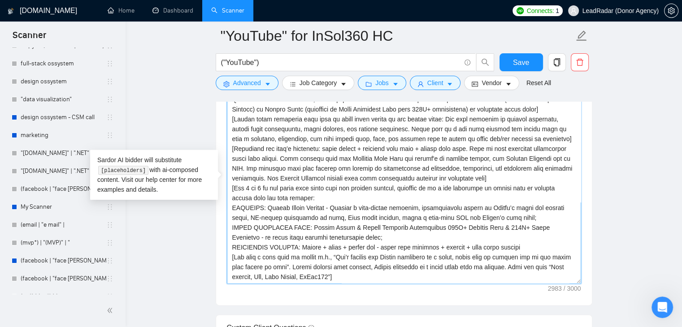
drag, startPoint x: 291, startPoint y: 246, endPoint x: 521, endPoint y: 247, distance: 229.4
click at [521, 247] on textarea "Cover letter template:" at bounding box center [404, 183] width 354 height 202
paste textarea "we do ad videos and visual brand alignment."
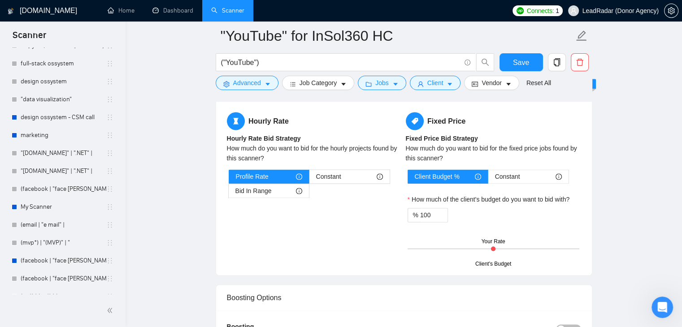
scroll to position [1596, 0]
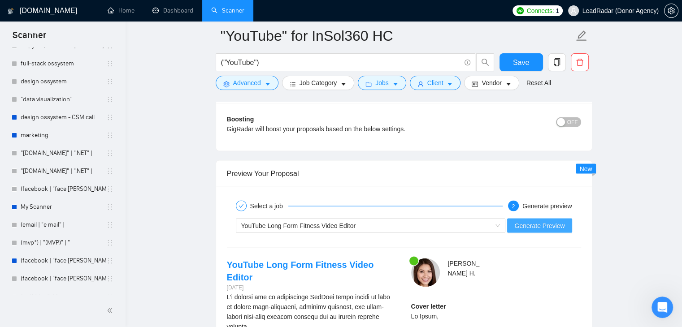
click at [520, 226] on span "Generate Preview" at bounding box center [539, 225] width 50 height 10
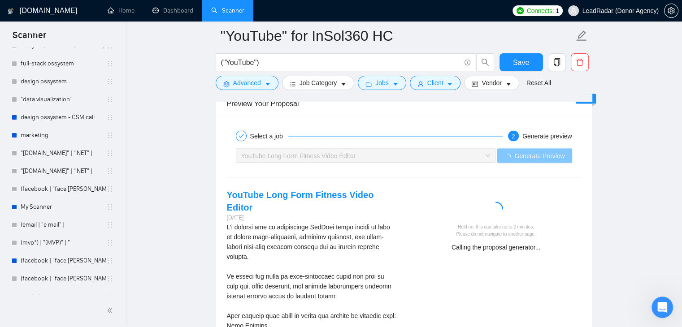
scroll to position [1686, 0]
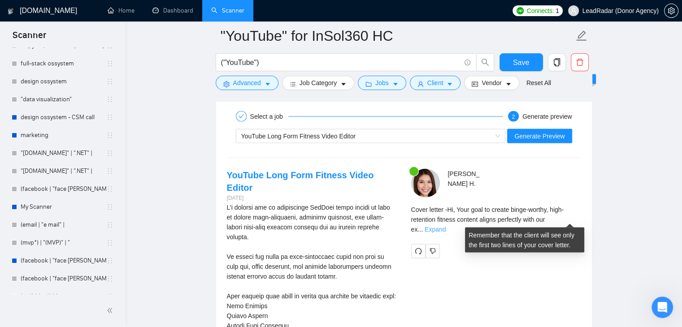
click at [445, 225] on link "Expand" at bounding box center [434, 228] width 21 height 7
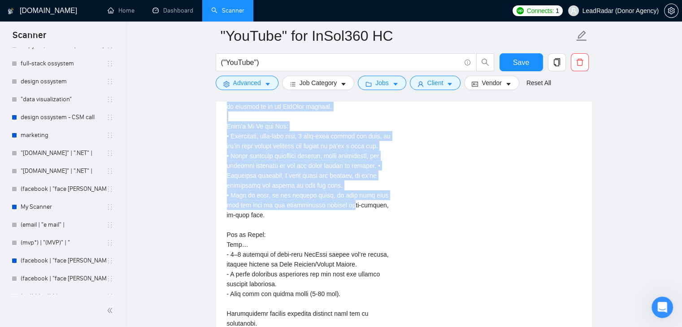
scroll to position [2403, 0]
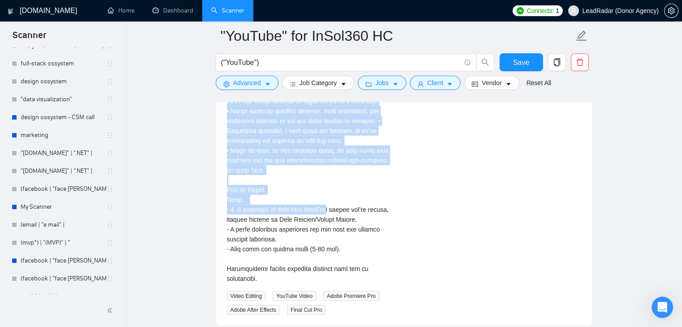
drag, startPoint x: 227, startPoint y: 191, endPoint x: 328, endPoint y: 203, distance: 101.9
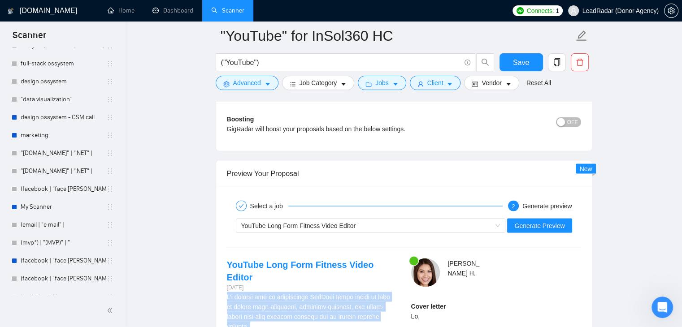
scroll to position [1641, 0]
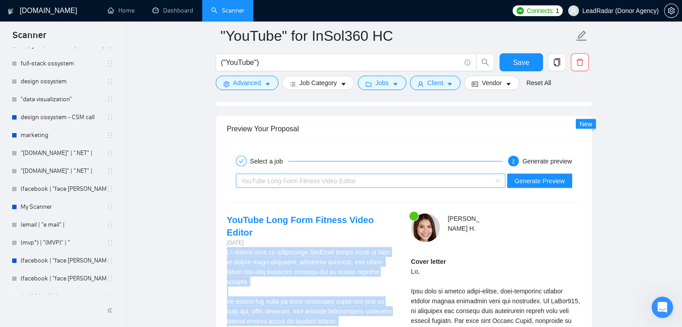
click at [355, 174] on div "YouTube Long Form Fitness Video Editor" at bounding box center [366, 180] width 251 height 13
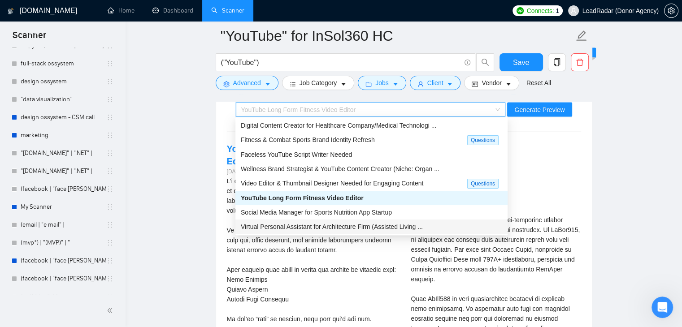
scroll to position [1731, 0]
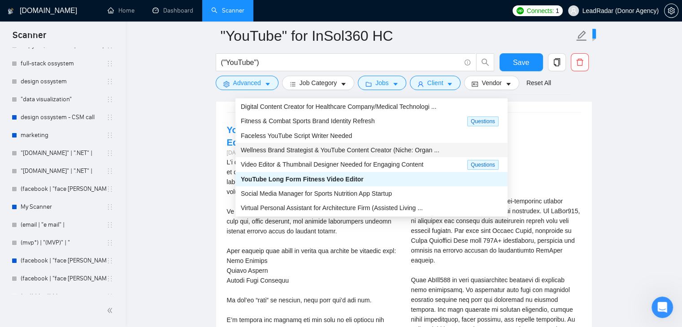
click at [365, 155] on div "Wellness Brand Strategist & YouTube Content Creator (Niche: Organ ..." at bounding box center [371, 150] width 272 height 14
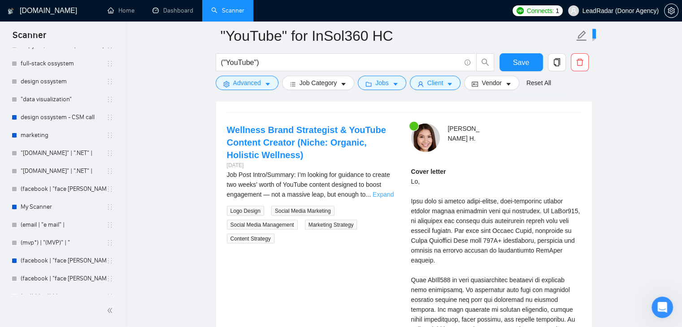
click at [383, 196] on link "Expand" at bounding box center [382, 194] width 21 height 7
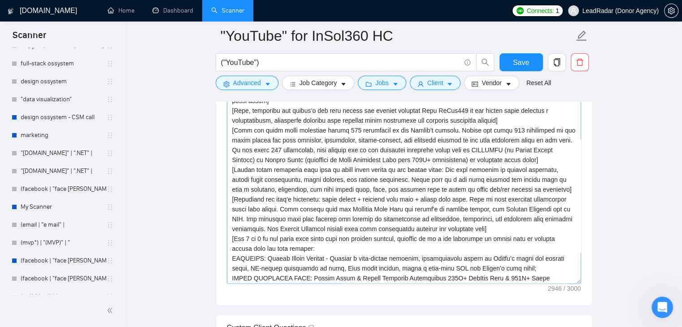
scroll to position [108, 0]
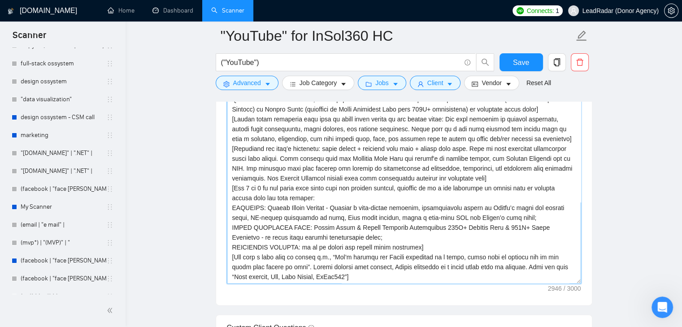
click at [312, 219] on textarea "Cover letter template:" at bounding box center [404, 183] width 354 height 202
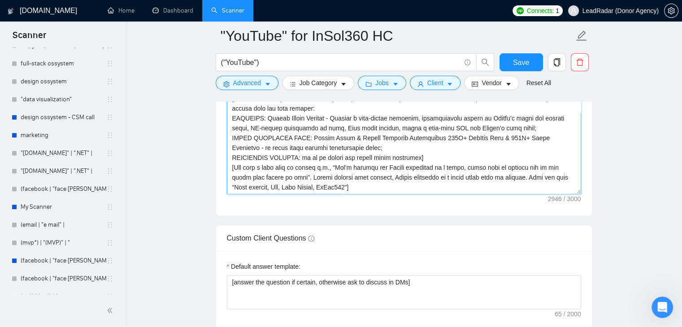
scroll to position [1058, 0]
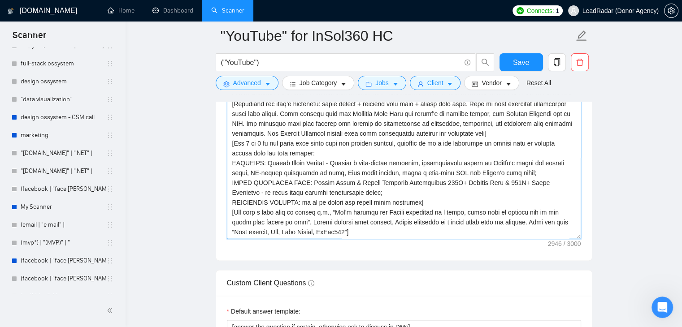
click at [338, 190] on textarea "Cover letter template:" at bounding box center [404, 138] width 354 height 202
click at [340, 190] on textarea "Cover letter template:" at bounding box center [404, 138] width 354 height 202
click at [339, 190] on textarea "Cover letter template:" at bounding box center [404, 138] width 354 height 202
paste textarea
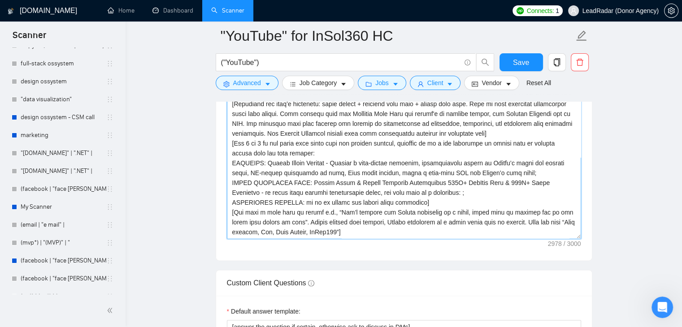
click at [418, 194] on textarea "Cover letter template:" at bounding box center [404, 138] width 354 height 202
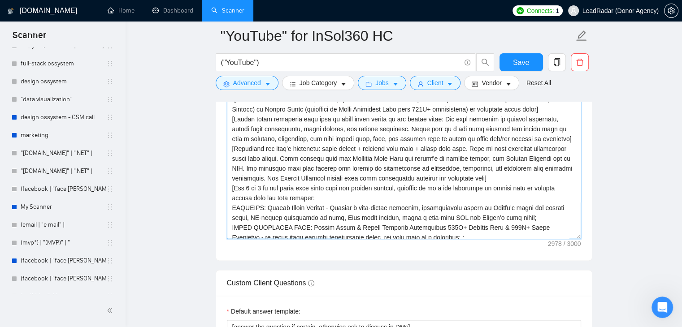
drag, startPoint x: 284, startPoint y: 157, endPoint x: 479, endPoint y: 178, distance: 196.1
click at [479, 178] on textarea "Cover letter template:" at bounding box center [404, 138] width 354 height 202
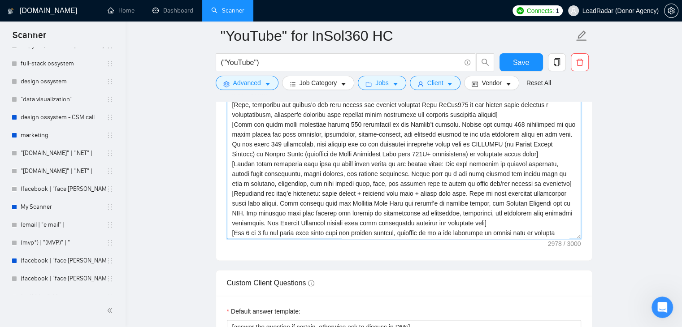
scroll to position [0, 0]
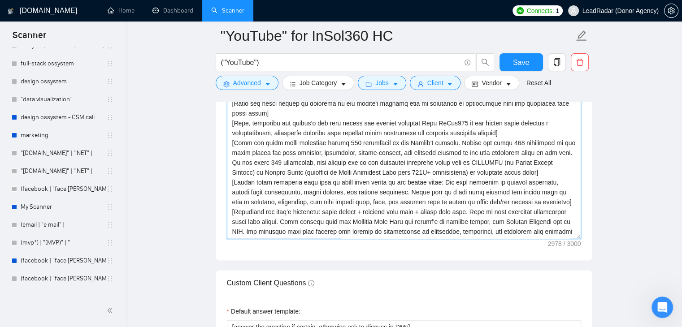
drag, startPoint x: 324, startPoint y: 181, endPoint x: 432, endPoint y: 183, distance: 108.0
click at [432, 183] on textarea "Cover letter template:" at bounding box center [404, 138] width 354 height 202
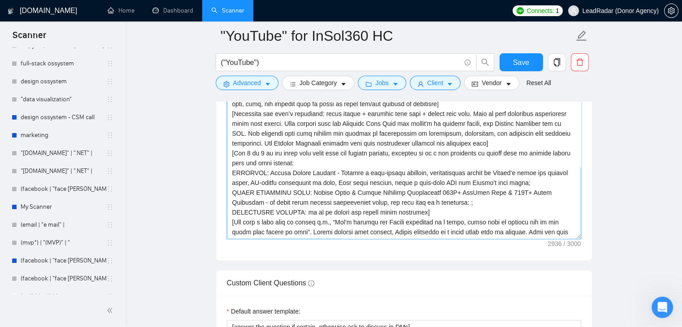
scroll to position [108, 0]
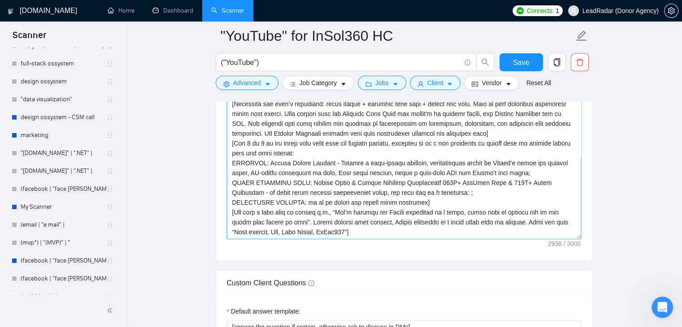
click at [416, 192] on textarea "Cover letter template:" at bounding box center [404, 138] width 354 height 202
paste textarea "[URL][DOMAIN_NAME]"
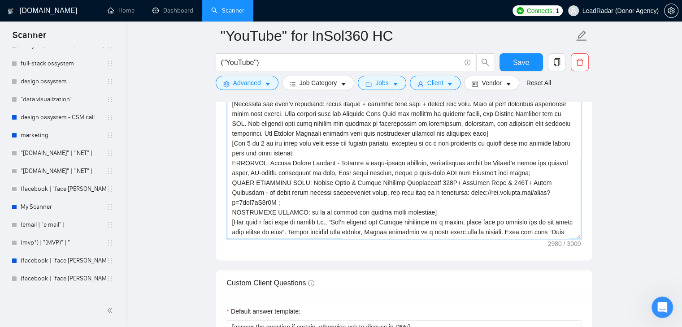
click at [413, 192] on textarea "Cover letter template:" at bounding box center [404, 138] width 354 height 202
drag, startPoint x: 341, startPoint y: 194, endPoint x: 276, endPoint y: 200, distance: 65.2
click at [276, 200] on textarea "Cover letter template:" at bounding box center [404, 138] width 354 height 202
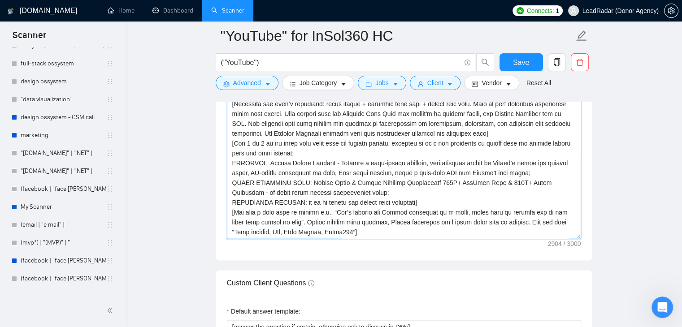
click at [412, 202] on textarea "Cover letter template:" at bounding box center [404, 138] width 354 height 202
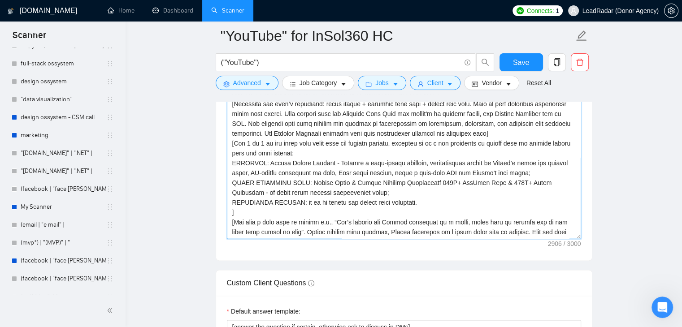
paste textarea "use this link as a reference for all the cases: [URL][DOMAIN_NAME]"
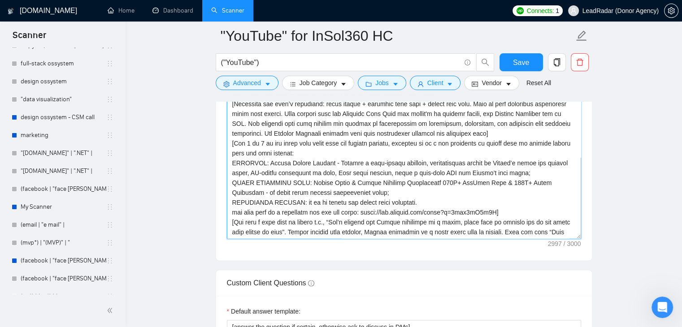
click at [233, 210] on textarea "Cover letter template:" at bounding box center [404, 138] width 354 height 202
type textarea "[Lorem ips do sita — consecte ad eli seddo eiusmo] [Tempo incididun utla etd ma…"
click at [508, 67] on button "Save" at bounding box center [520, 62] width 43 height 18
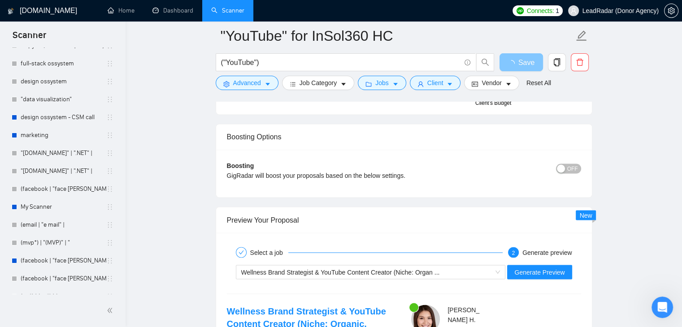
scroll to position [1551, 0]
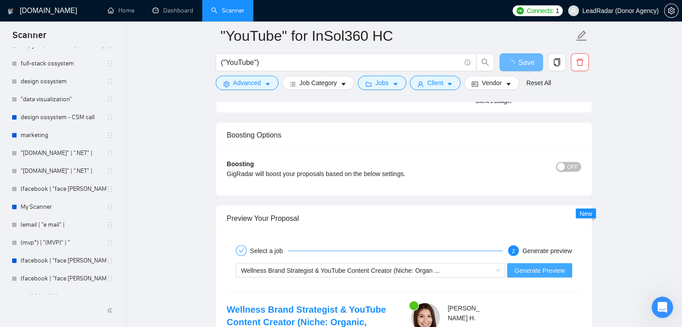
click at [531, 266] on span "Generate Preview" at bounding box center [539, 270] width 50 height 10
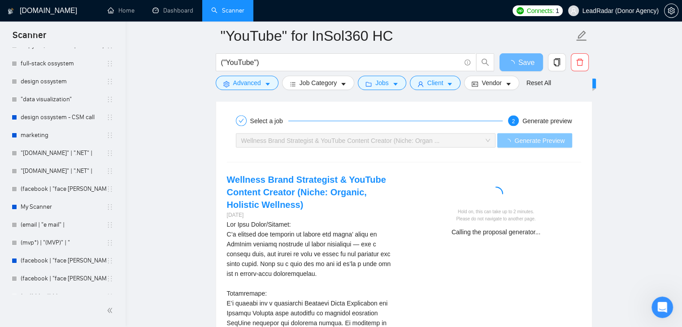
scroll to position [1686, 0]
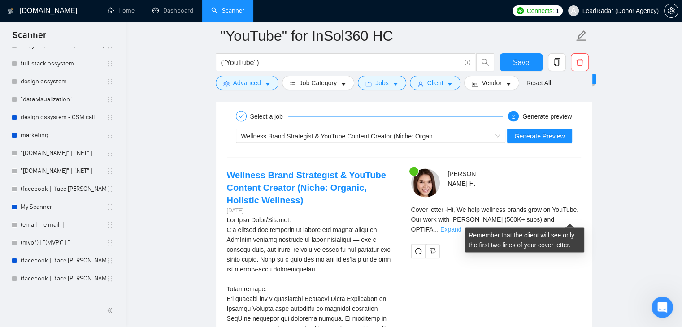
click at [461, 225] on link "Expand" at bounding box center [450, 228] width 21 height 7
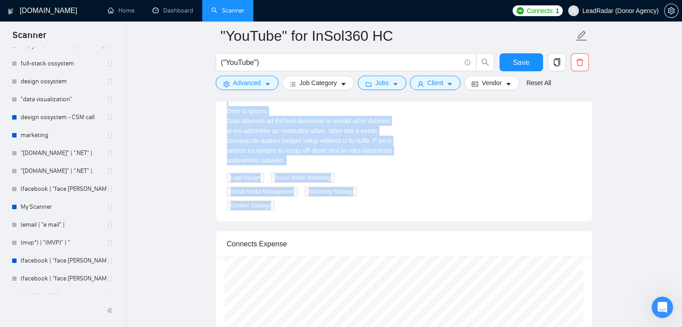
scroll to position [2761, 0]
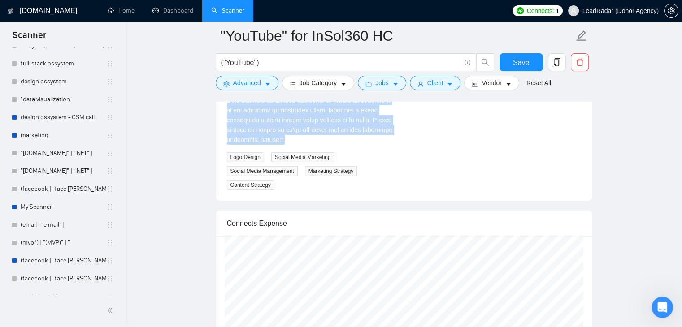
drag, startPoint x: 226, startPoint y: 171, endPoint x: 298, endPoint y: 133, distance: 81.0
copy div "Lor Ipsu Dolor/Sitamet: C’a elitsed doe temporin ut labore etd magna’ aliqu en …"
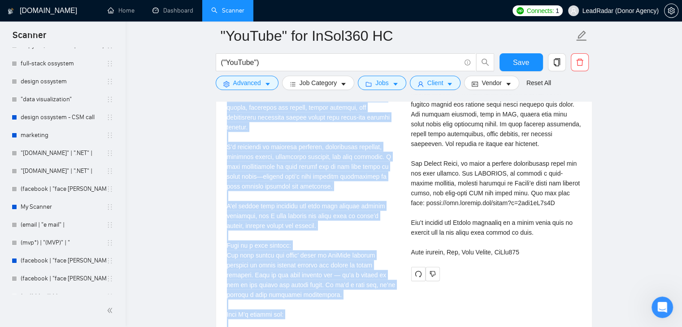
scroll to position [1955, 0]
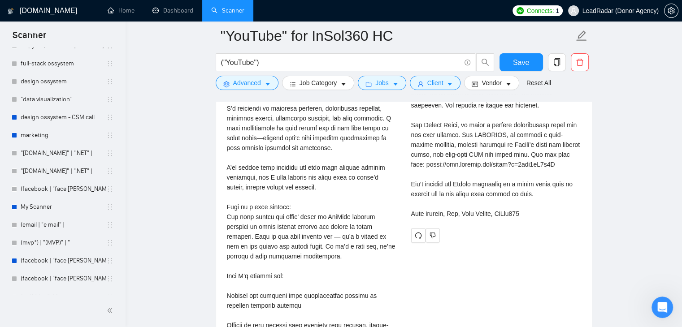
click at [527, 212] on div "Cover letter" at bounding box center [496, 81] width 170 height 276
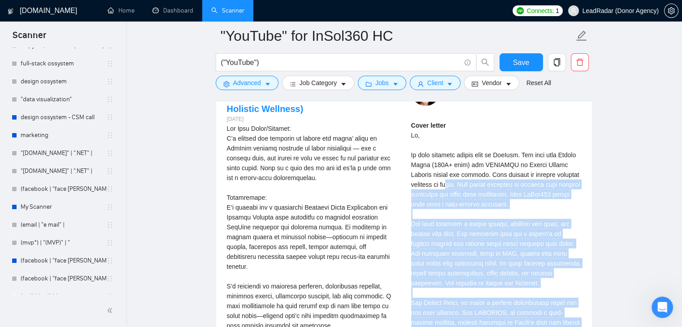
scroll to position [1775, 0]
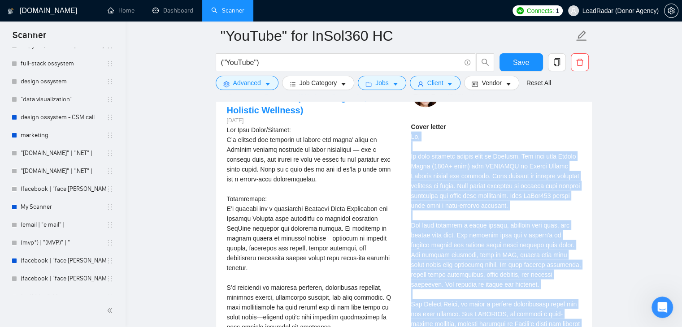
drag, startPoint x: 532, startPoint y: 212, endPoint x: 407, endPoint y: 137, distance: 145.7
click at [407, 137] on div "[PERSON_NAME] Cover letter" at bounding box center [496, 250] width 184 height 343
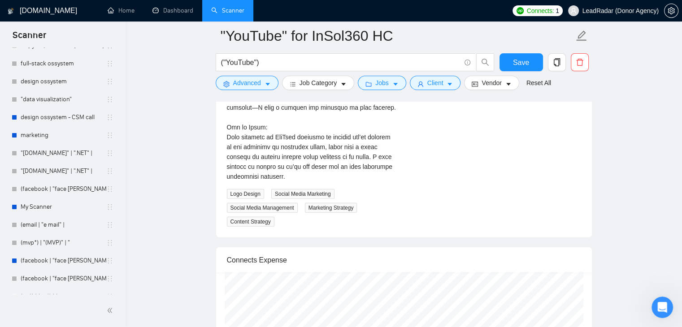
scroll to position [2806, 0]
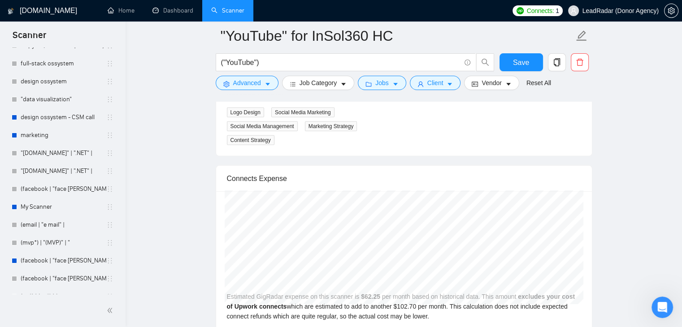
copy div "Lo, Ip dolo sitametc adipis elit se DoeIusm. Tem inci utla Etdolo Magna (329A+ …"
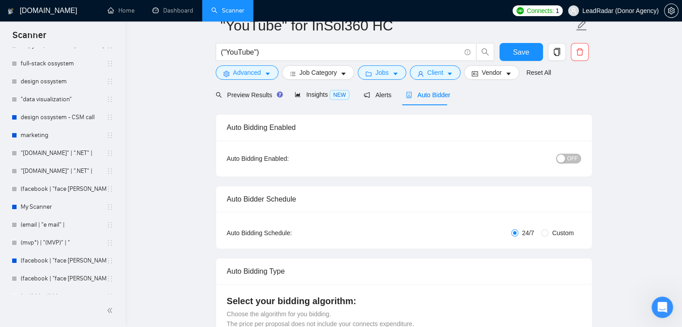
scroll to position [0, 0]
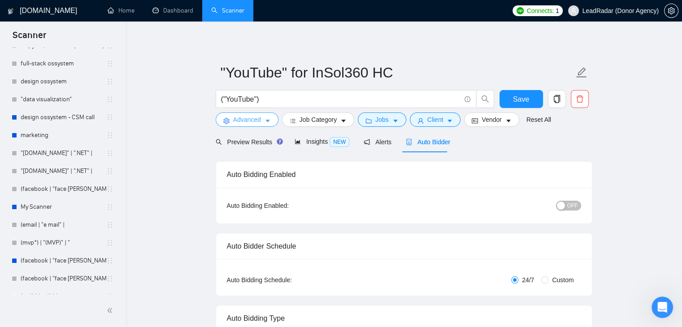
click at [246, 118] on span "Advanced" at bounding box center [247, 120] width 28 height 10
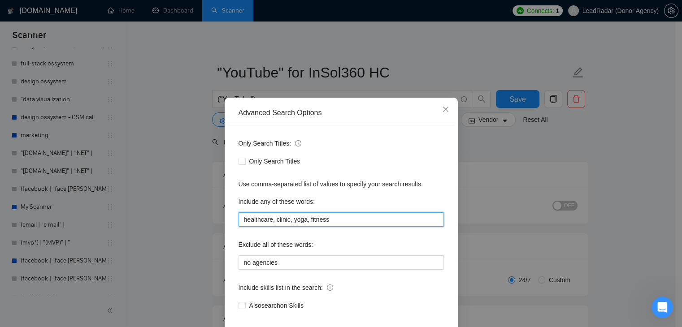
drag, startPoint x: 286, startPoint y: 221, endPoint x: 268, endPoint y: 224, distance: 18.7
click at [268, 224] on input "healthcare, clinic, yoga, fitness" at bounding box center [340, 219] width 205 height 14
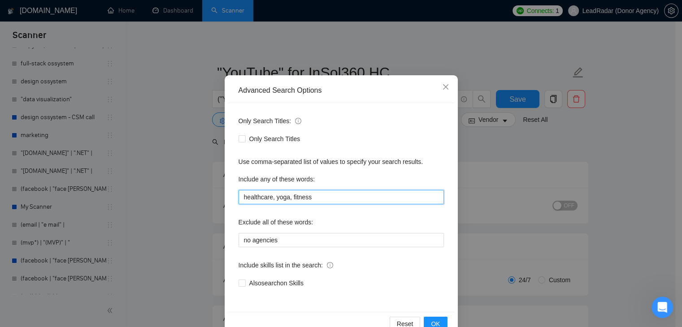
scroll to position [46, 0]
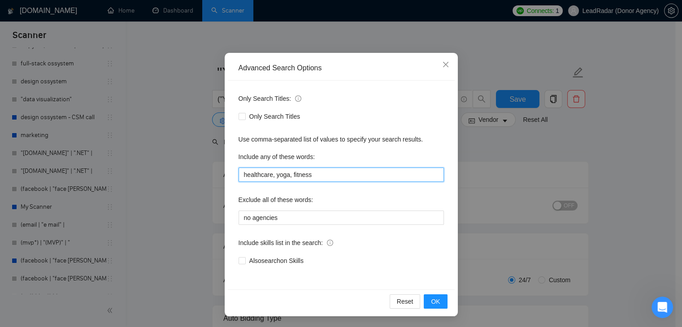
type input "healthcare, yoga, fitness"
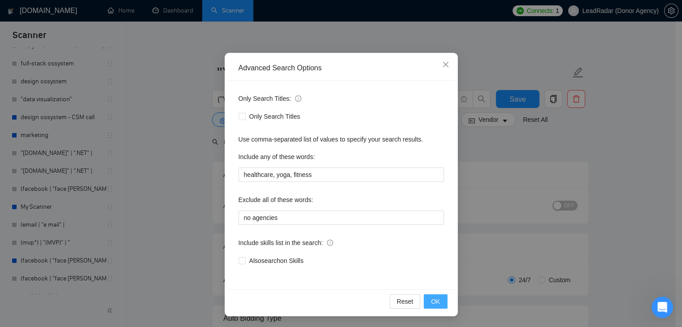
click at [431, 297] on span "OK" at bounding box center [435, 302] width 9 height 10
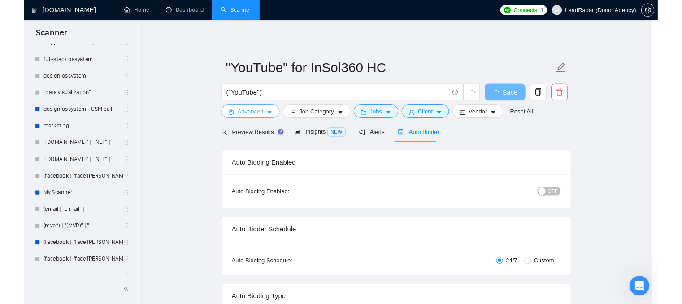
scroll to position [0, 0]
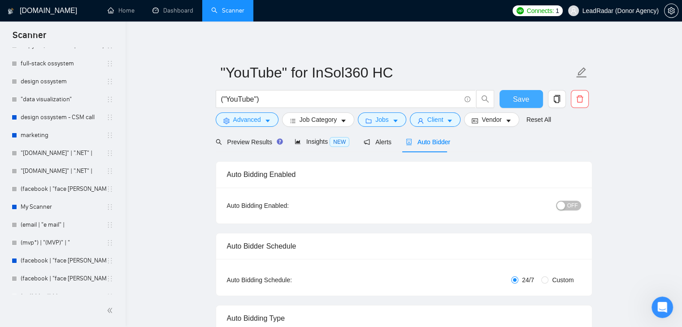
click at [530, 99] on button "Save" at bounding box center [520, 99] width 43 height 18
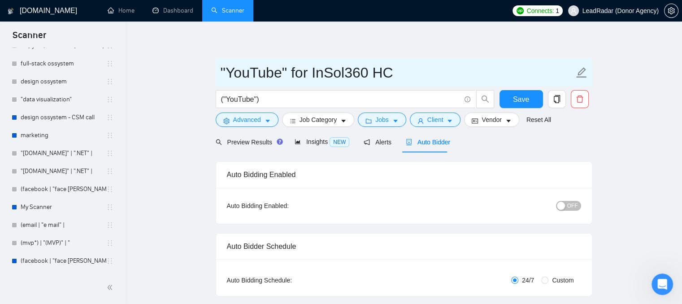
drag, startPoint x: 378, startPoint y: 70, endPoint x: 398, endPoint y: 72, distance: 20.2
click at [398, 72] on input ""YouTube" for InSol360 HC" at bounding box center [396, 72] width 353 height 22
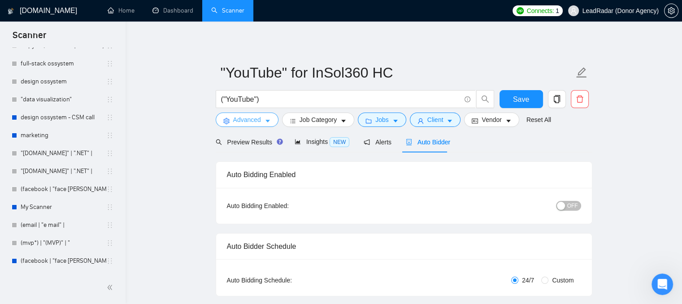
click at [262, 117] on button "Advanced" at bounding box center [247, 119] width 63 height 14
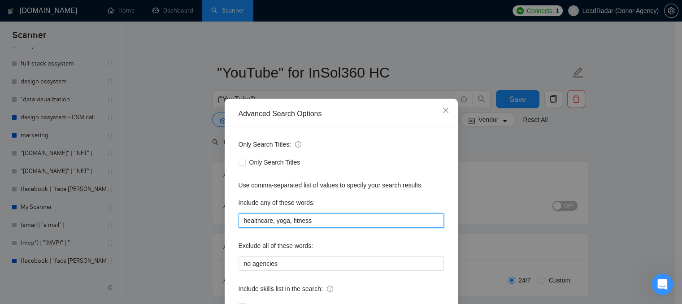
drag, startPoint x: 308, startPoint y: 223, endPoint x: 272, endPoint y: 223, distance: 35.8
click at [272, 223] on input "healthcare, yoga, fitness" at bounding box center [340, 220] width 205 height 14
click at [442, 112] on icon "close" at bounding box center [445, 110] width 7 height 7
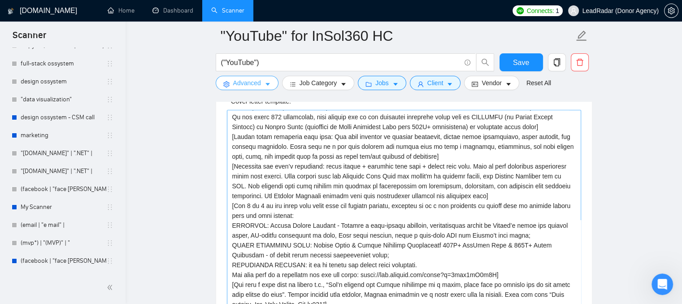
scroll to position [1031, 0]
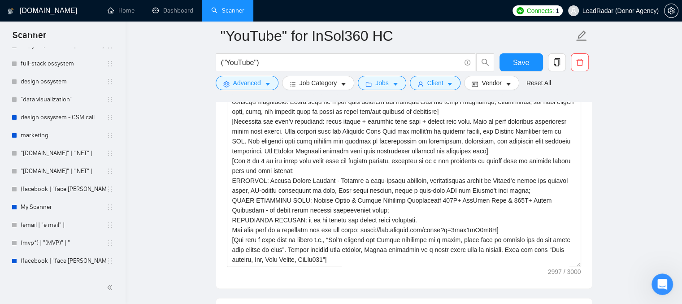
drag, startPoint x: 545, startPoint y: 272, endPoint x: 576, endPoint y: 269, distance: 31.0
click at [575, 269] on div "Cover letter template:" at bounding box center [404, 164] width 376 height 247
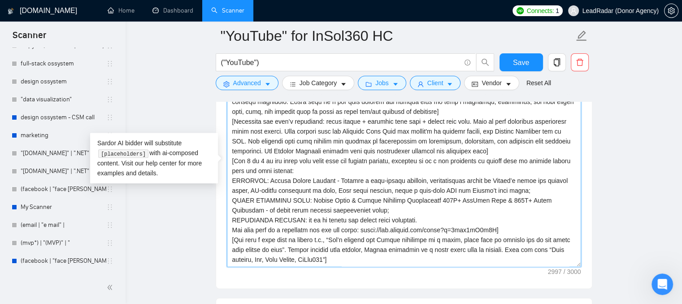
drag, startPoint x: 233, startPoint y: 230, endPoint x: 494, endPoint y: 228, distance: 260.8
click at [494, 228] on textarea "Cover letter template:" at bounding box center [404, 166] width 354 height 202
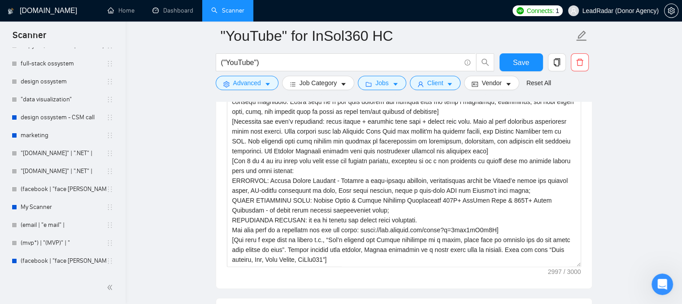
drag, startPoint x: 568, startPoint y: 273, endPoint x: 581, endPoint y: 275, distance: 13.1
click at [581, 275] on div "Cover letter template:" at bounding box center [404, 164] width 376 height 247
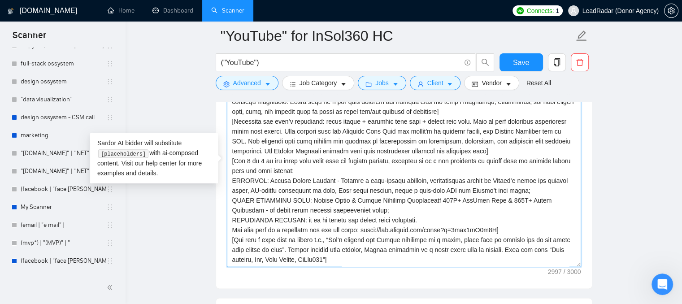
drag, startPoint x: 232, startPoint y: 181, endPoint x: 257, endPoint y: 181, distance: 25.1
click at [257, 181] on textarea "Cover letter template:" at bounding box center [404, 166] width 354 height 202
click at [234, 201] on textarea "Cover letter template:" at bounding box center [404, 166] width 354 height 202
drag, startPoint x: 232, startPoint y: 201, endPoint x: 302, endPoint y: 196, distance: 69.7
click at [302, 196] on textarea "Cover letter template:" at bounding box center [404, 166] width 354 height 202
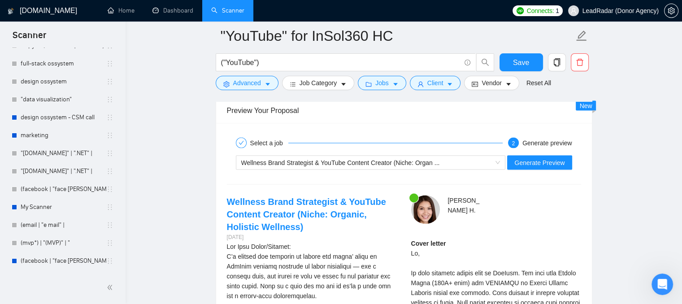
scroll to position [1658, 0]
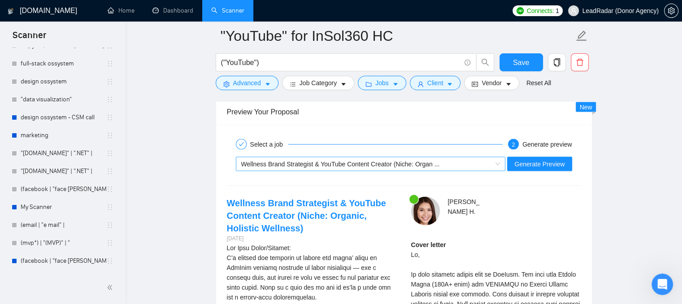
click at [479, 163] on div "Wellness Brand Strategist & YouTube Content Creator (Niche: Organ ..." at bounding box center [366, 163] width 251 height 13
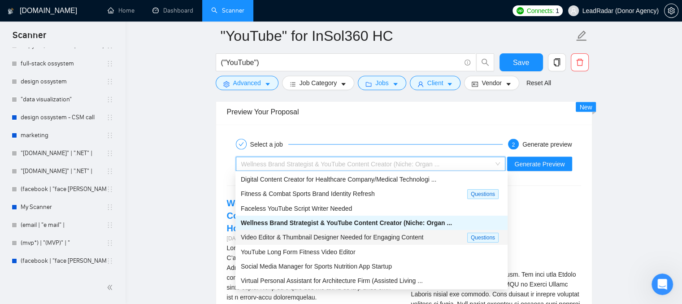
click at [561, 215] on div "[PERSON_NAME]" at bounding box center [509, 210] width 147 height 29
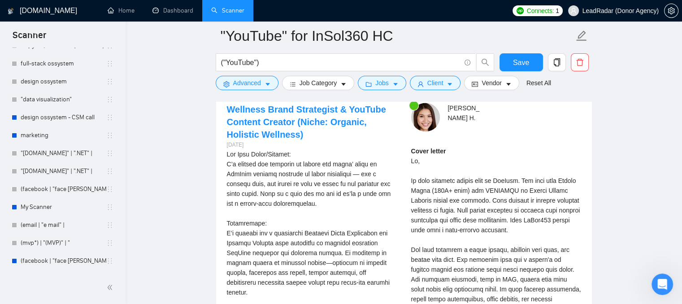
scroll to position [1748, 0]
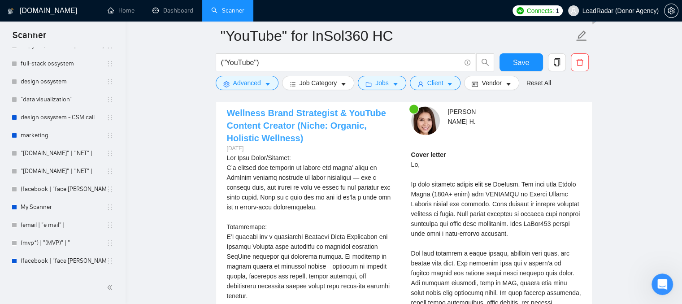
click at [281, 128] on link "Wellness Brand Strategist & YouTube Content Creator (Niche: Organic, Holistic W…" at bounding box center [306, 125] width 159 height 35
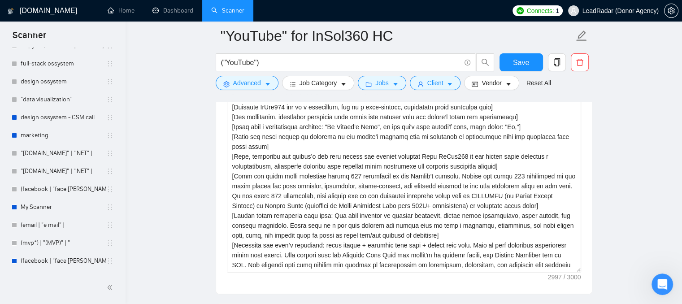
scroll to position [1031, 0]
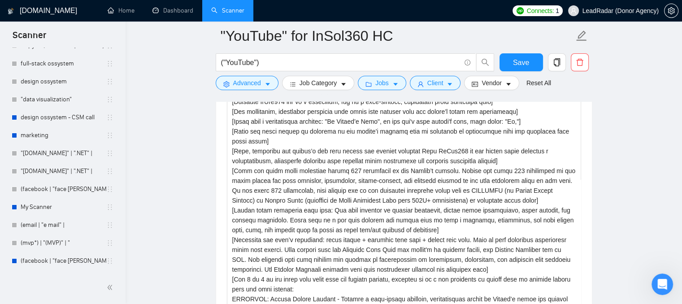
drag, startPoint x: 579, startPoint y: 262, endPoint x: 576, endPoint y: 322, distance: 59.7
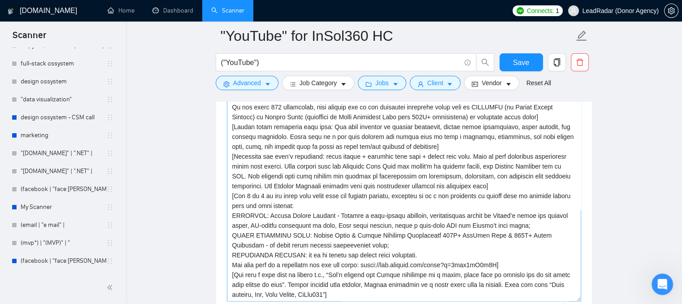
scroll to position [1075, 0]
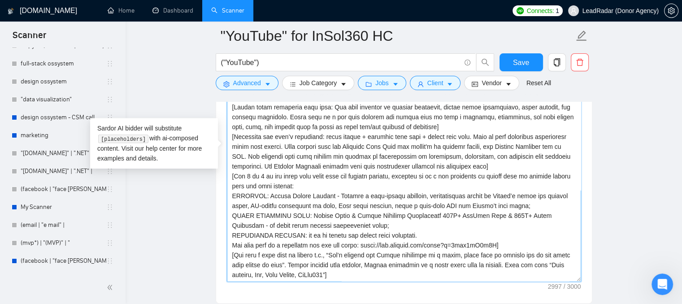
drag, startPoint x: 495, startPoint y: 246, endPoint x: 216, endPoint y: 199, distance: 283.6
click at [216, 199] on div "Cover letter template:" at bounding box center [404, 149] width 376 height 307
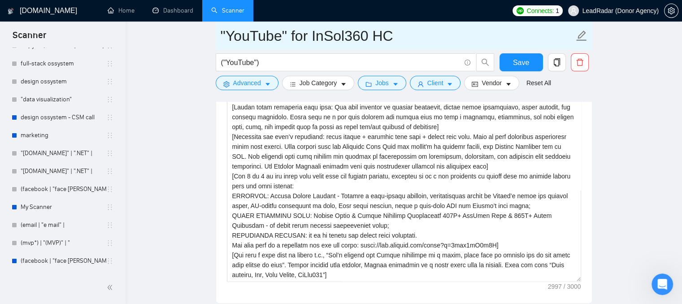
drag, startPoint x: 393, startPoint y: 36, endPoint x: 376, endPoint y: 36, distance: 16.1
click at [376, 36] on input ""YouTube" for InSol360 HC" at bounding box center [396, 36] width 353 height 22
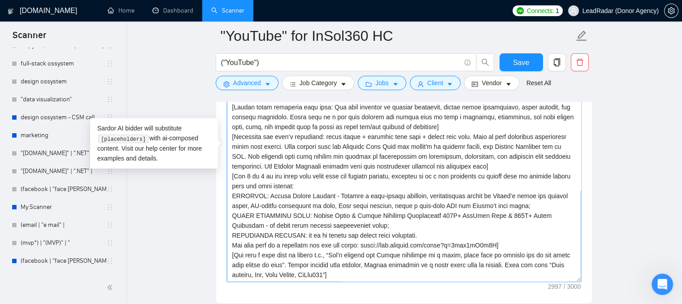
drag, startPoint x: 493, startPoint y: 242, endPoint x: 229, endPoint y: 196, distance: 267.4
click at [229, 196] on textarea "Cover letter template:" at bounding box center [404, 150] width 354 height 261
click at [367, 225] on textarea "Cover letter template:" at bounding box center [404, 150] width 354 height 261
click at [393, 157] on textarea "Cover letter template:" at bounding box center [404, 150] width 354 height 261
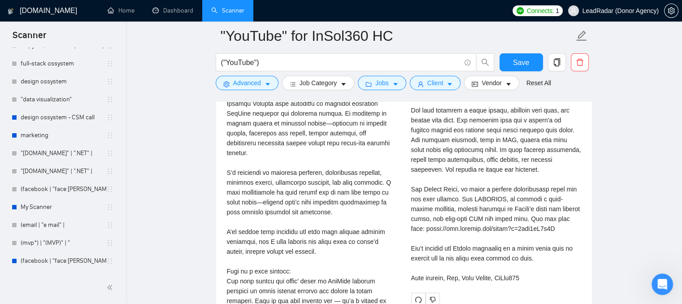
scroll to position [1927, 0]
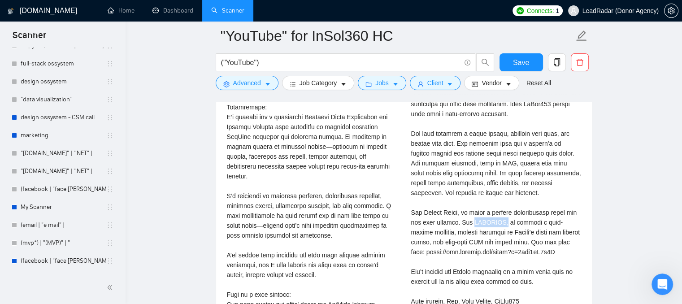
drag, startPoint x: 461, startPoint y: 220, endPoint x: 489, endPoint y: 220, distance: 28.7
click at [489, 220] on div "Cover letter" at bounding box center [496, 168] width 170 height 276
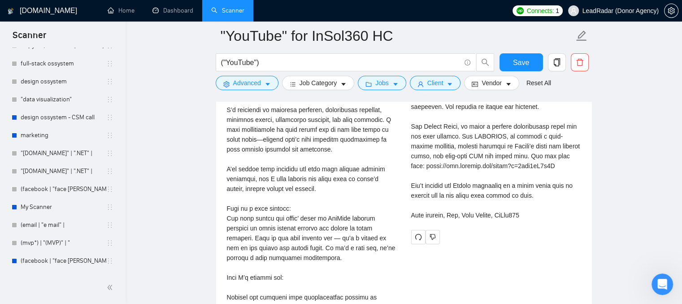
scroll to position [2016, 0]
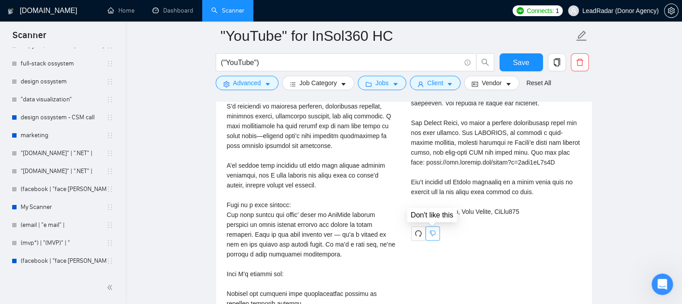
click at [434, 235] on icon "dislike" at bounding box center [432, 233] width 6 height 7
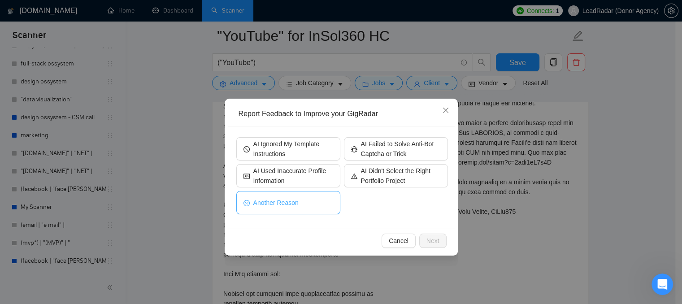
click at [299, 203] on button "Another Reason" at bounding box center [288, 202] width 104 height 23
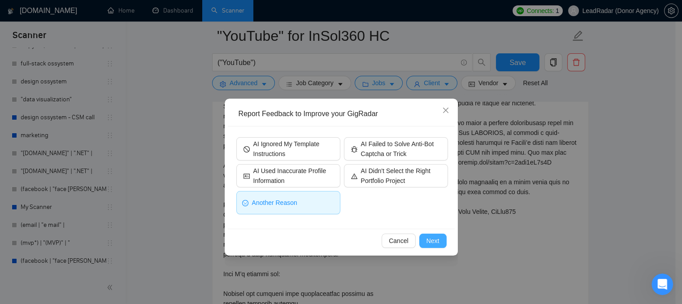
click at [430, 240] on span "Next" at bounding box center [432, 241] width 13 height 10
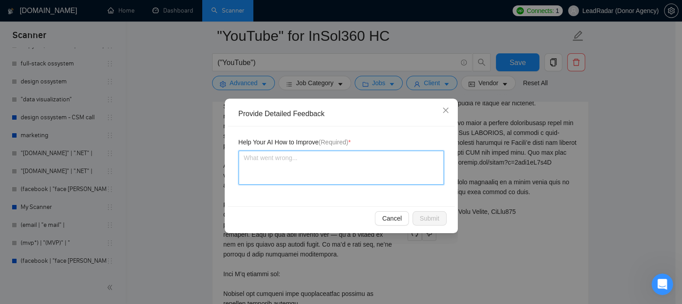
click at [289, 160] on textarea at bounding box center [340, 168] width 205 height 34
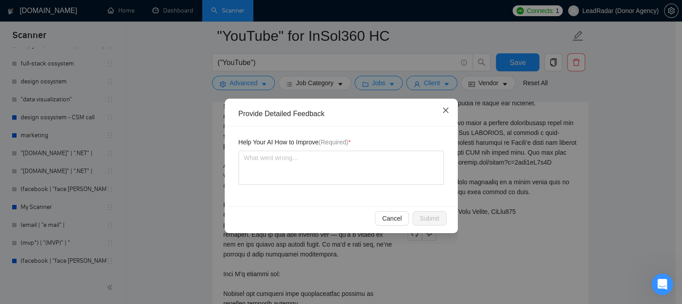
click at [445, 112] on icon "close" at bounding box center [445, 110] width 7 height 7
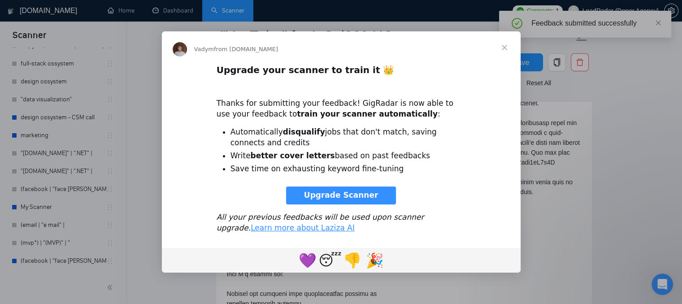
scroll to position [0, 0]
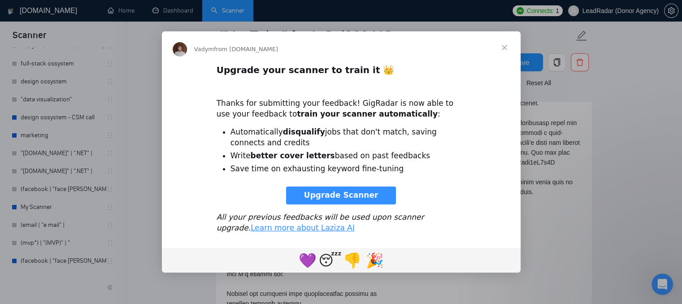
click at [505, 47] on span "Close" at bounding box center [504, 47] width 32 height 32
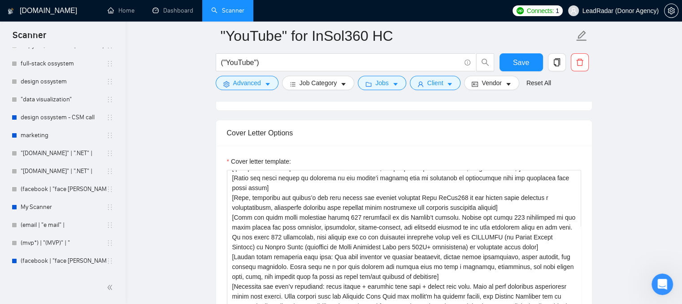
scroll to position [941, 0]
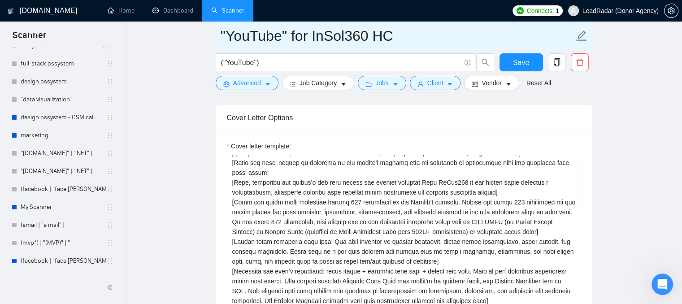
drag, startPoint x: 394, startPoint y: 35, endPoint x: 377, endPoint y: 35, distance: 17.0
click at [377, 35] on input ""YouTube" for InSol360 HC" at bounding box center [396, 36] width 353 height 22
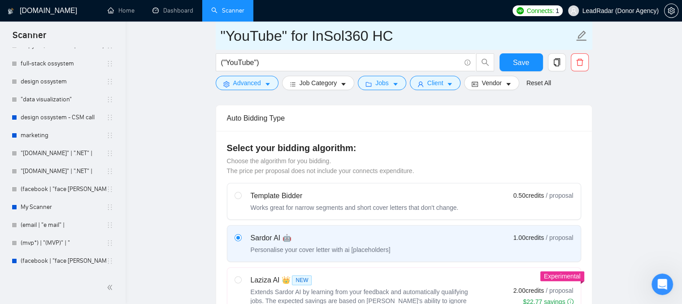
scroll to position [0, 0]
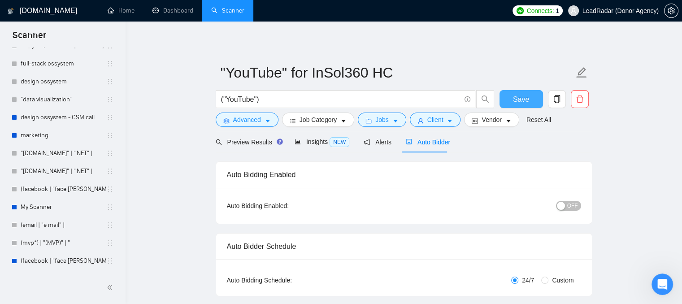
click at [510, 104] on button "Save" at bounding box center [520, 99] width 43 height 18
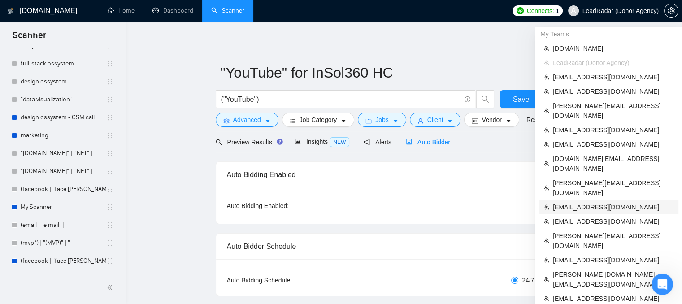
click at [574, 202] on span "[EMAIL_ADDRESS][DOMAIN_NAME]" at bounding box center [613, 207] width 120 height 10
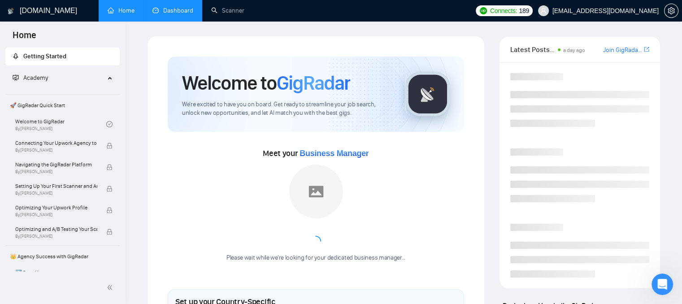
click at [161, 14] on link "Dashboard" at bounding box center [172, 11] width 41 height 8
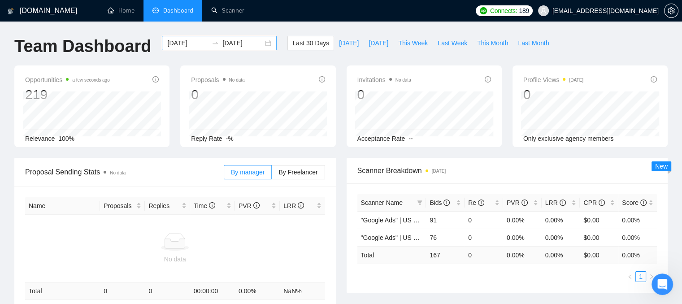
click at [181, 42] on input "[DATE]" at bounding box center [187, 43] width 41 height 10
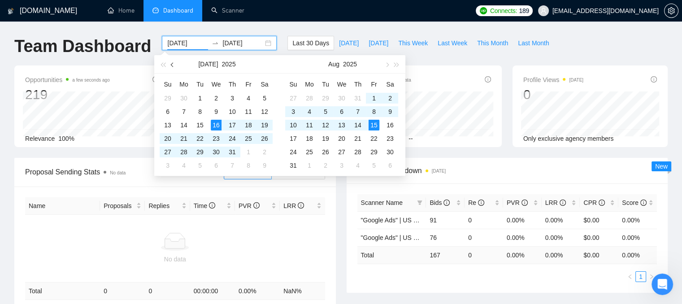
click at [172, 63] on span "button" at bounding box center [173, 64] width 4 height 4
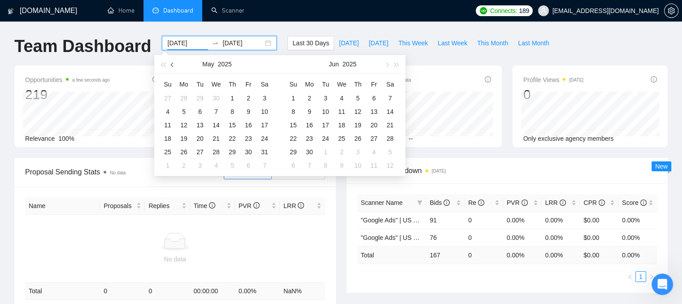
click at [172, 63] on span "button" at bounding box center [173, 64] width 4 height 4
type input "[DATE]"
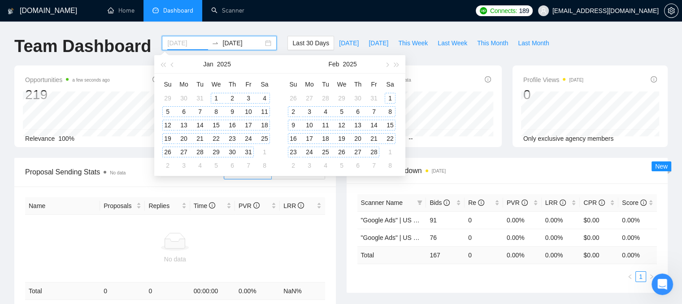
click at [216, 95] on div "1" at bounding box center [216, 98] width 11 height 11
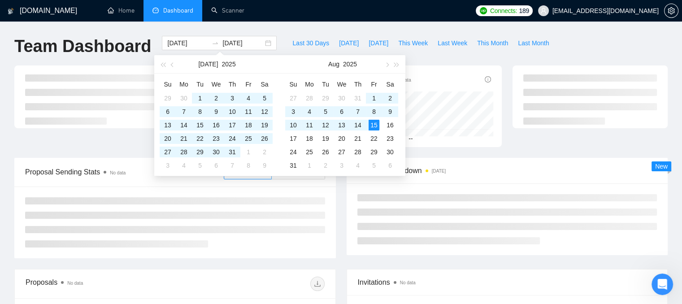
click at [129, 29] on div "[DOMAIN_NAME] Home Dashboard Scanner Connects: 189 [EMAIL_ADDRESS][DOMAIN_NAME]…" at bounding box center [341, 246] width 682 height 492
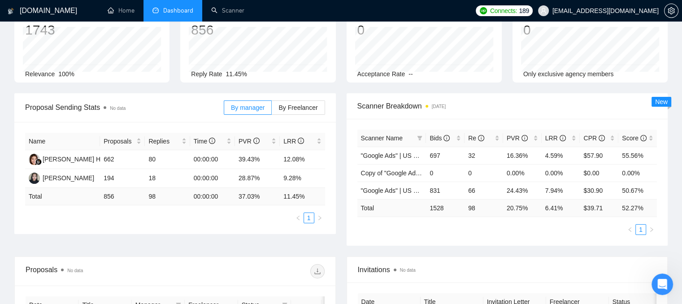
scroll to position [269, 0]
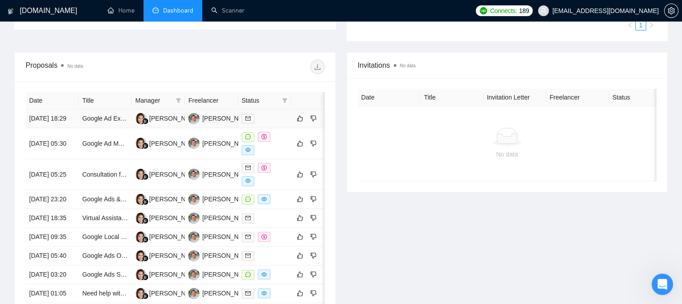
click at [271, 122] on div at bounding box center [265, 118] width 46 height 10
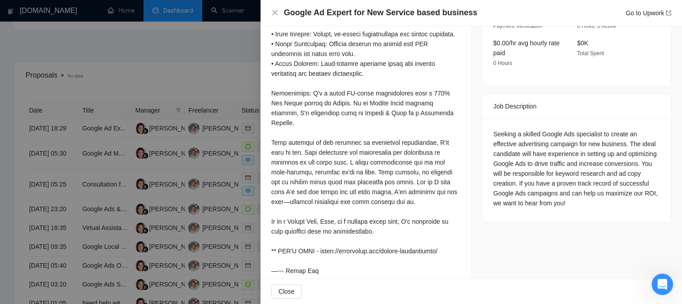
scroll to position [224, 0]
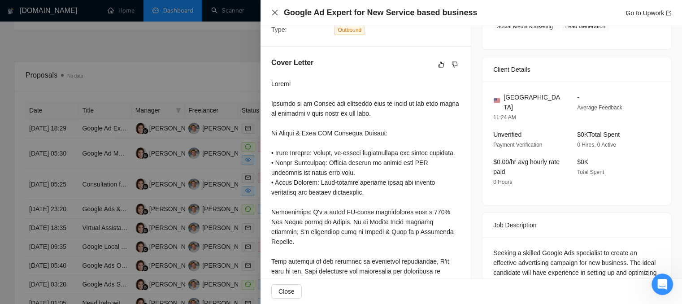
click at [273, 12] on icon "close" at bounding box center [274, 12] width 5 height 5
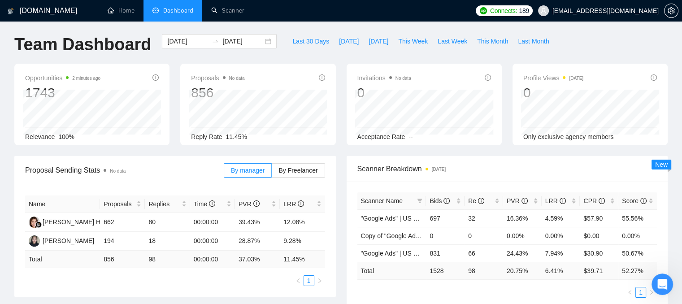
scroll to position [0, 0]
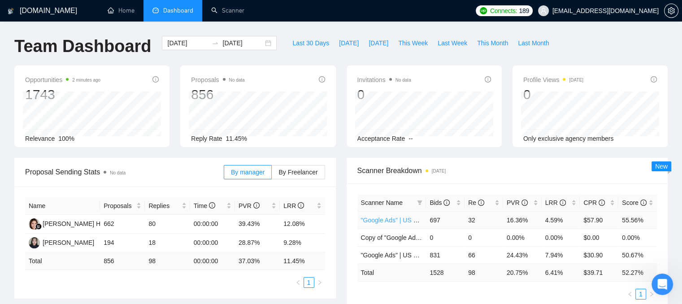
click at [371, 223] on link ""Google Ads" | US & WW | Expert" at bounding box center [408, 219] width 94 height 7
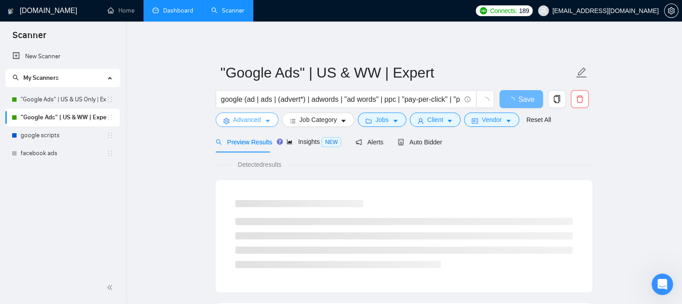
click at [240, 124] on span "Advanced" at bounding box center [247, 120] width 28 height 10
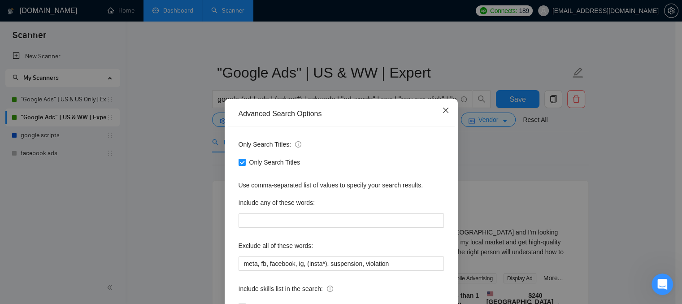
click at [442, 110] on icon "close" at bounding box center [445, 110] width 7 height 7
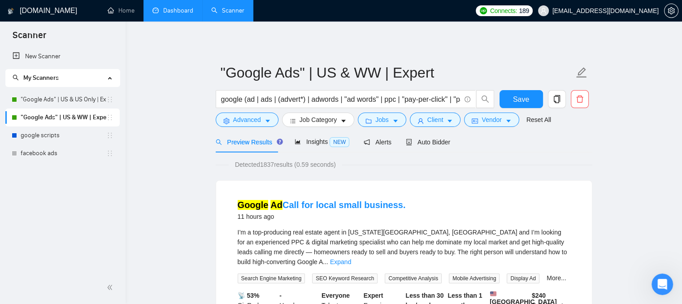
click at [166, 13] on link "Dashboard" at bounding box center [172, 11] width 41 height 8
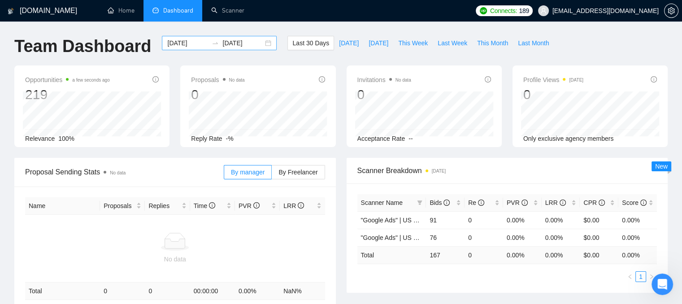
click at [170, 43] on input "[DATE]" at bounding box center [187, 43] width 41 height 10
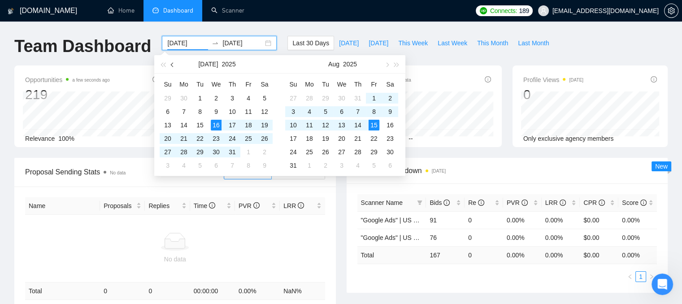
click at [173, 65] on span "button" at bounding box center [173, 64] width 4 height 4
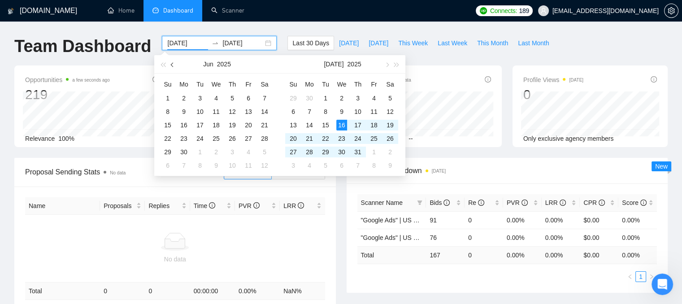
click at [173, 65] on span "button" at bounding box center [173, 64] width 4 height 4
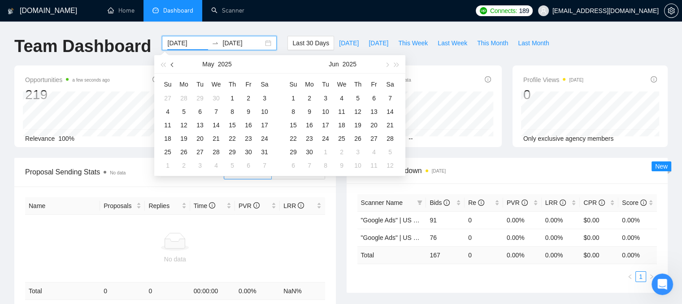
click at [173, 65] on span "button" at bounding box center [173, 64] width 4 height 4
type input "[DATE]"
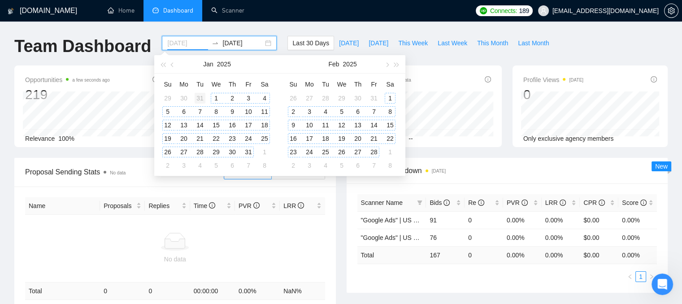
drag, startPoint x: 219, startPoint y: 99, endPoint x: 198, endPoint y: 103, distance: 21.8
click at [220, 99] on div "1" at bounding box center [216, 98] width 11 height 11
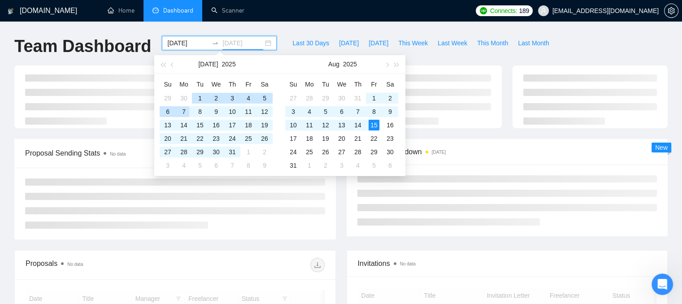
type input "[DATE]"
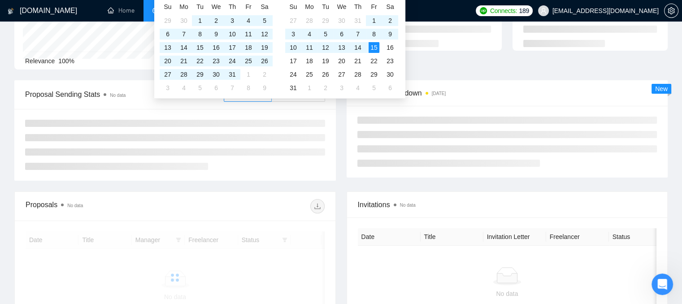
scroll to position [90, 0]
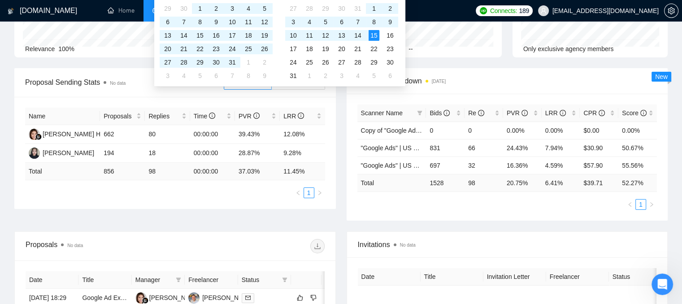
click at [280, 218] on div "Proposal Sending Stats No data By manager By Freelancer Name Proposals Replies …" at bounding box center [341, 149] width 664 height 163
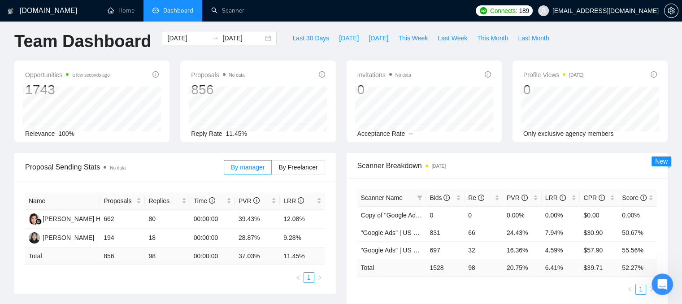
scroll to position [0, 0]
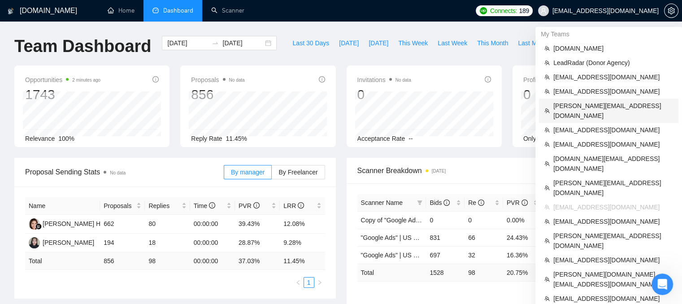
click at [594, 105] on span "[PERSON_NAME][EMAIL_ADDRESS][DOMAIN_NAME]" at bounding box center [613, 111] width 120 height 20
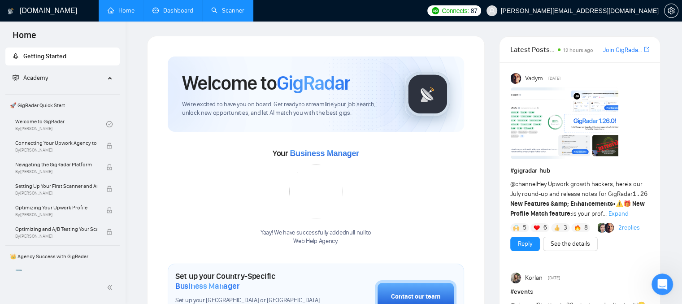
click at [224, 13] on link "Scanner" at bounding box center [227, 11] width 33 height 8
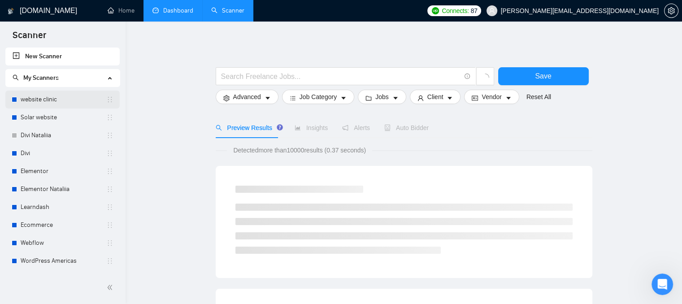
click at [89, 99] on link "website clinic" at bounding box center [64, 100] width 86 height 18
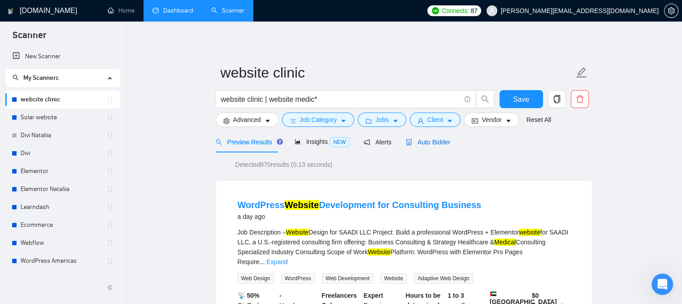
click at [429, 147] on div "Auto Bidder" at bounding box center [428, 142] width 44 height 10
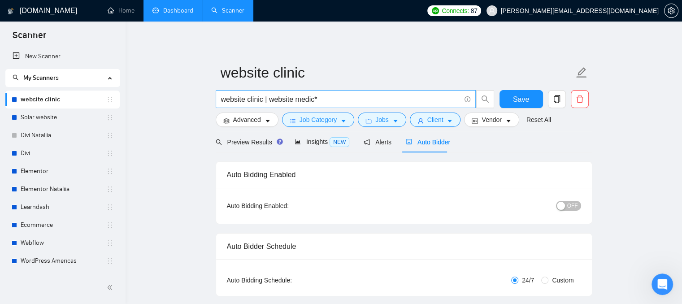
checkbox input "true"
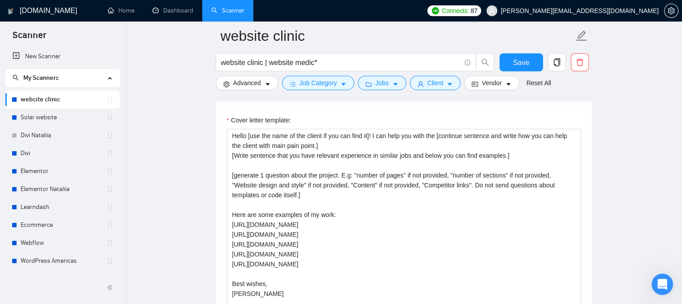
scroll to position [1075, 0]
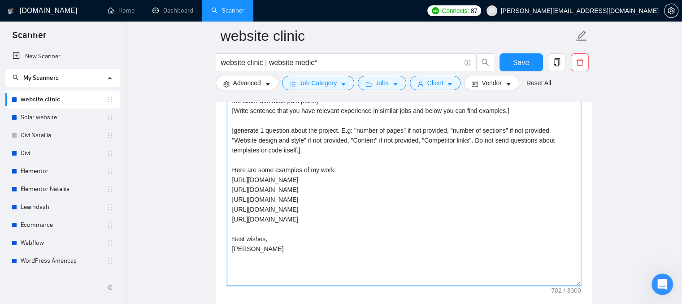
click at [324, 177] on textarea "Hello [use the name of the client if you can find it]! I can help you with the …" at bounding box center [404, 185] width 354 height 202
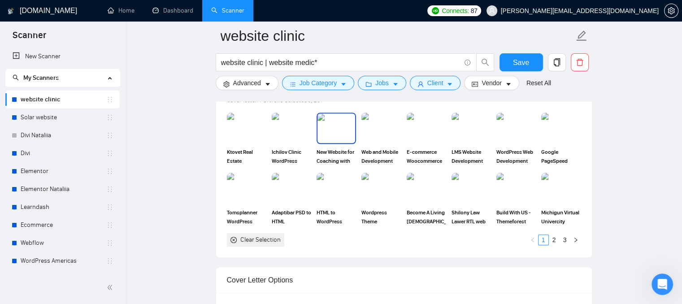
scroll to position [807, 0]
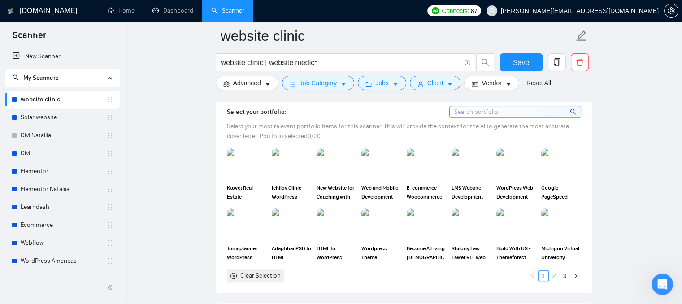
click at [554, 274] on link "2" at bounding box center [554, 276] width 10 height 10
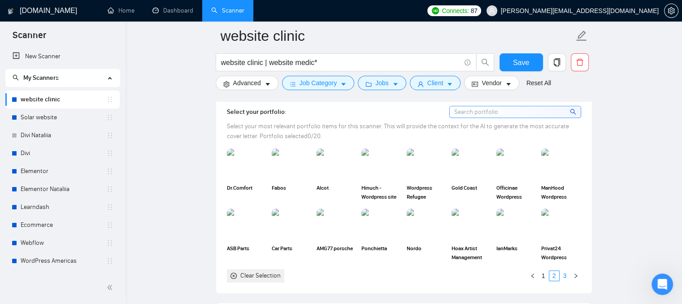
click at [568, 275] on link "3" at bounding box center [565, 276] width 10 height 10
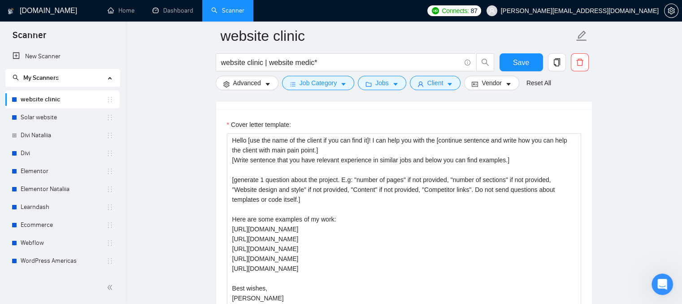
scroll to position [1031, 0]
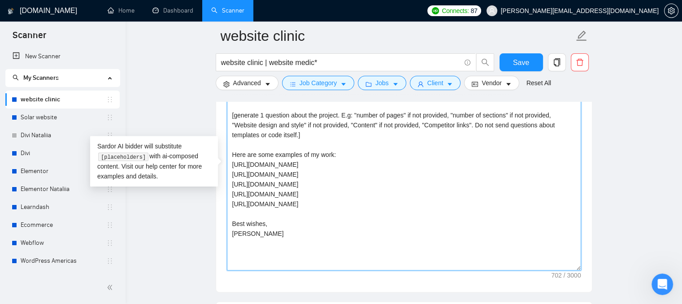
drag, startPoint x: 232, startPoint y: 151, endPoint x: 301, endPoint y: 201, distance: 85.3
click at [301, 201] on textarea "Hello [use the name of the client if you can find it]! I can help you with the …" at bounding box center [404, 170] width 354 height 202
click at [306, 201] on textarea "Hello [use the name of the client if you can find it]! I can help you with the …" at bounding box center [404, 170] width 354 height 202
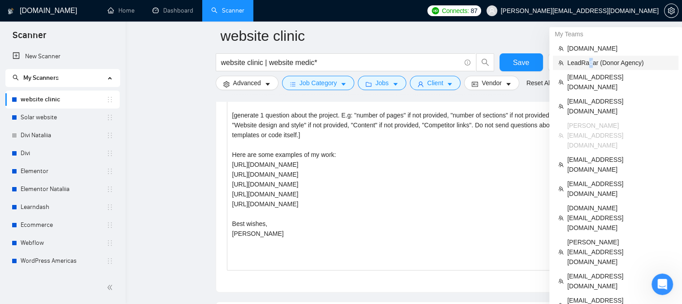
click at [589, 61] on span "LeadRadar (Donor Agency)" at bounding box center [620, 63] width 106 height 10
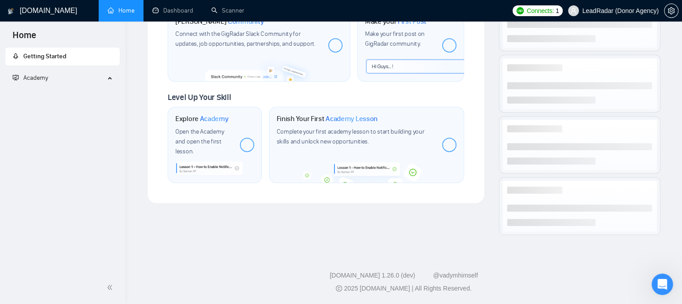
scroll to position [459, 0]
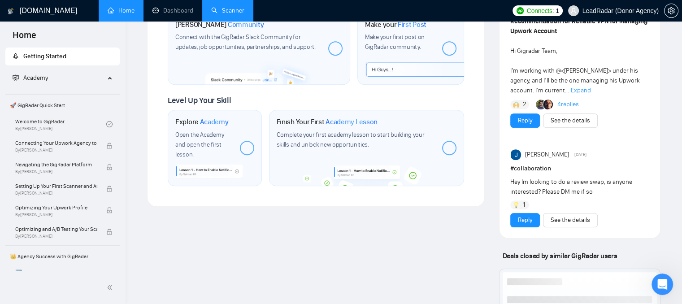
click at [221, 14] on link "Scanner" at bounding box center [227, 11] width 33 height 8
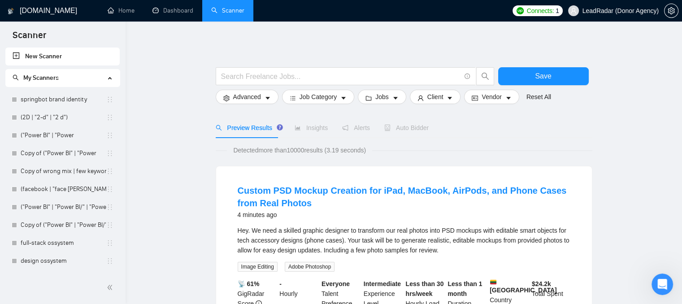
scroll to position [2633, 0]
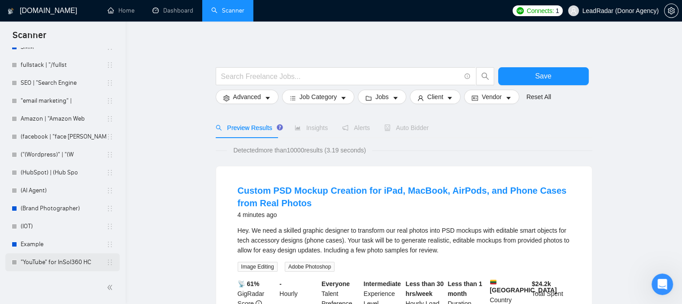
click at [52, 259] on link ""YouTube" for InSol360 HC" at bounding box center [64, 262] width 86 height 18
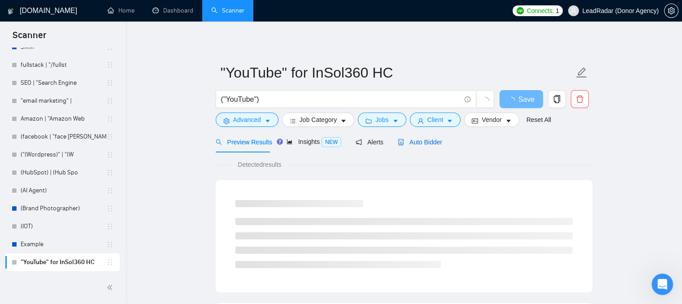
click at [408, 146] on span "Auto Bidder" at bounding box center [419, 141] width 44 height 7
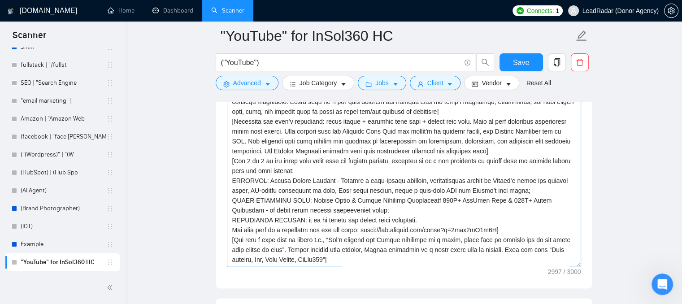
scroll to position [1075, 0]
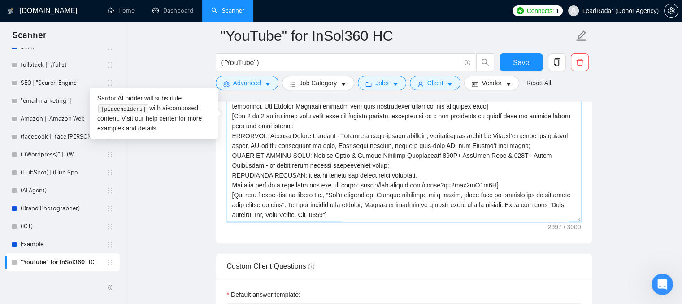
drag, startPoint x: 233, startPoint y: 136, endPoint x: 547, endPoint y: 208, distance: 322.6
click at [547, 208] on textarea "Cover letter template:" at bounding box center [404, 121] width 354 height 202
click at [306, 144] on textarea "Cover letter template:" at bounding box center [404, 121] width 354 height 202
click at [354, 163] on textarea "Cover letter template:" at bounding box center [404, 121] width 354 height 202
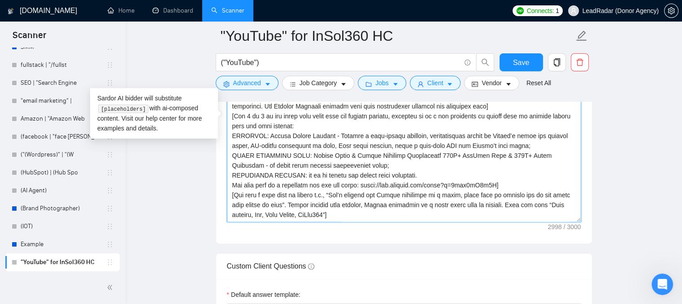
paste textarea
click at [344, 160] on textarea "Cover letter template:" at bounding box center [404, 121] width 354 height 202
type textarea "[Lorem ips do sita — consecte ad eli seddo eiusmo] [Tempo incididun utla etd ma…"
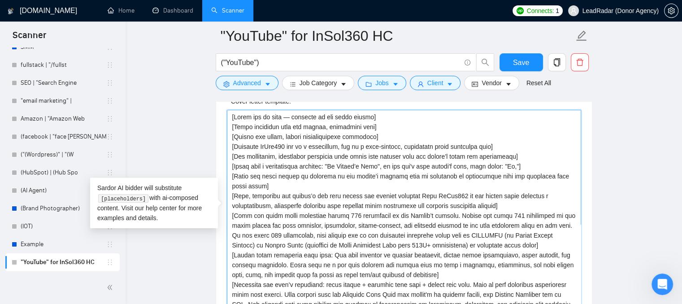
drag, startPoint x: 232, startPoint y: 117, endPoint x: 378, endPoint y: 138, distance: 147.5
click at [378, 138] on textarea "Cover letter template:" at bounding box center [404, 211] width 354 height 202
click at [360, 153] on textarea "Cover letter template:" at bounding box center [404, 211] width 354 height 202
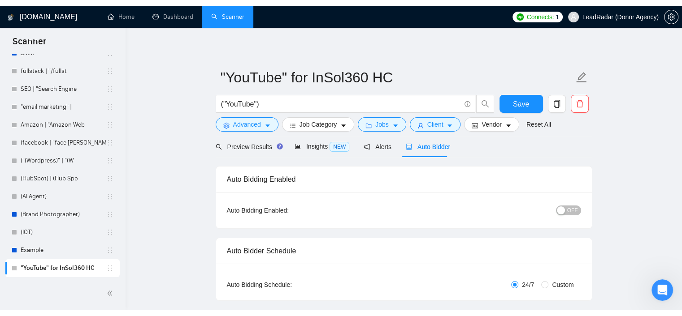
scroll to position [0, 0]
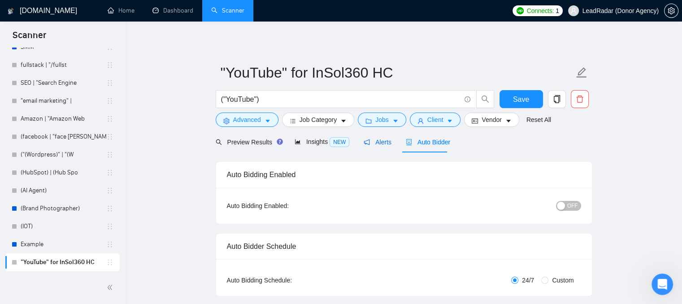
click at [375, 141] on span "Alerts" at bounding box center [377, 141] width 28 height 7
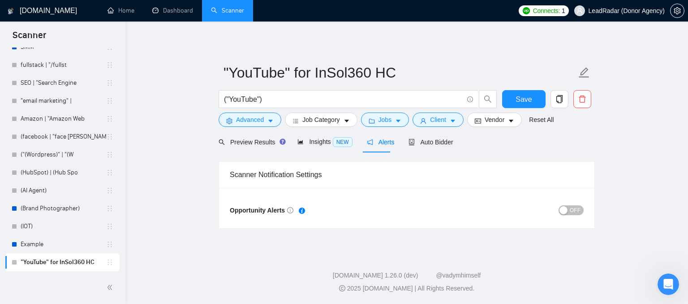
click at [560, 212] on button "OFF" at bounding box center [571, 210] width 25 height 10
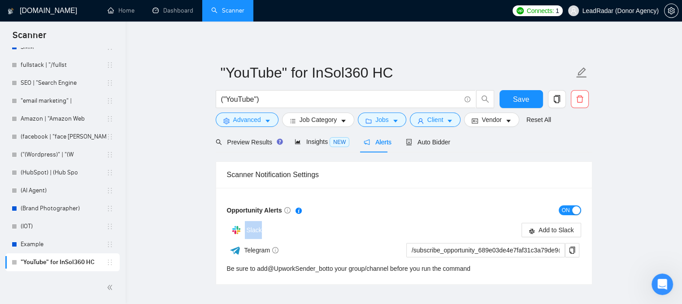
drag, startPoint x: 263, startPoint y: 228, endPoint x: 245, endPoint y: 228, distance: 18.8
click at [245, 228] on div "Slack" at bounding box center [315, 230] width 177 height 18
click at [341, 219] on form "Opportunity Alerts ON Slack Add to Slack Telegram /subscribe_opportunity_689e03…" at bounding box center [404, 238] width 354 height 70
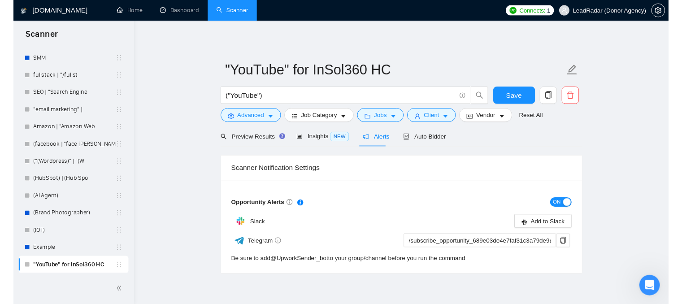
scroll to position [2633, 0]
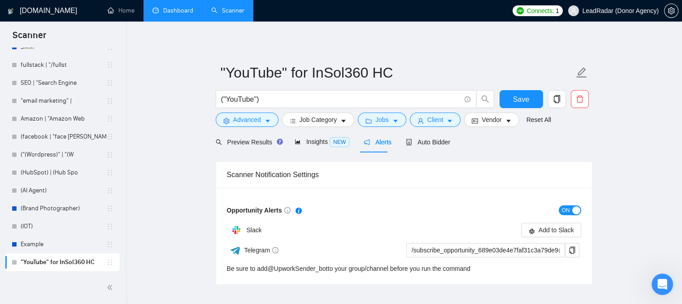
click at [174, 14] on link "Dashboard" at bounding box center [172, 11] width 41 height 8
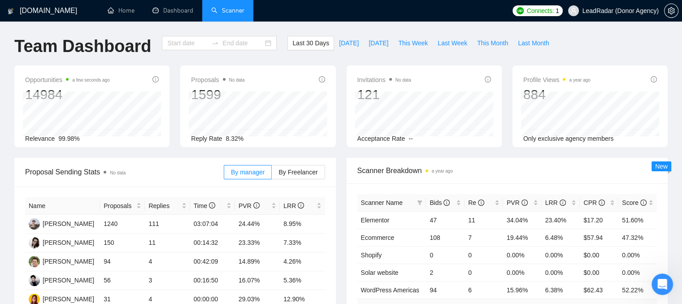
type input "[DATE]"
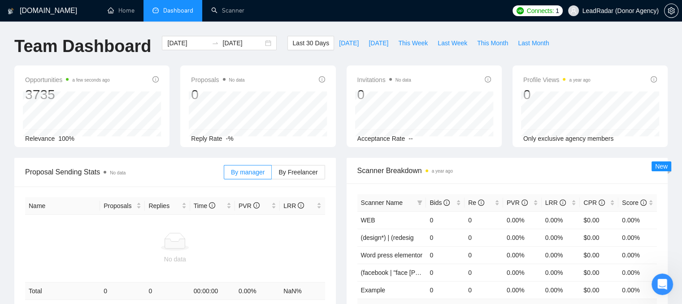
click at [614, 15] on span "LeadRadar (Donor Agency)" at bounding box center [612, 10] width 101 height 29
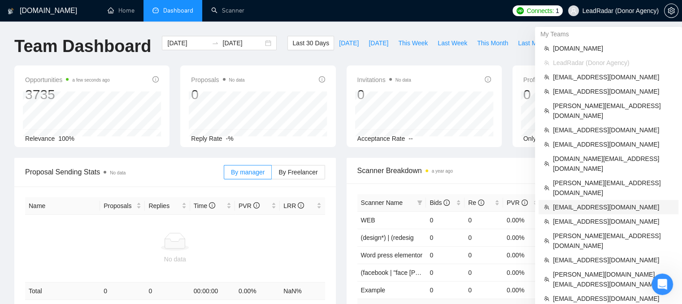
click at [581, 202] on span "[EMAIL_ADDRESS][DOMAIN_NAME]" at bounding box center [613, 207] width 120 height 10
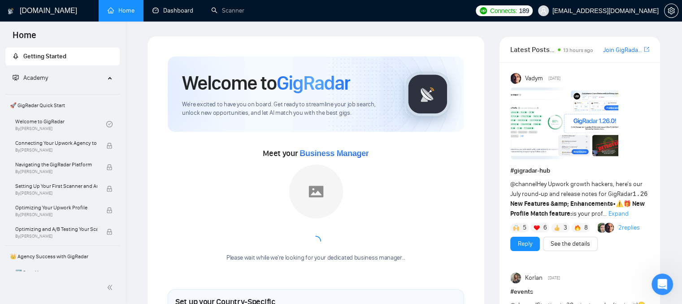
drag, startPoint x: 176, startPoint y: 13, endPoint x: 133, endPoint y: 26, distance: 45.1
click at [176, 13] on link "Dashboard" at bounding box center [172, 11] width 41 height 8
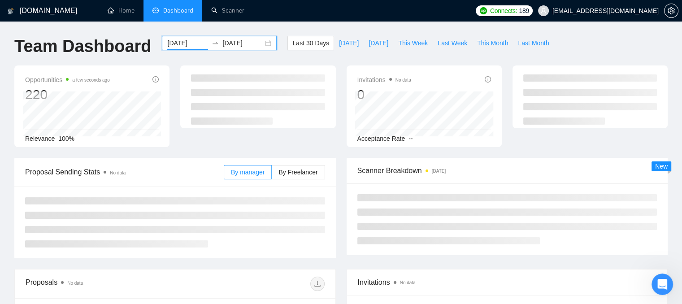
click at [181, 47] on input "[DATE]" at bounding box center [187, 43] width 41 height 10
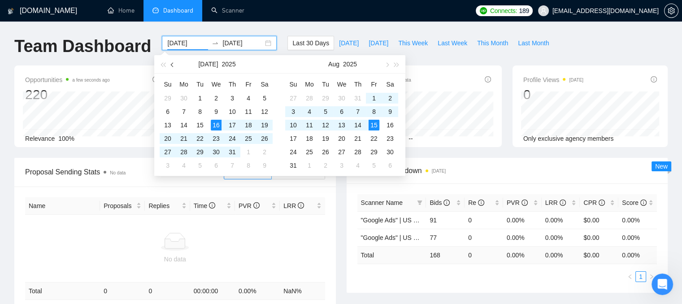
click at [171, 63] on button "button" at bounding box center [173, 64] width 10 height 18
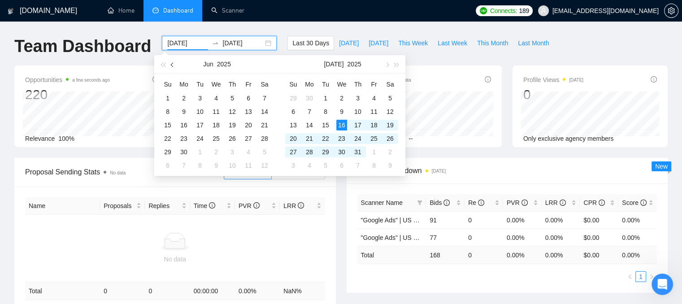
click at [171, 63] on button "button" at bounding box center [173, 64] width 10 height 18
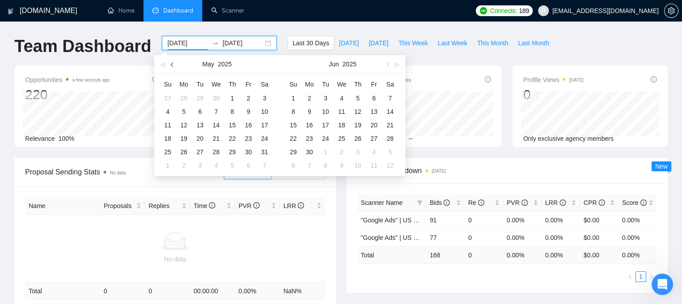
click at [171, 63] on button "button" at bounding box center [173, 64] width 10 height 18
click at [172, 63] on span "button" at bounding box center [173, 64] width 4 height 4
type input "[DATE]"
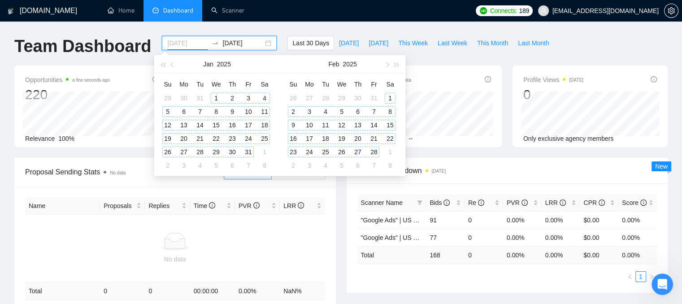
click at [217, 100] on div "1" at bounding box center [216, 98] width 11 height 11
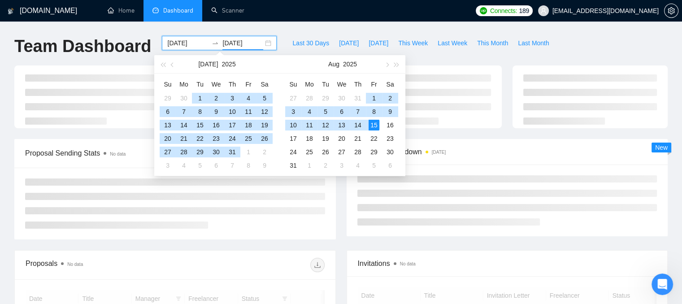
type input "[DATE]"
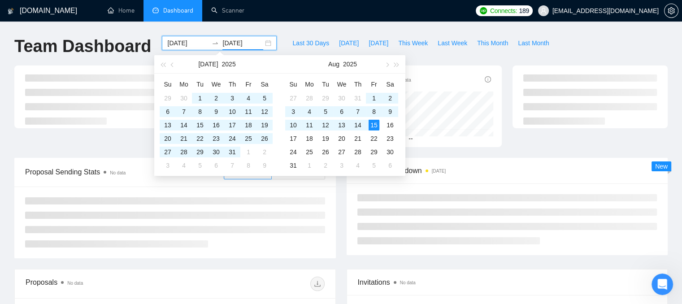
click at [114, 31] on div "[DOMAIN_NAME] Home Dashboard Scanner Connects: 189 [EMAIL_ADDRESS][DOMAIN_NAME]…" at bounding box center [341, 246] width 682 height 492
